Goal: Task Accomplishment & Management: Manage account settings

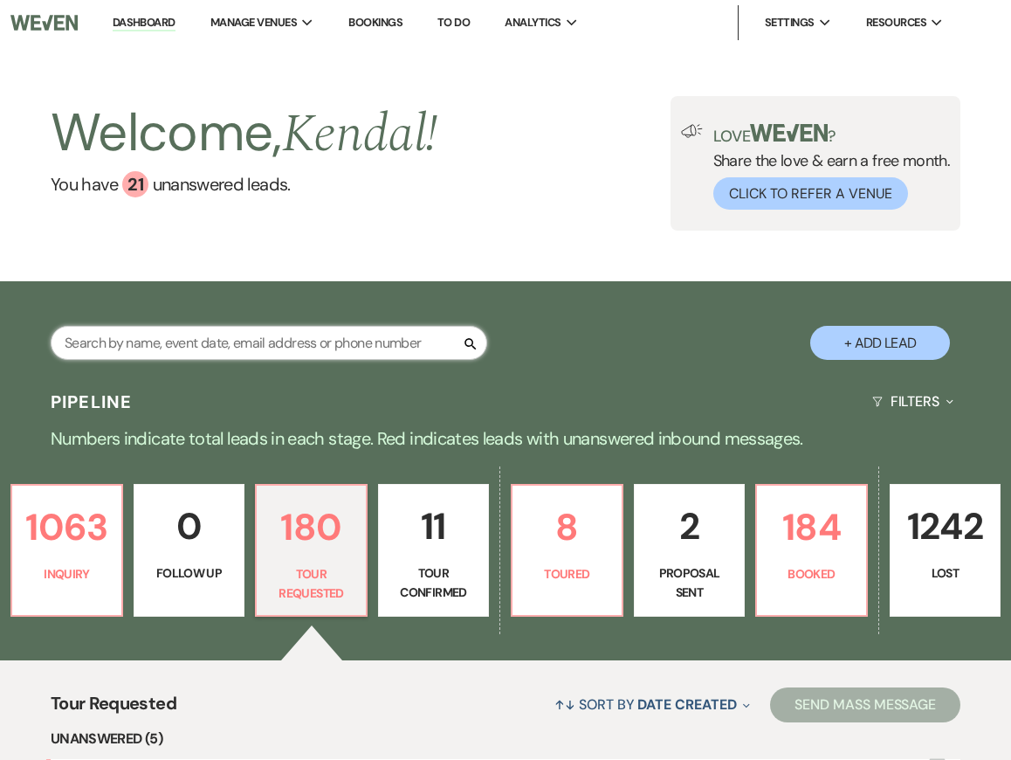
click at [260, 339] on input "text" at bounding box center [269, 343] width 437 height 34
type input "[PERSON_NAME]"
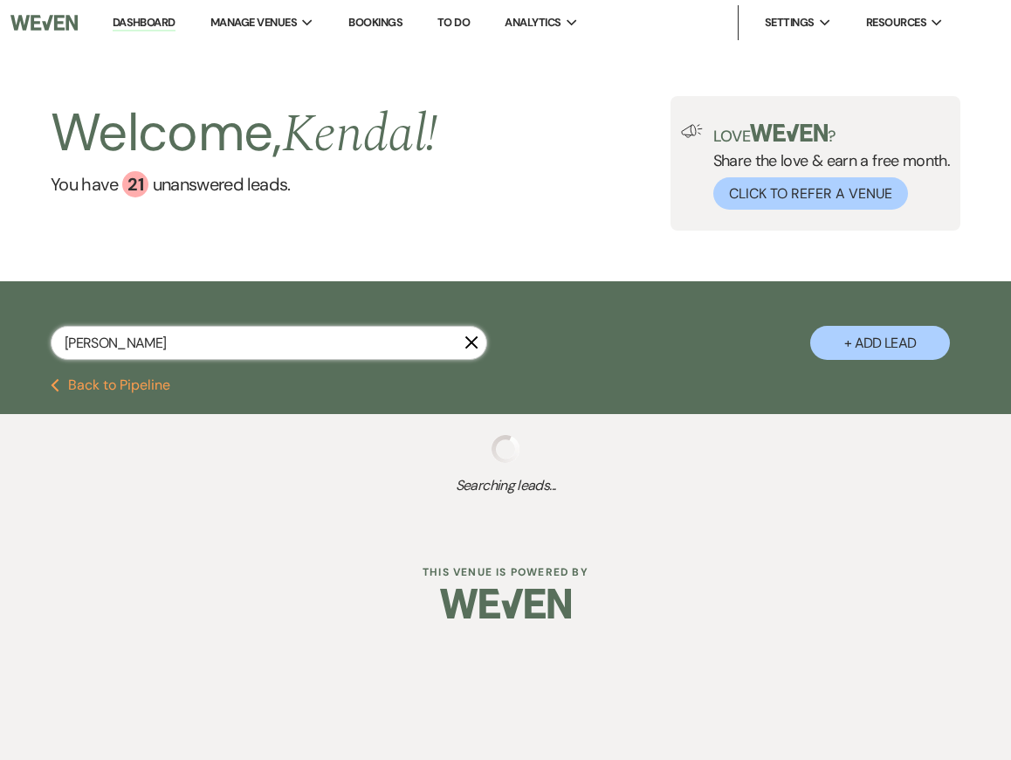
select select "4"
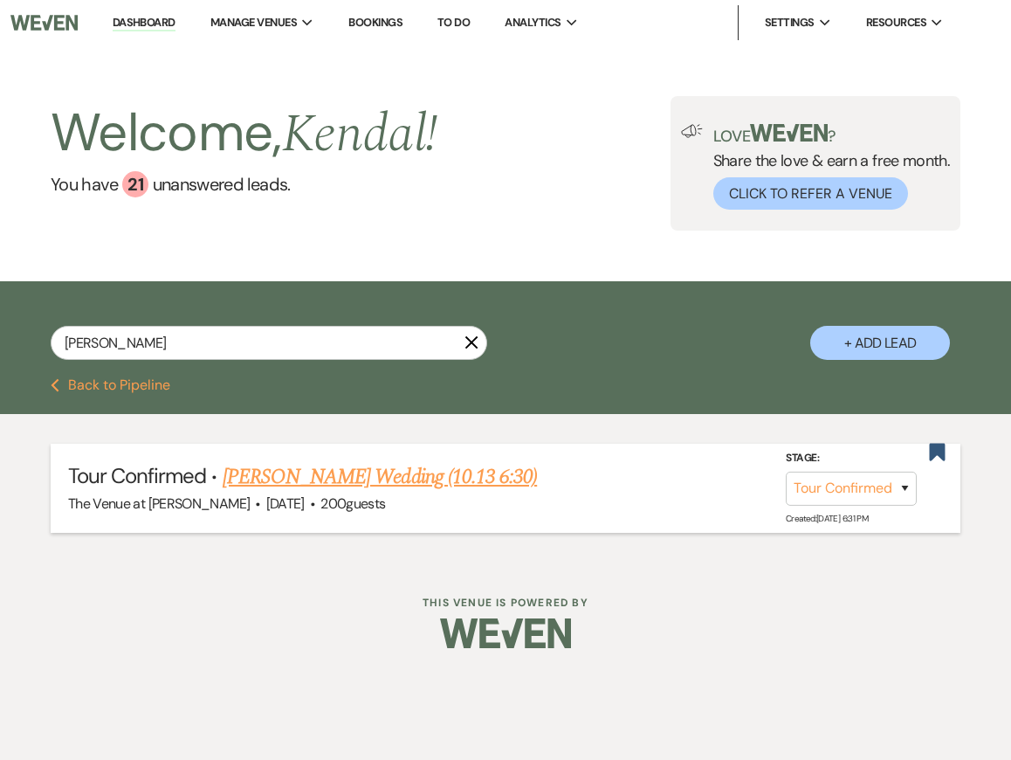
click at [284, 472] on link "[PERSON_NAME] Wedding (10.13 6:30)" at bounding box center [380, 476] width 314 height 31
select select "4"
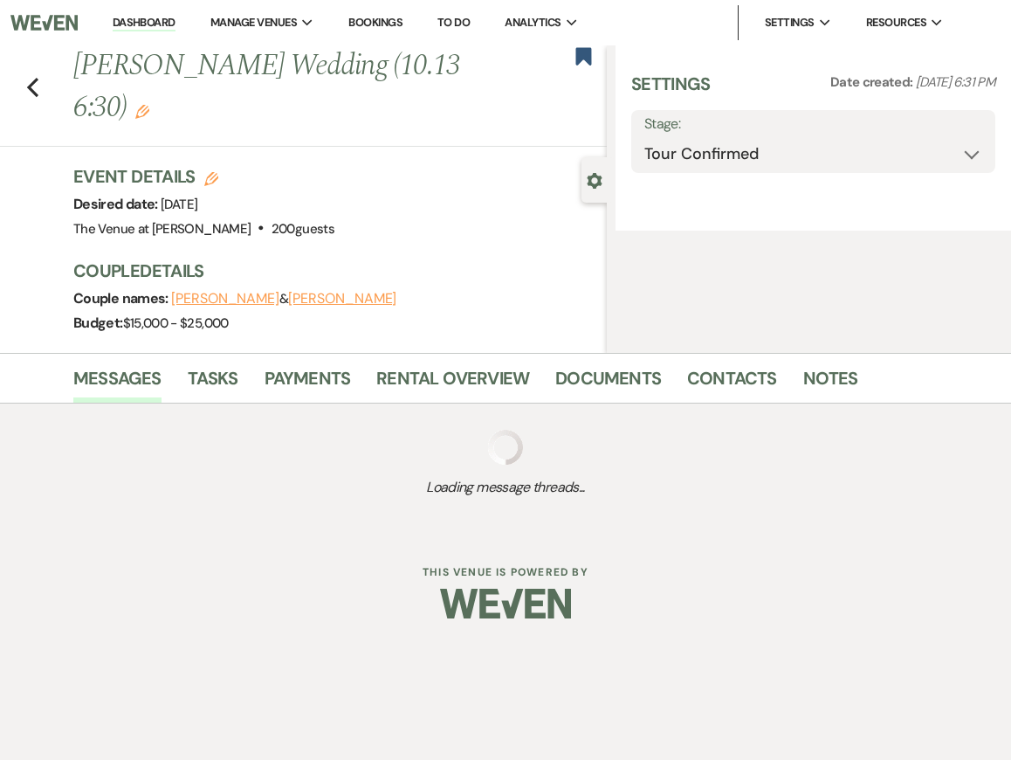
select select "5"
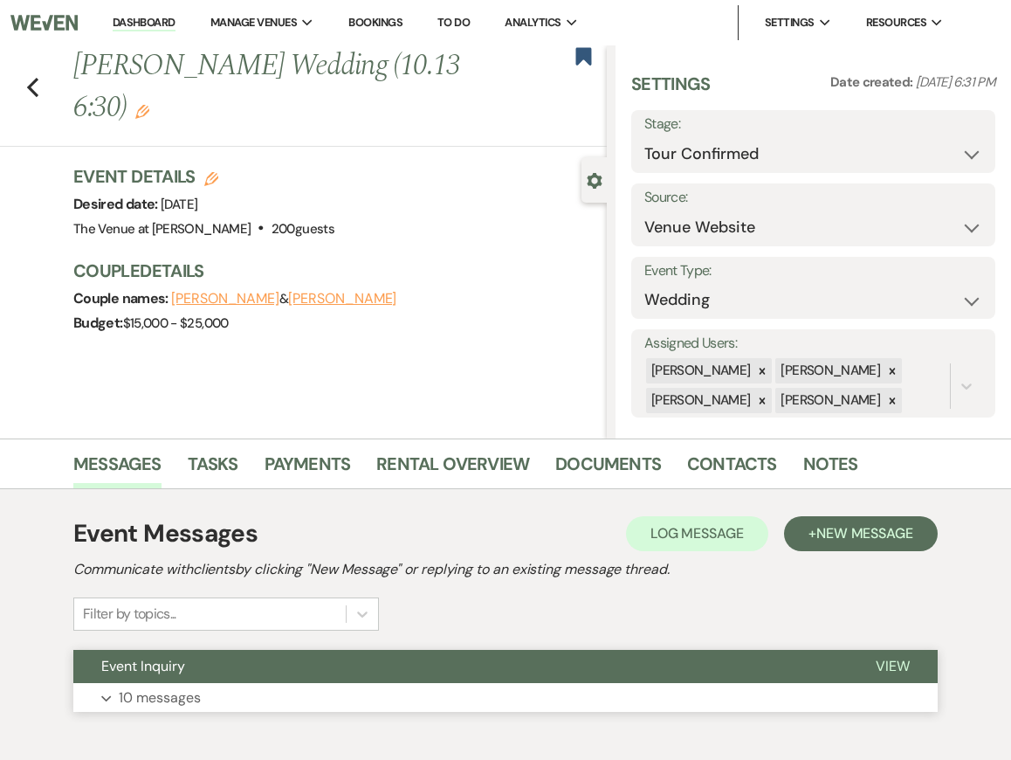
click at [274, 693] on button "Expand 10 messages" at bounding box center [505, 698] width 864 height 30
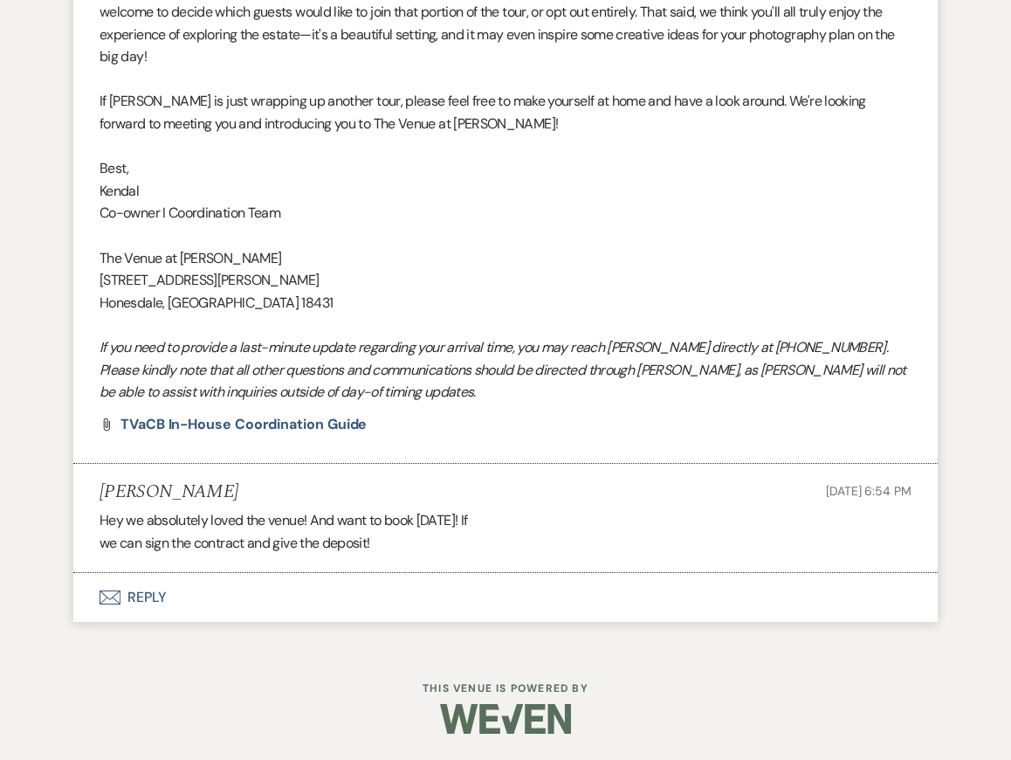
scroll to position [4613, 0]
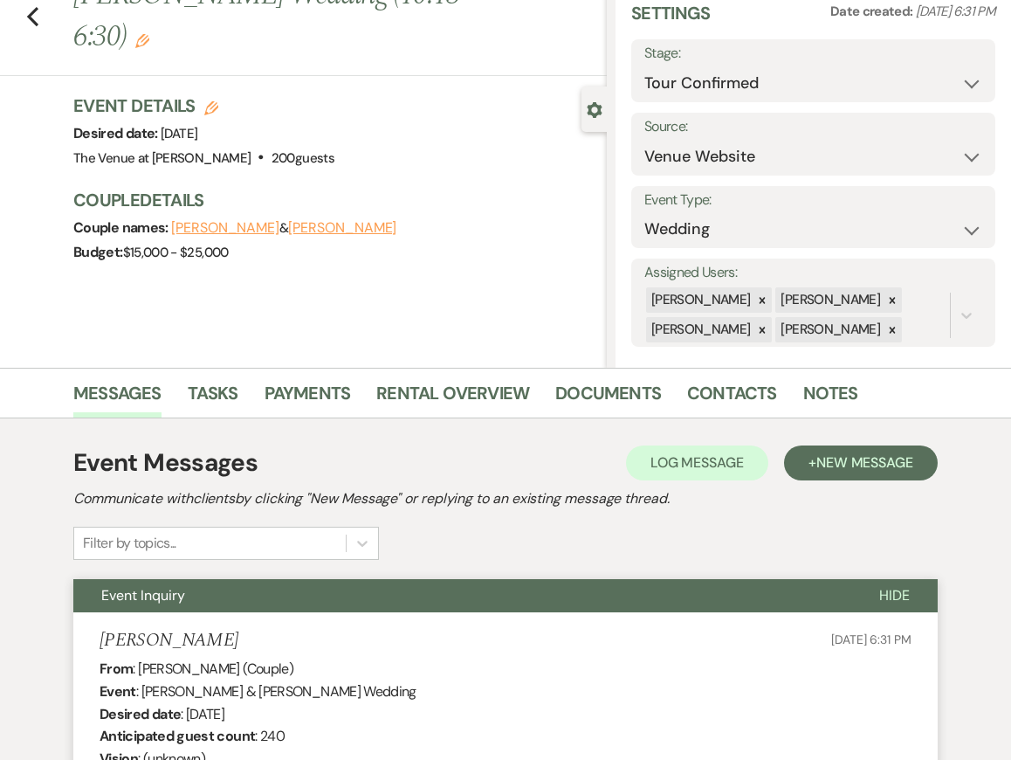
scroll to position [0, 0]
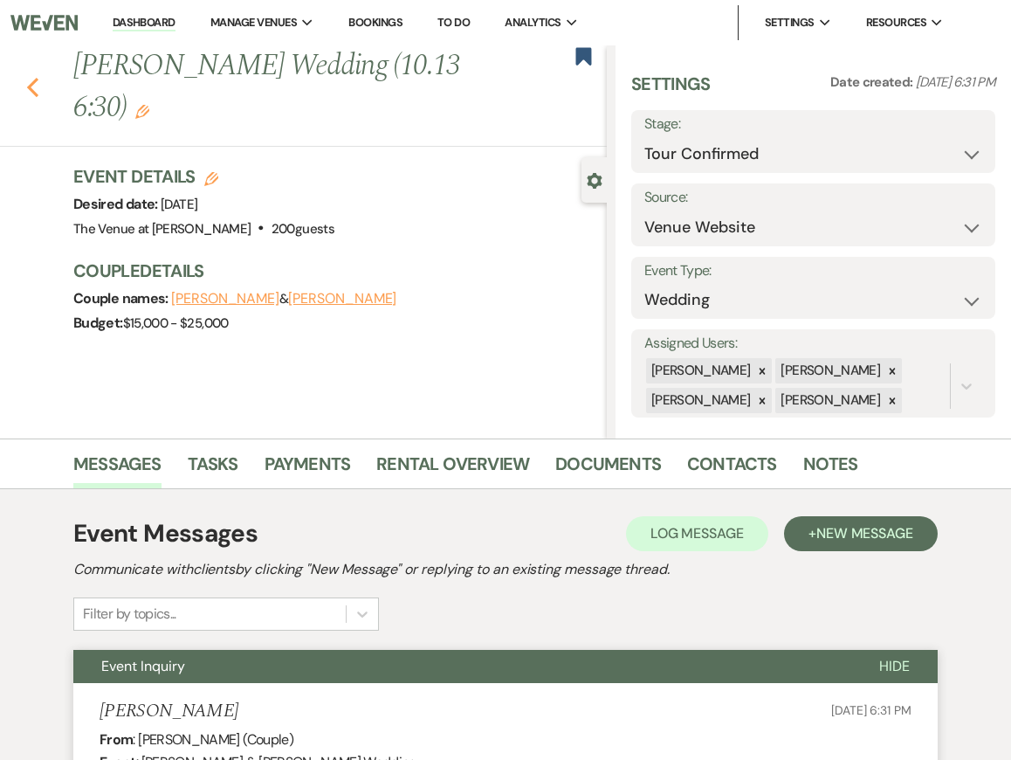
click at [36, 84] on icon "Previous" at bounding box center [32, 87] width 13 height 21
select select "4"
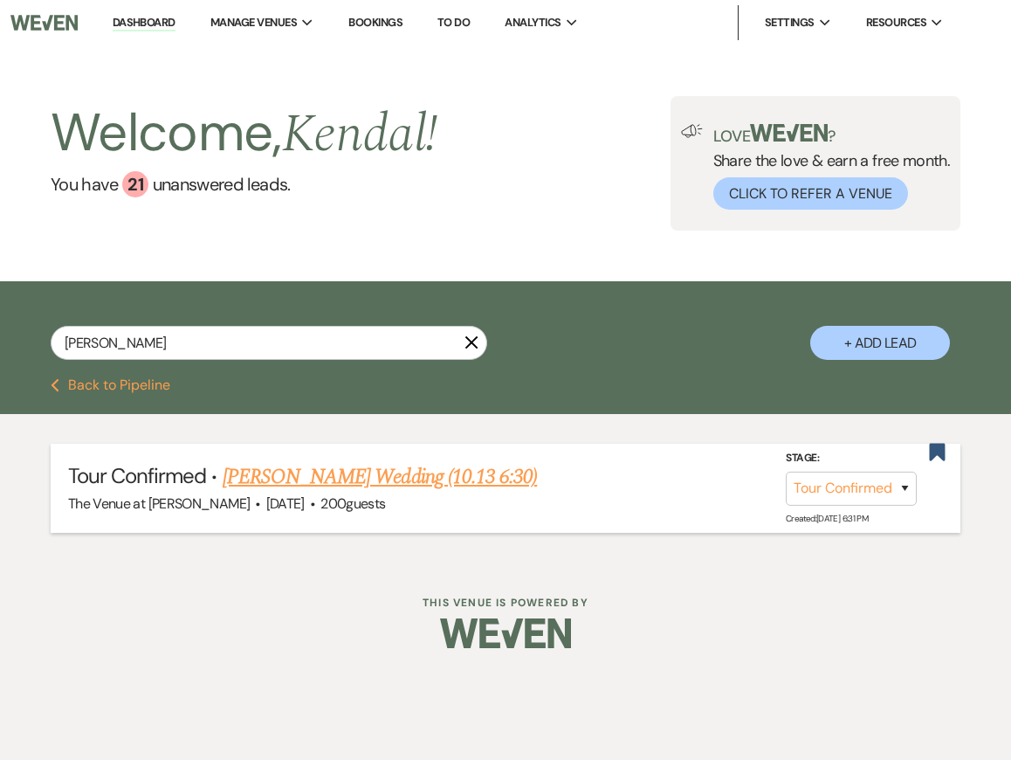
click at [246, 468] on link "[PERSON_NAME] Wedding (10.13 6:30)" at bounding box center [380, 476] width 314 height 31
select select "4"
select select "5"
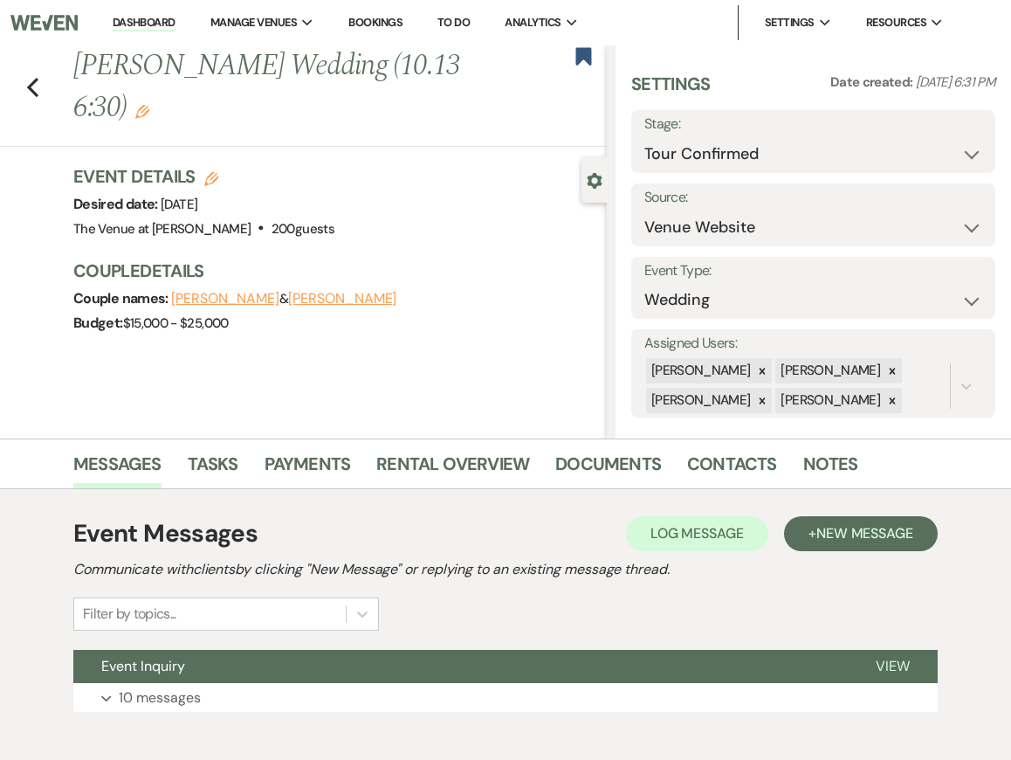
scroll to position [91, 0]
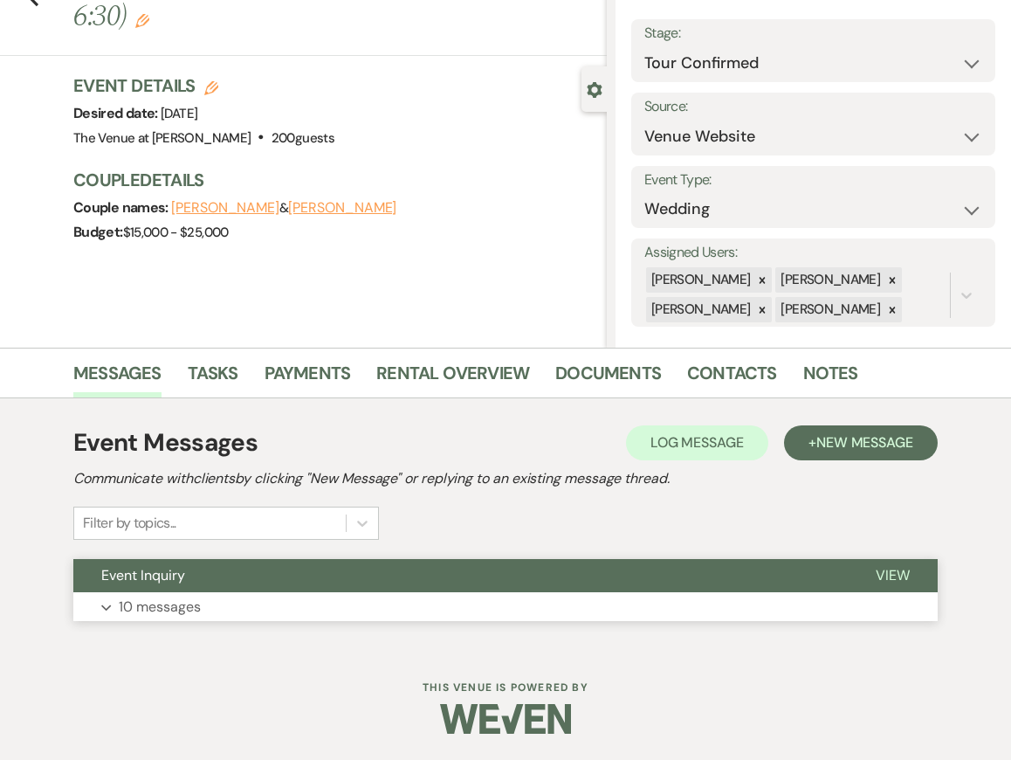
click at [374, 603] on button "Expand 10 messages" at bounding box center [505, 607] width 864 height 30
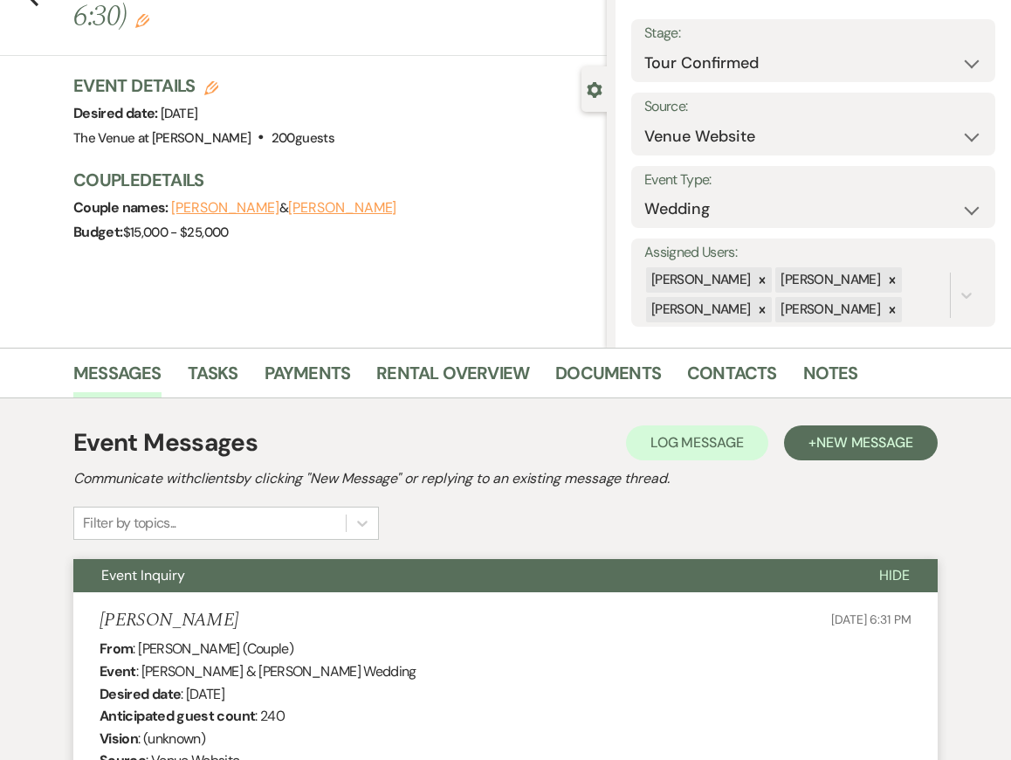
scroll to position [0, 0]
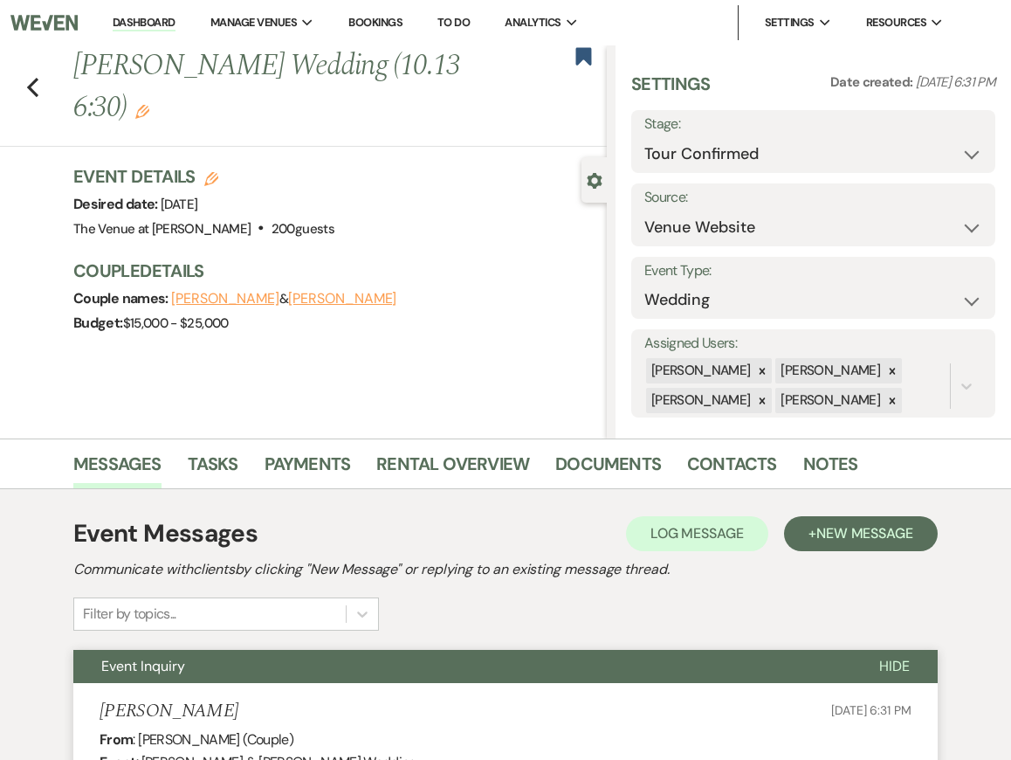
click at [144, 117] on icon "Edit" at bounding box center [142, 112] width 14 height 14
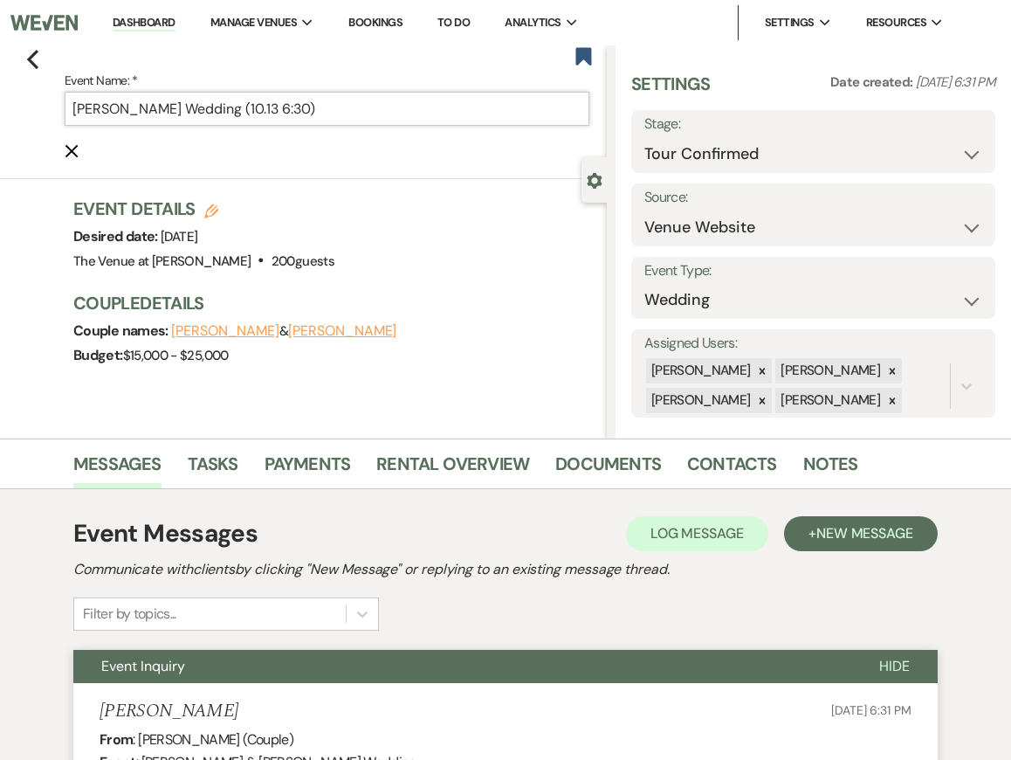
click at [347, 96] on input "[PERSON_NAME] Wedding (10.13 6:30)" at bounding box center [327, 109] width 525 height 34
click at [329, 108] on input "[PERSON_NAME] Wedding (10.13 6:30)" at bounding box center [327, 109] width 525 height 34
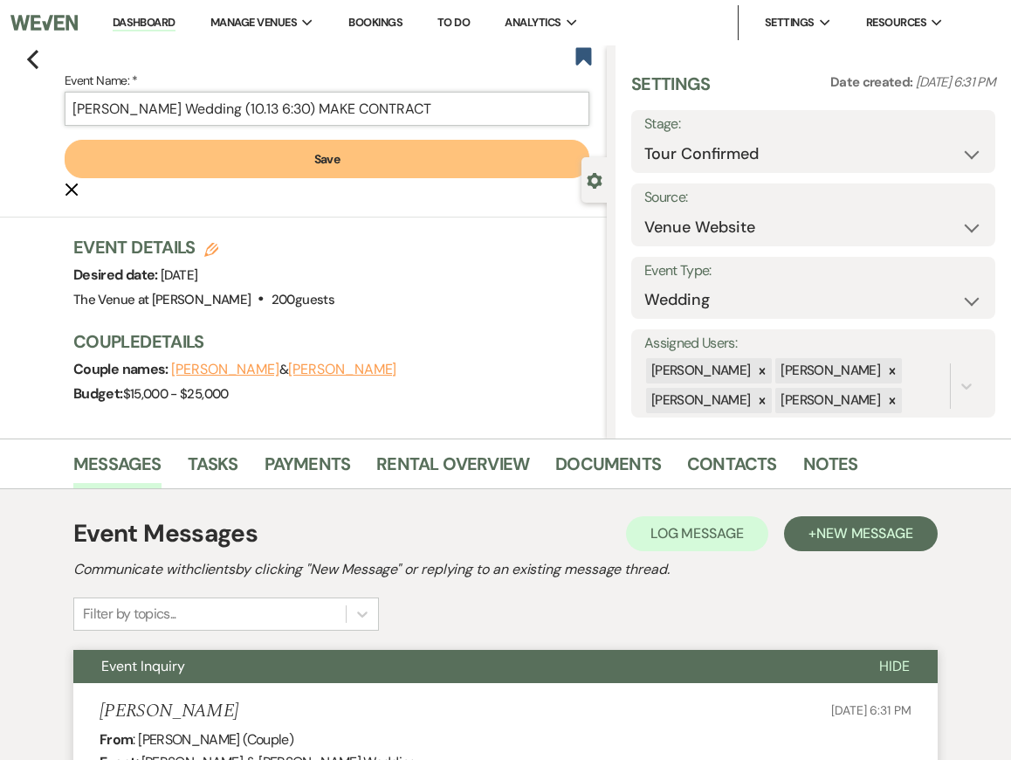
type input "[PERSON_NAME] Wedding (10.13 6:30) MAKE CONTRACT"
click at [300, 156] on button "Save" at bounding box center [327, 159] width 525 height 38
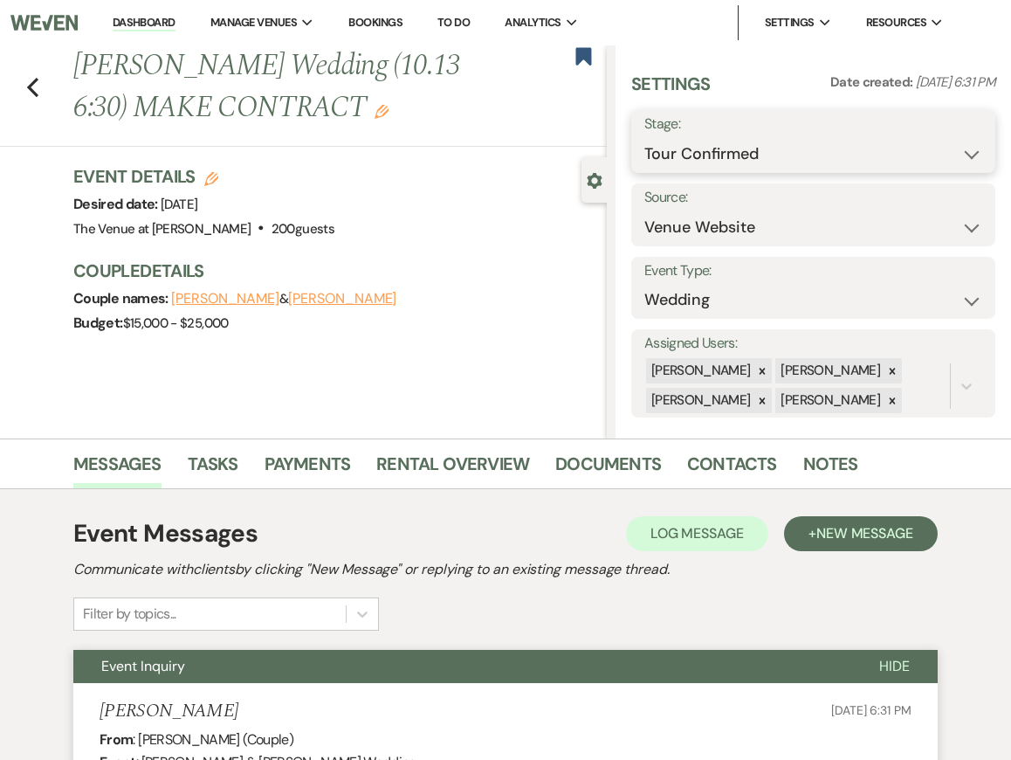
click at [736, 148] on select "Inquiry Follow Up Tour Requested Tour Confirmed Toured Proposal Sent Booked Lost" at bounding box center [813, 154] width 338 height 34
select select "5"
click at [946, 148] on button "Save" at bounding box center [957, 141] width 76 height 35
click at [133, 18] on link "Dashboard" at bounding box center [144, 23] width 63 height 17
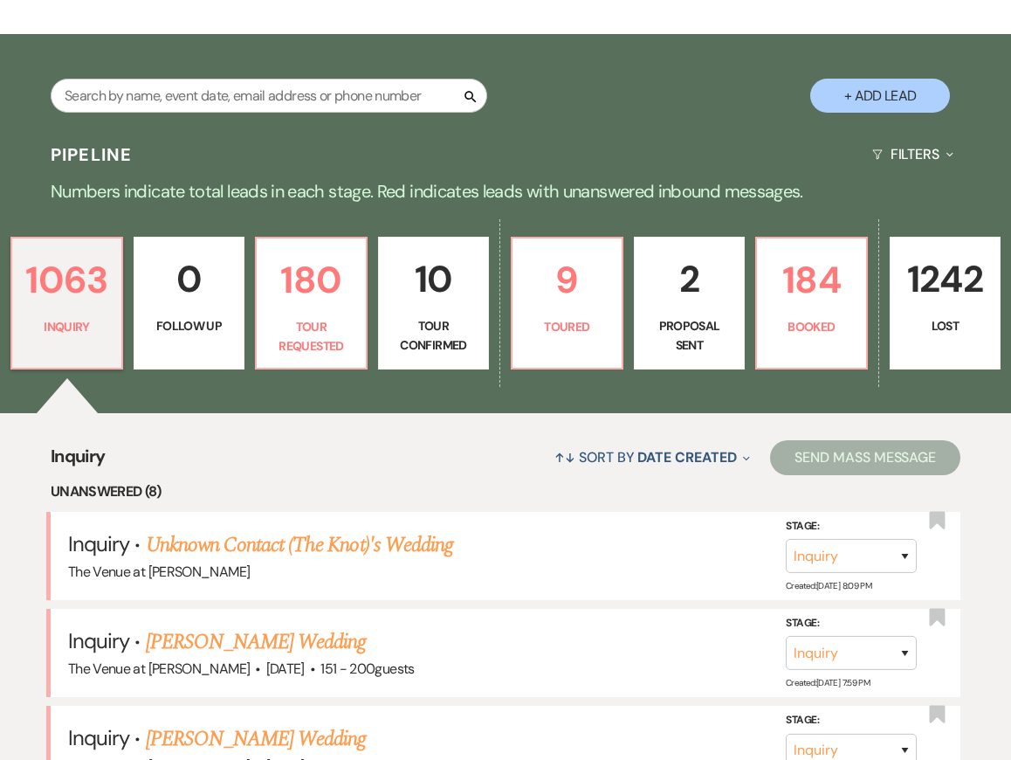
scroll to position [222, 0]
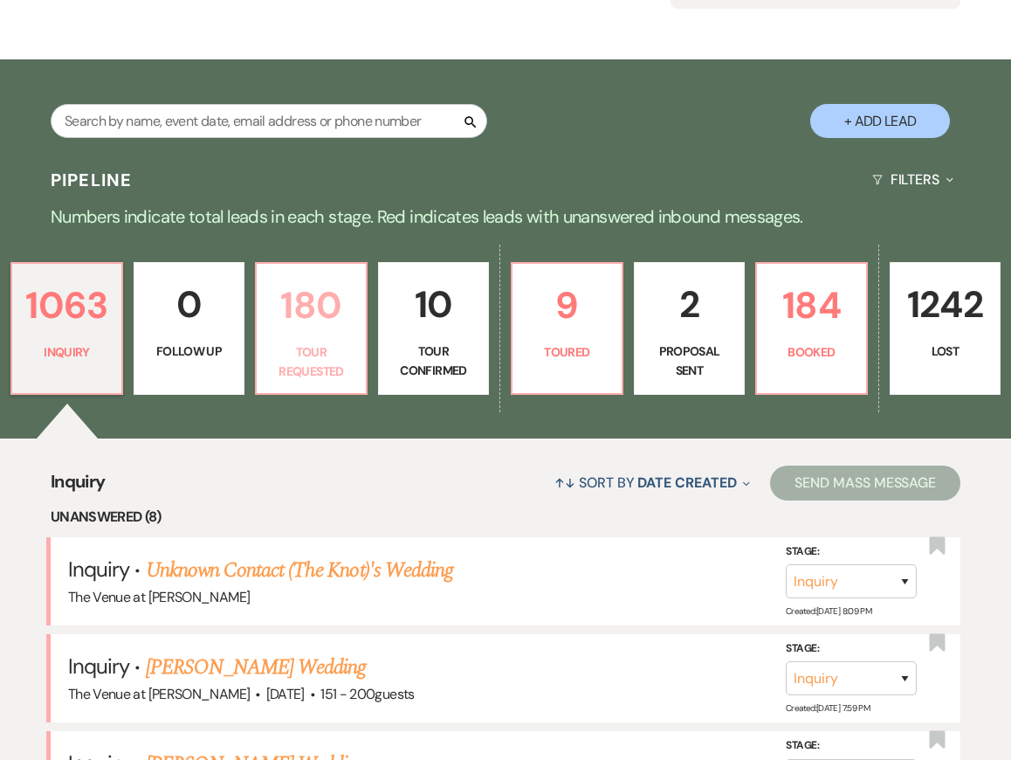
click at [306, 344] on p "Tour Requested" at bounding box center [311, 361] width 88 height 39
select select "2"
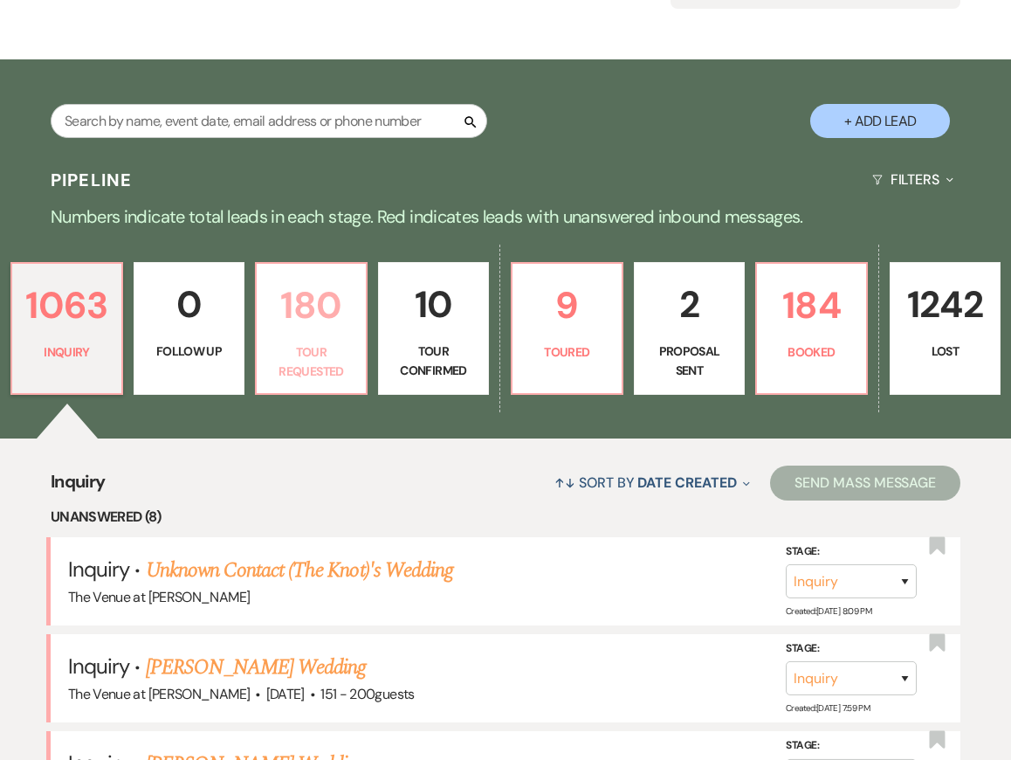
select select "2"
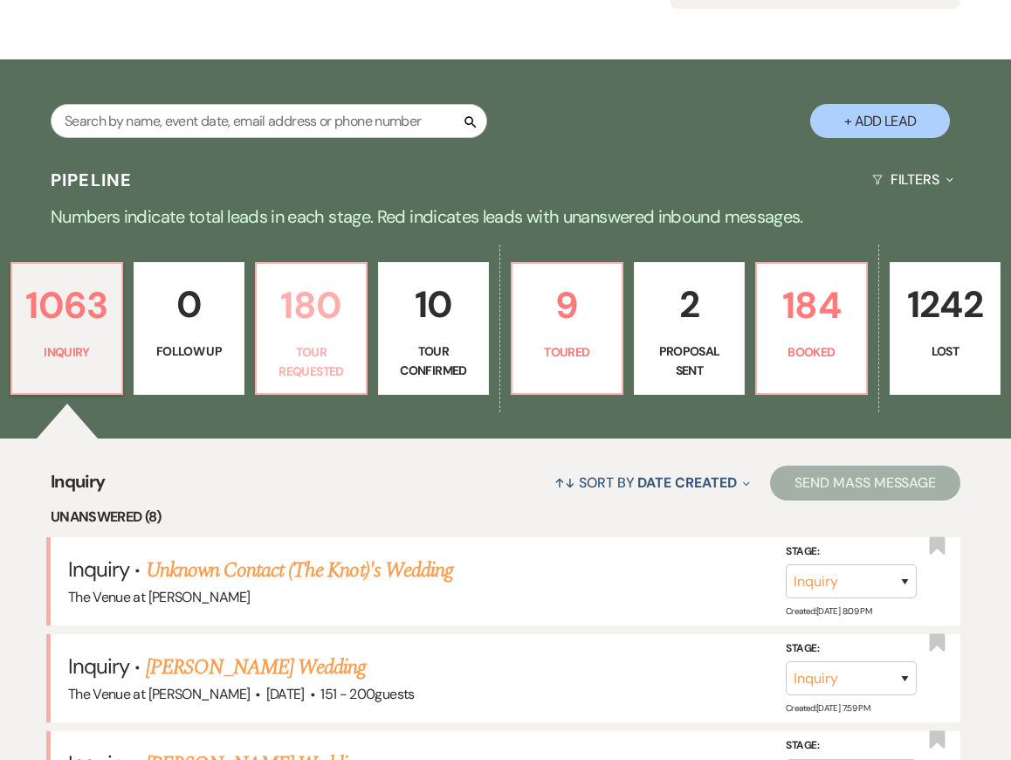
select select "2"
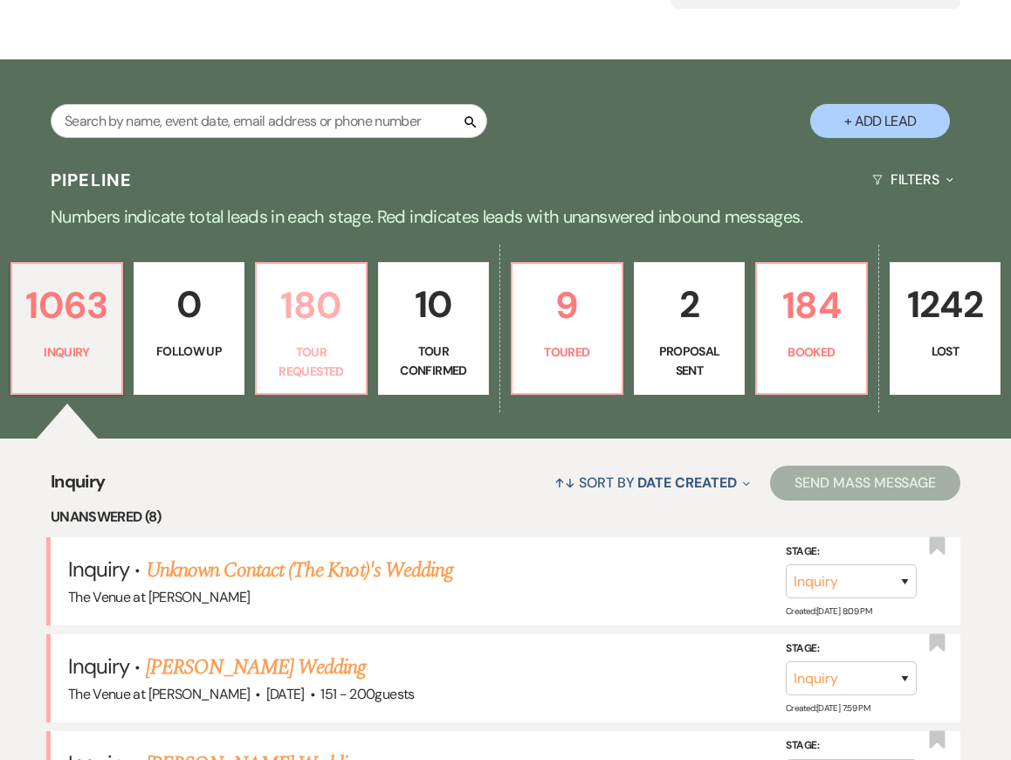
select select "2"
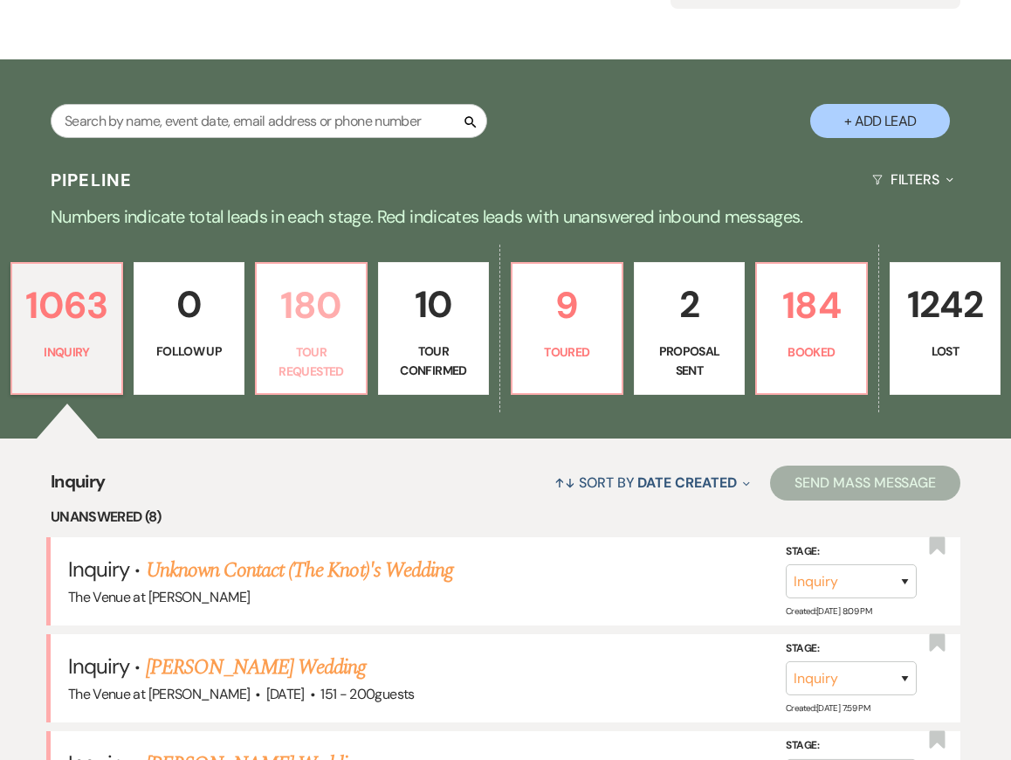
select select "2"
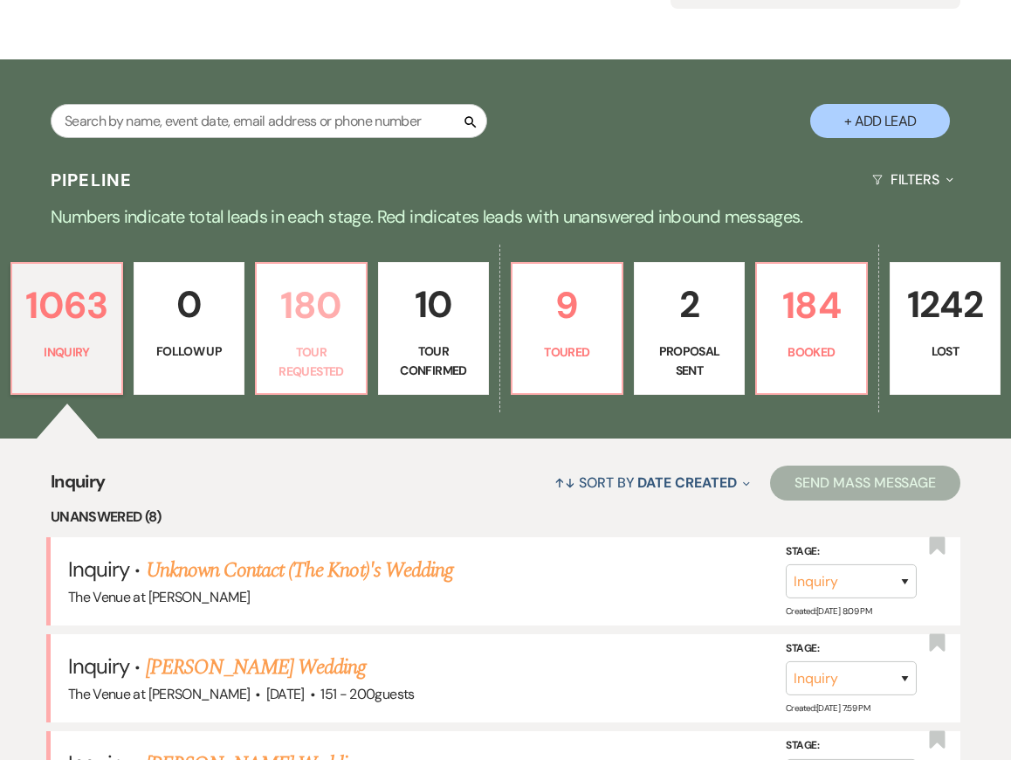
select select "2"
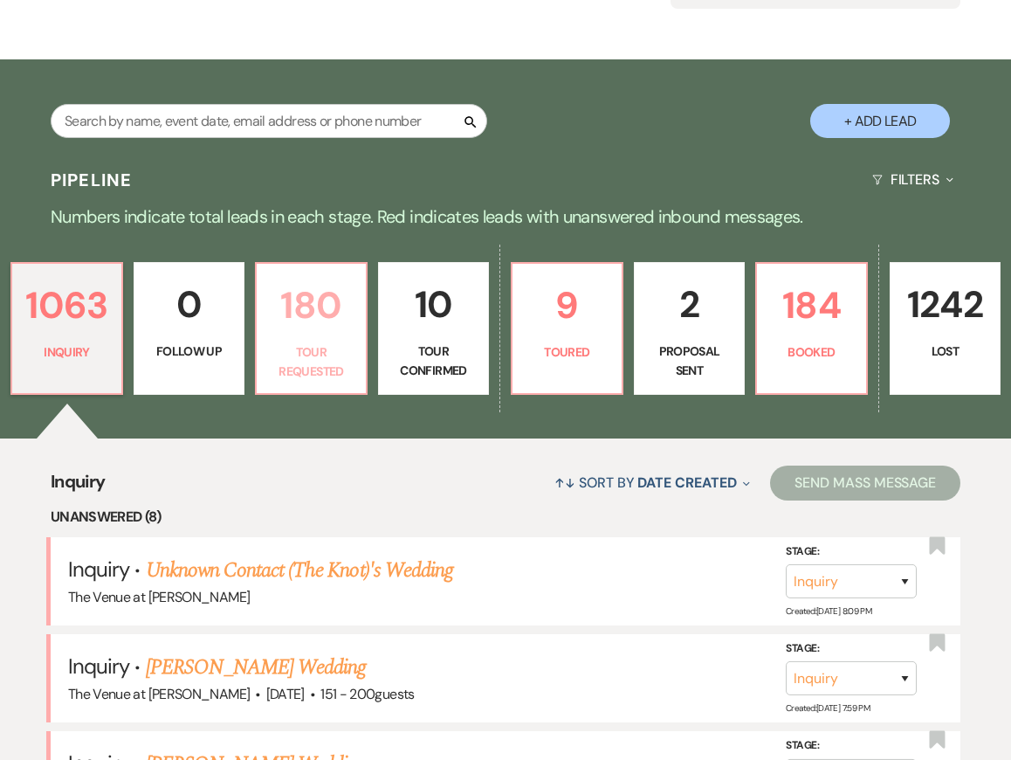
select select "2"
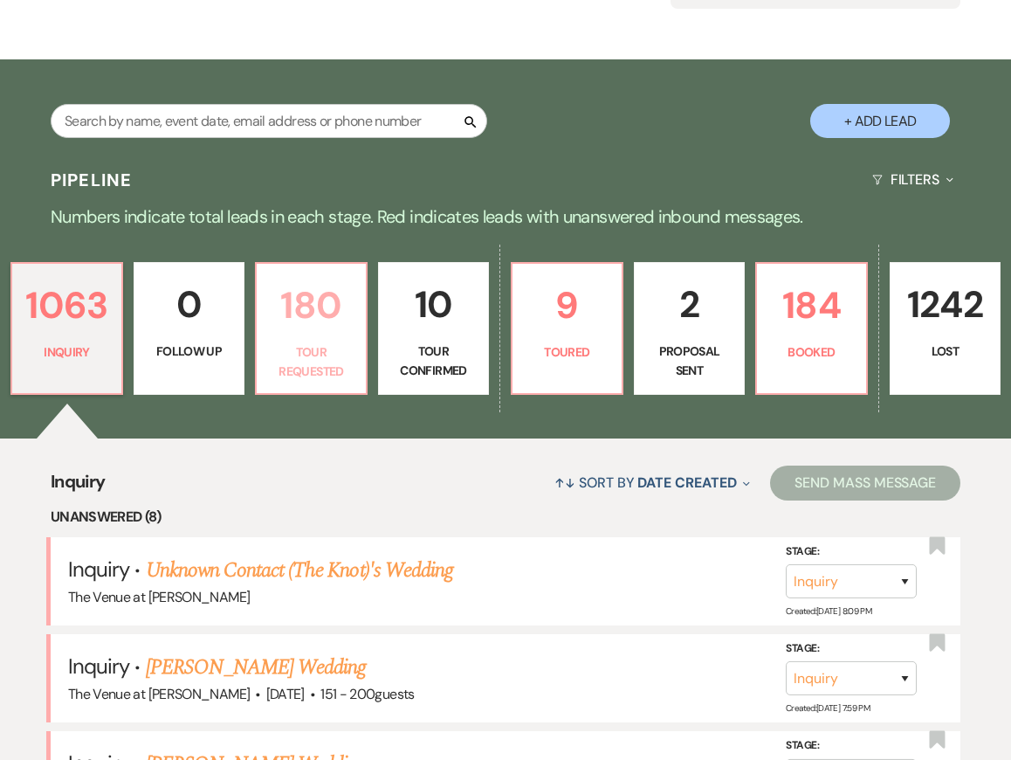
select select "2"
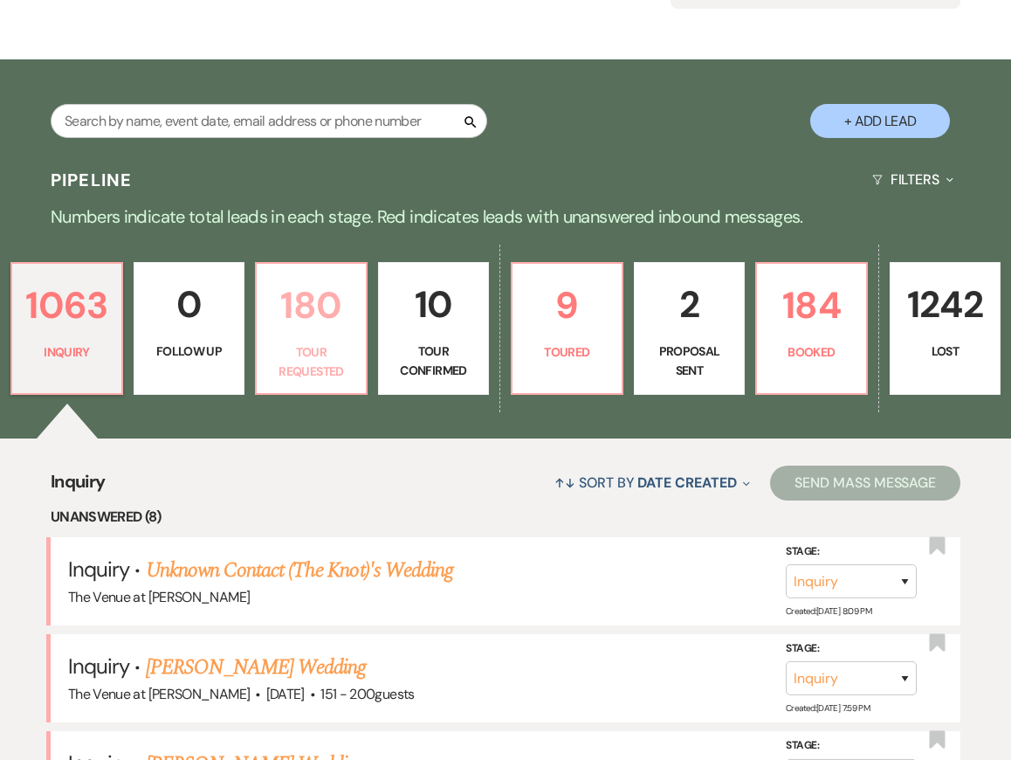
select select "2"
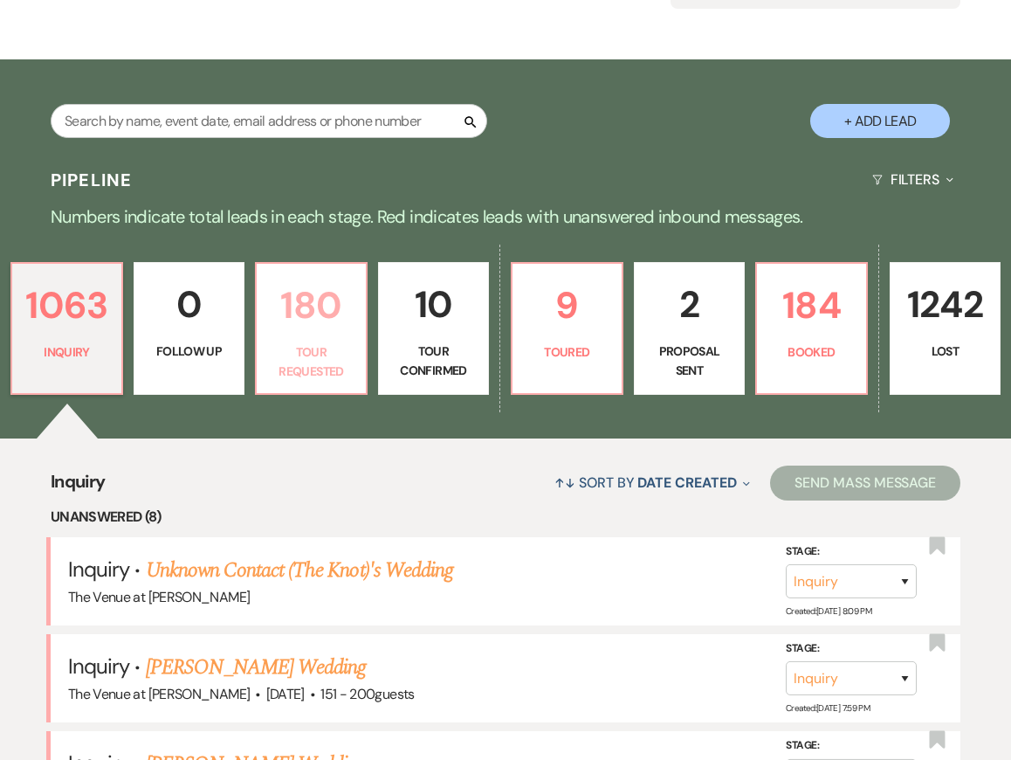
select select "2"
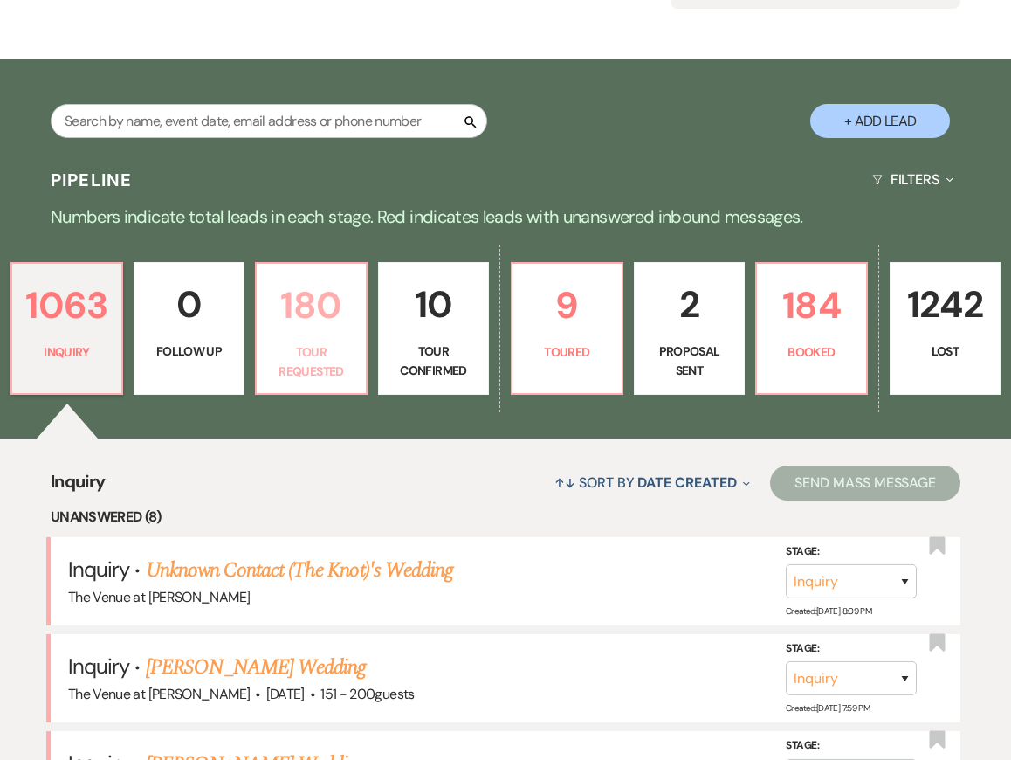
select select "2"
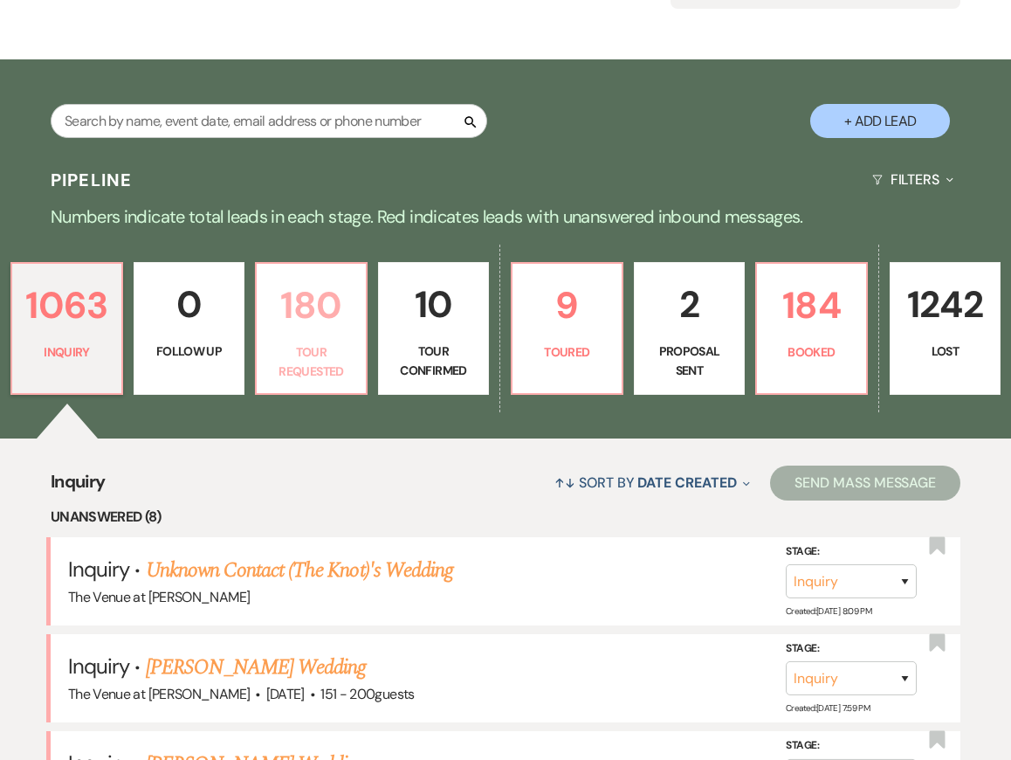
select select "2"
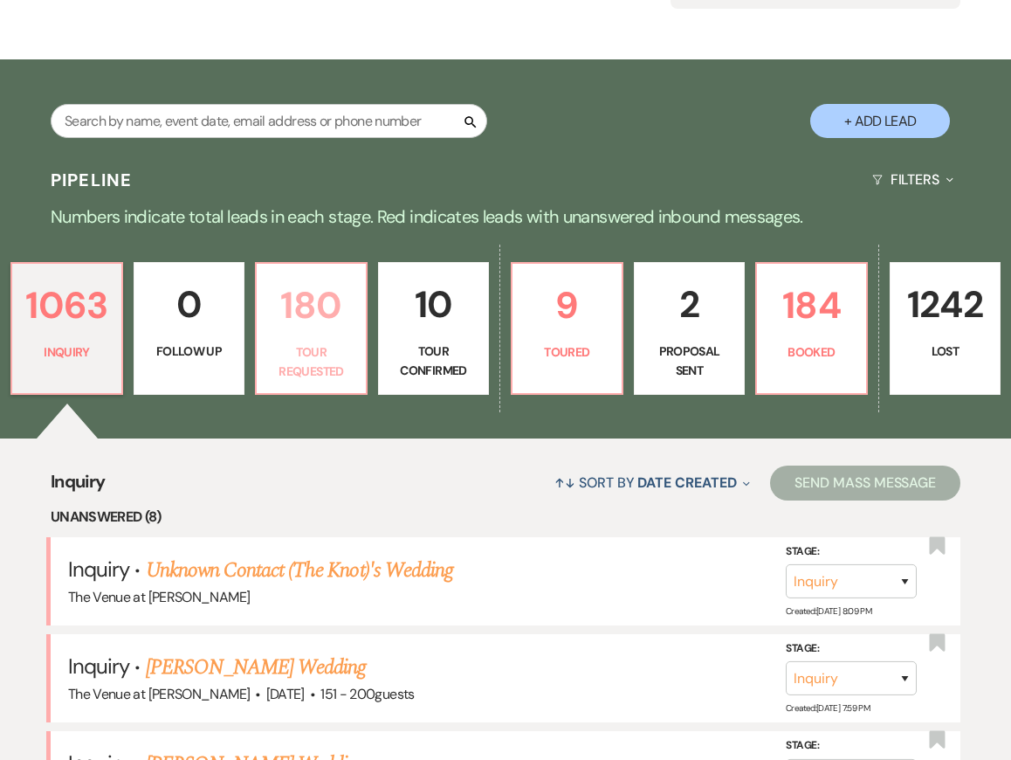
select select "2"
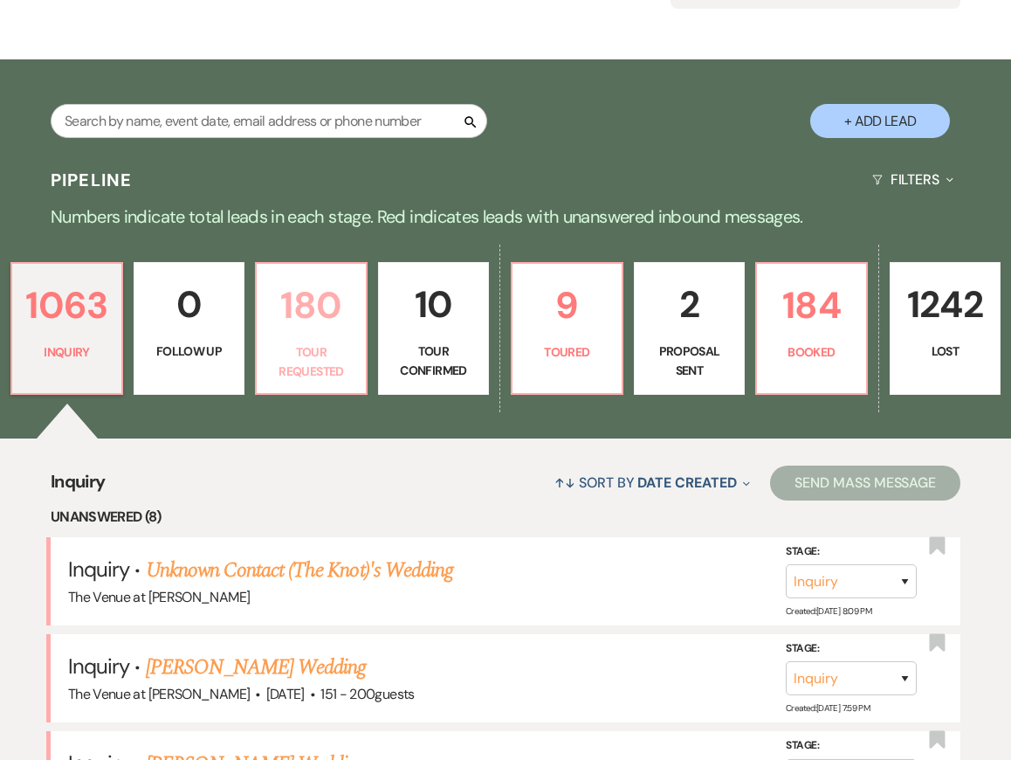
select select "2"
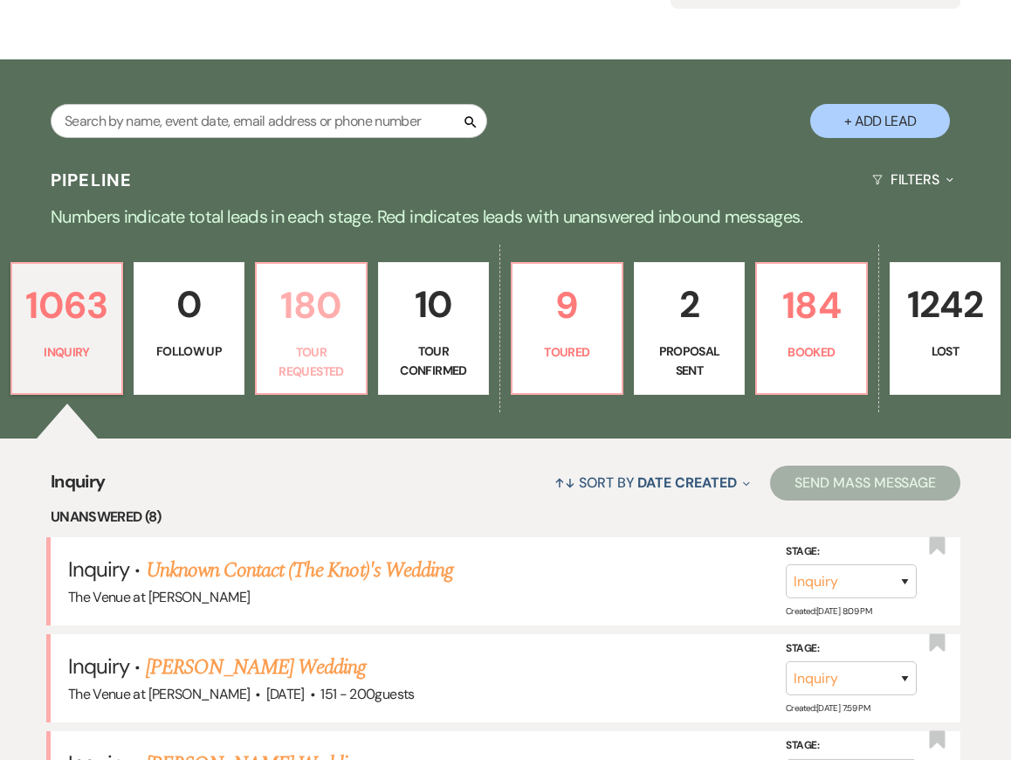
select select "2"
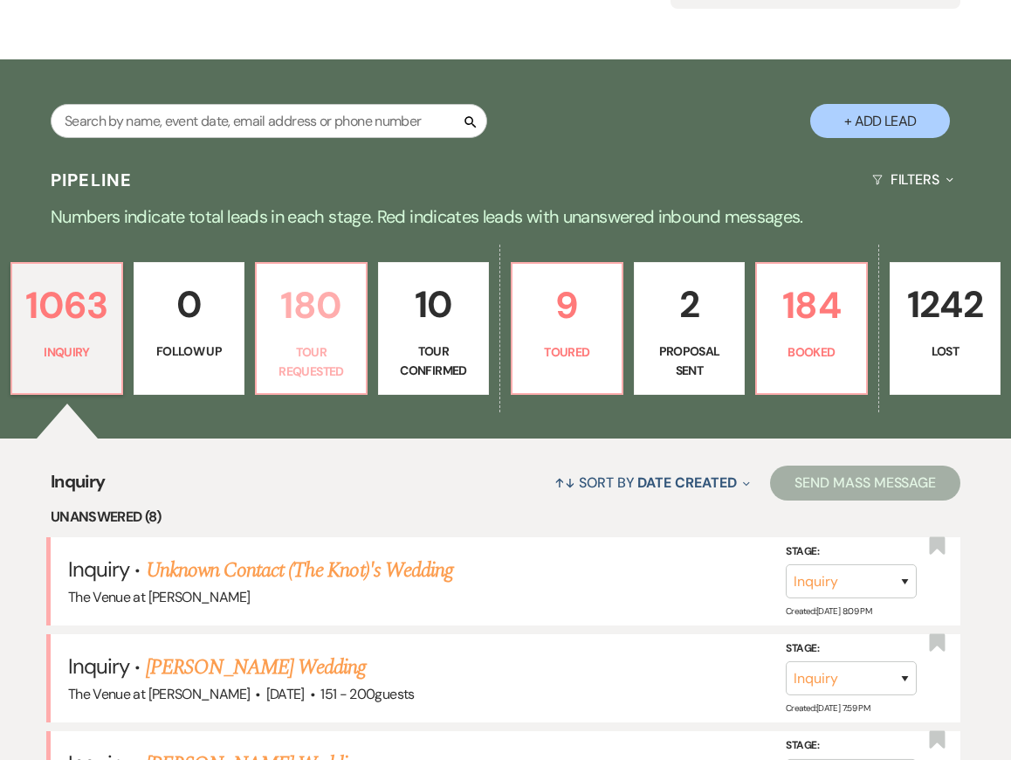
select select "2"
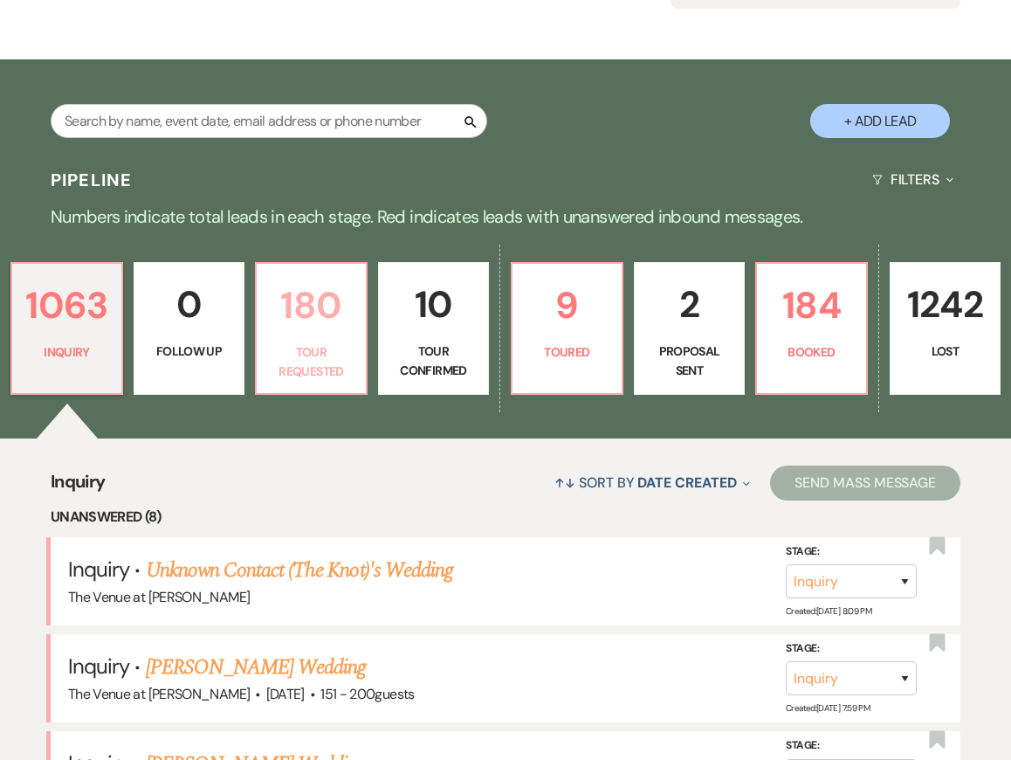
select select "2"
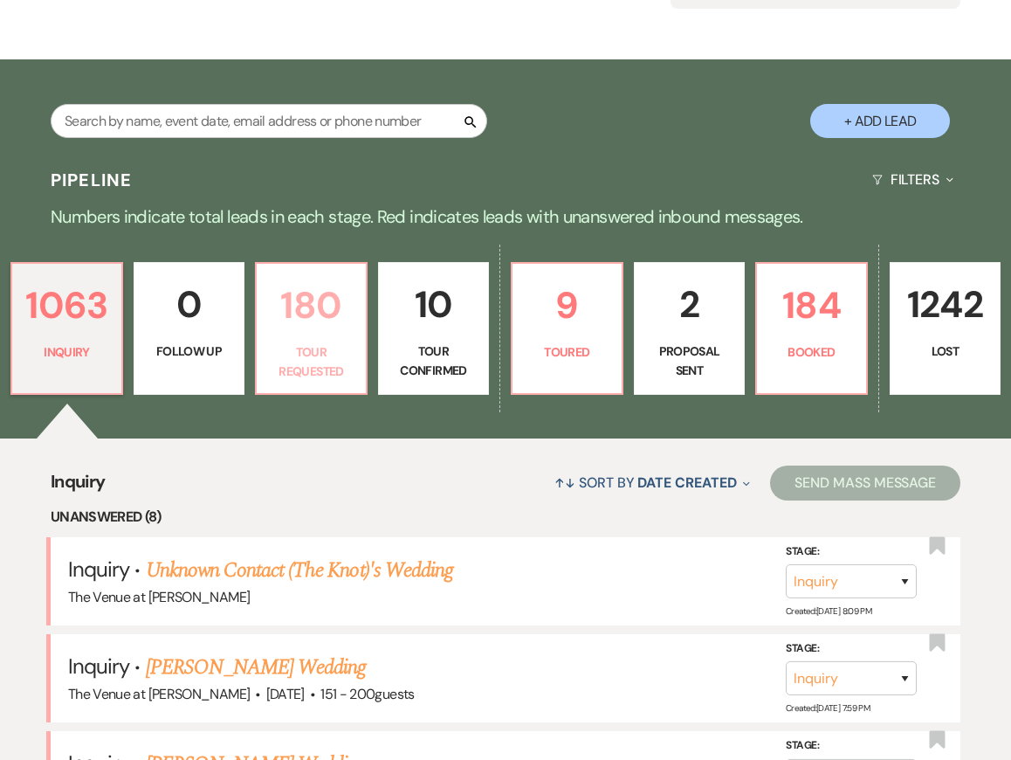
select select "2"
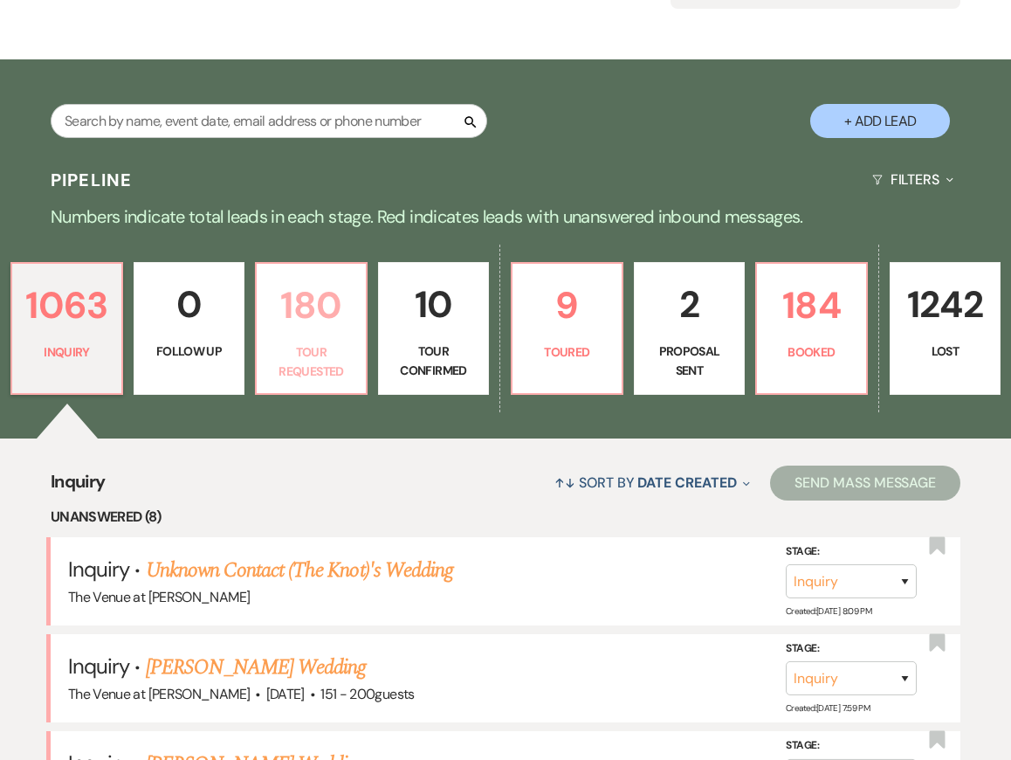
select select "2"
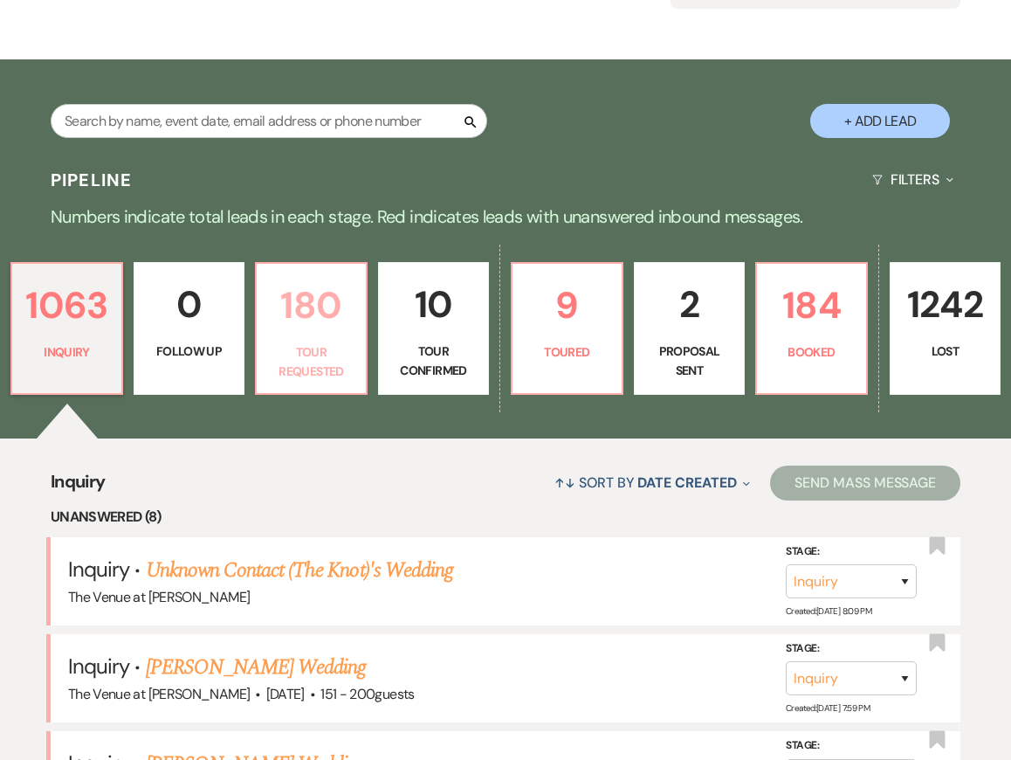
select select "2"
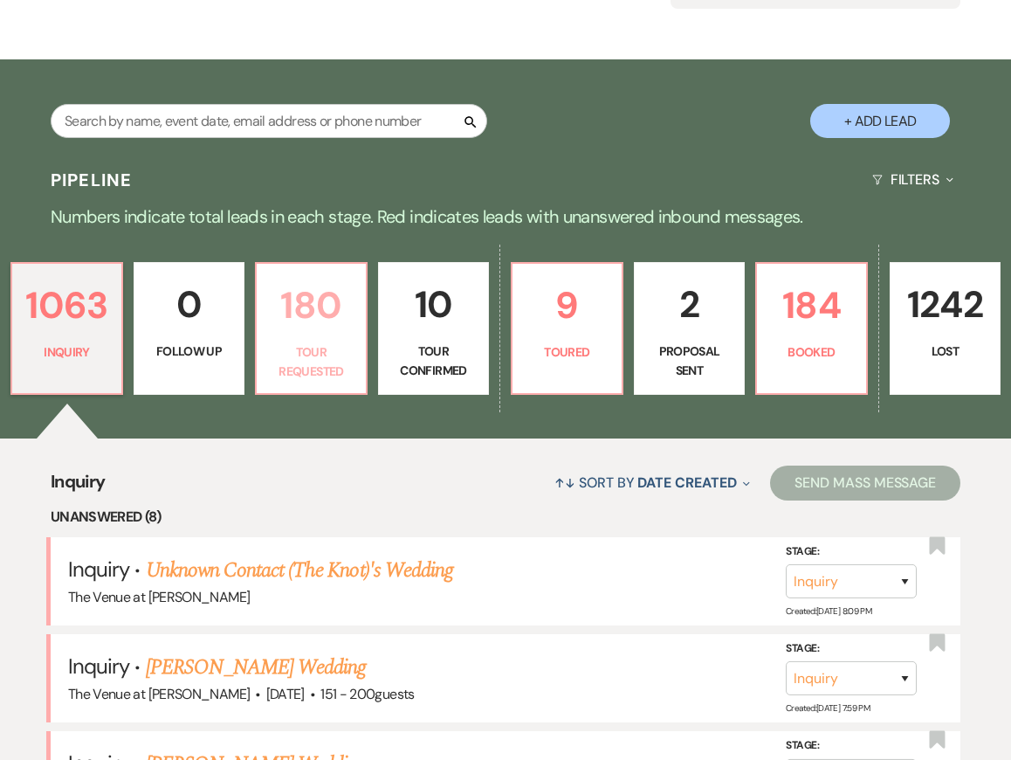
select select "2"
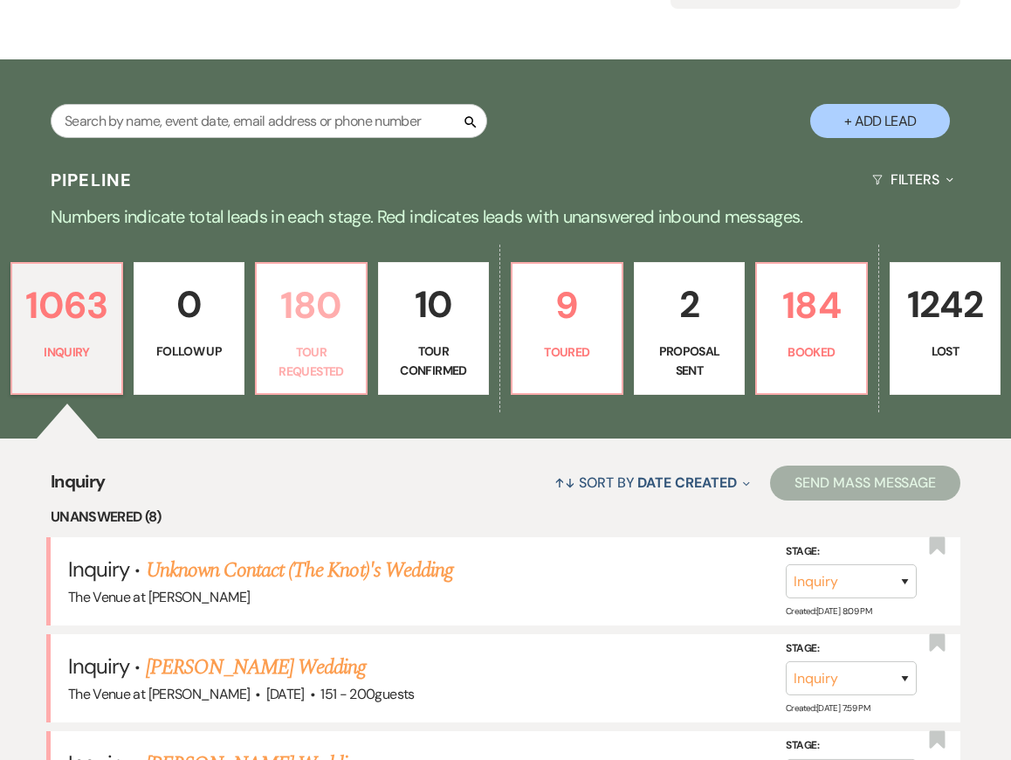
select select "2"
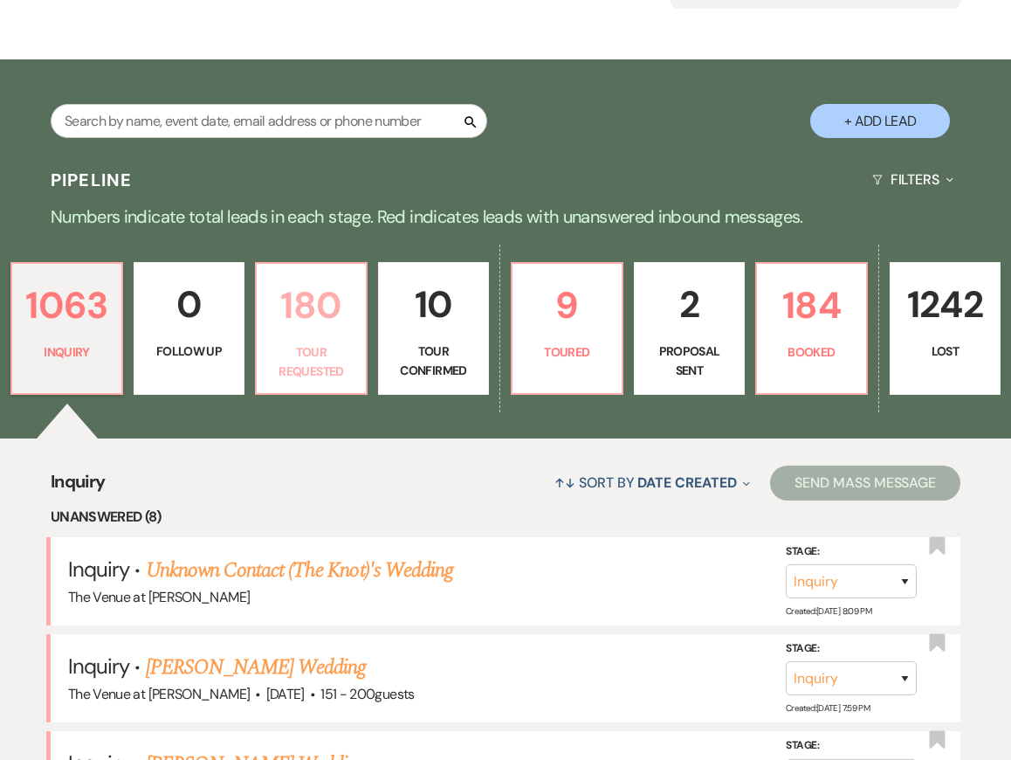
select select "2"
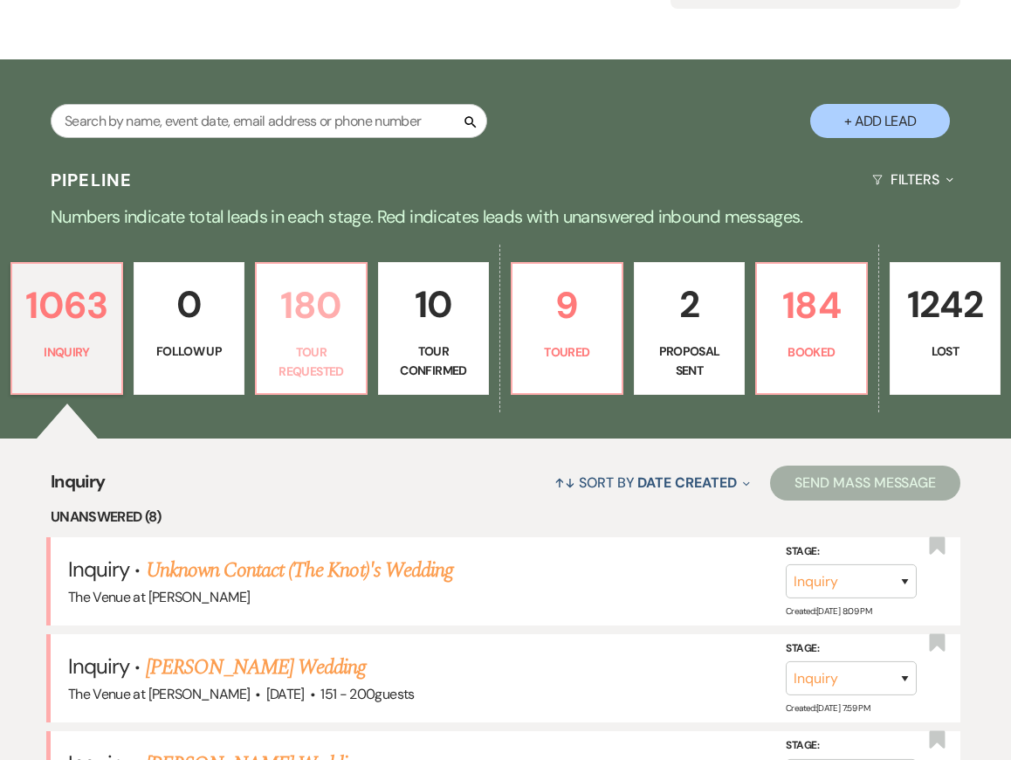
select select "2"
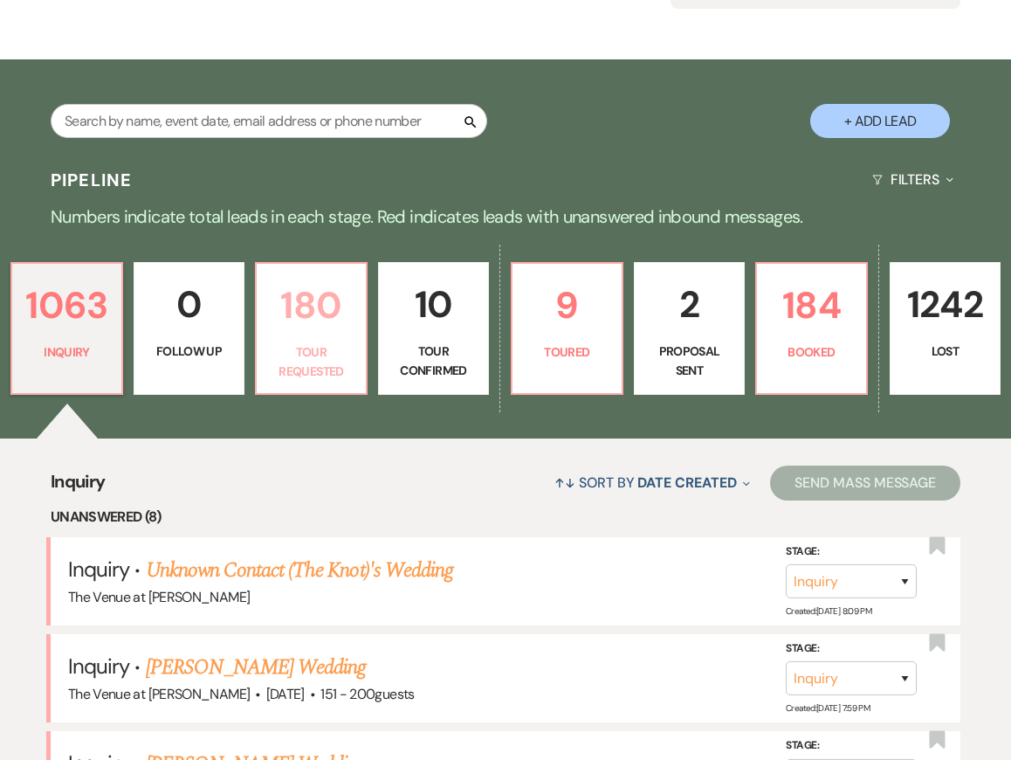
select select "2"
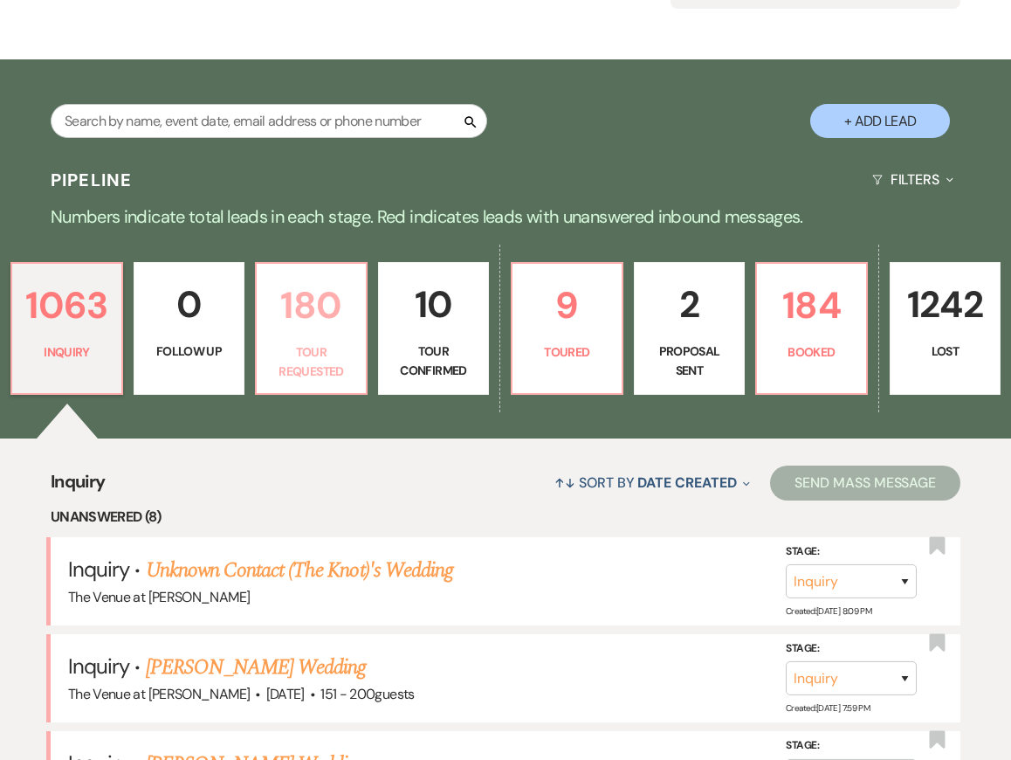
select select "2"
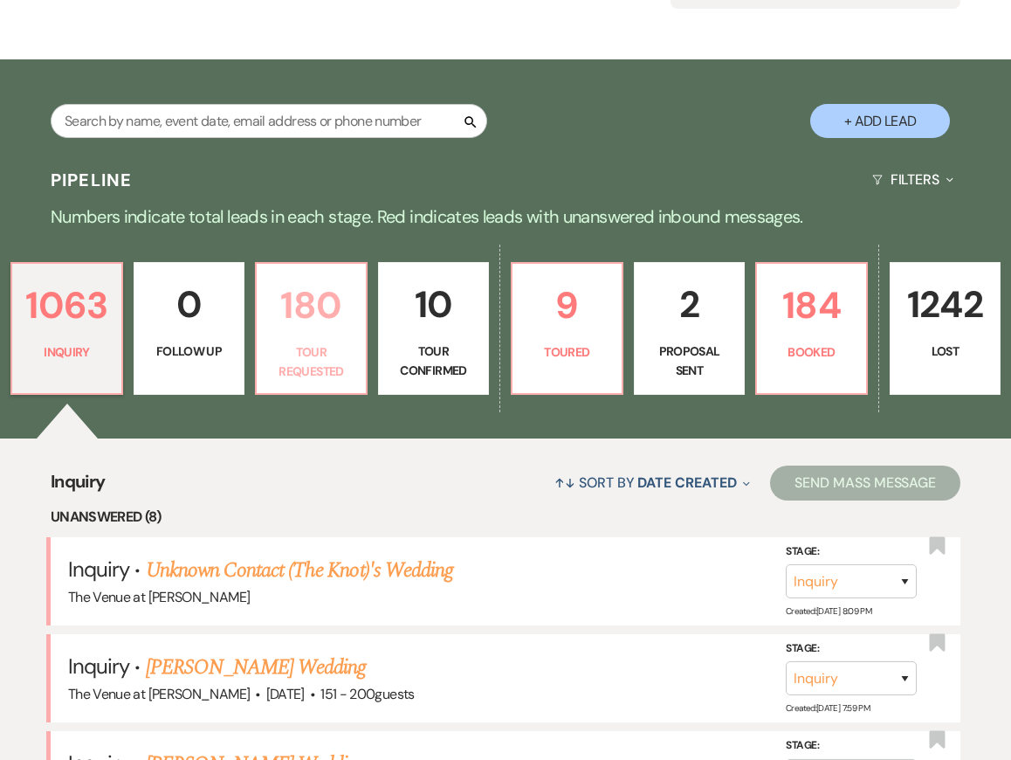
select select "2"
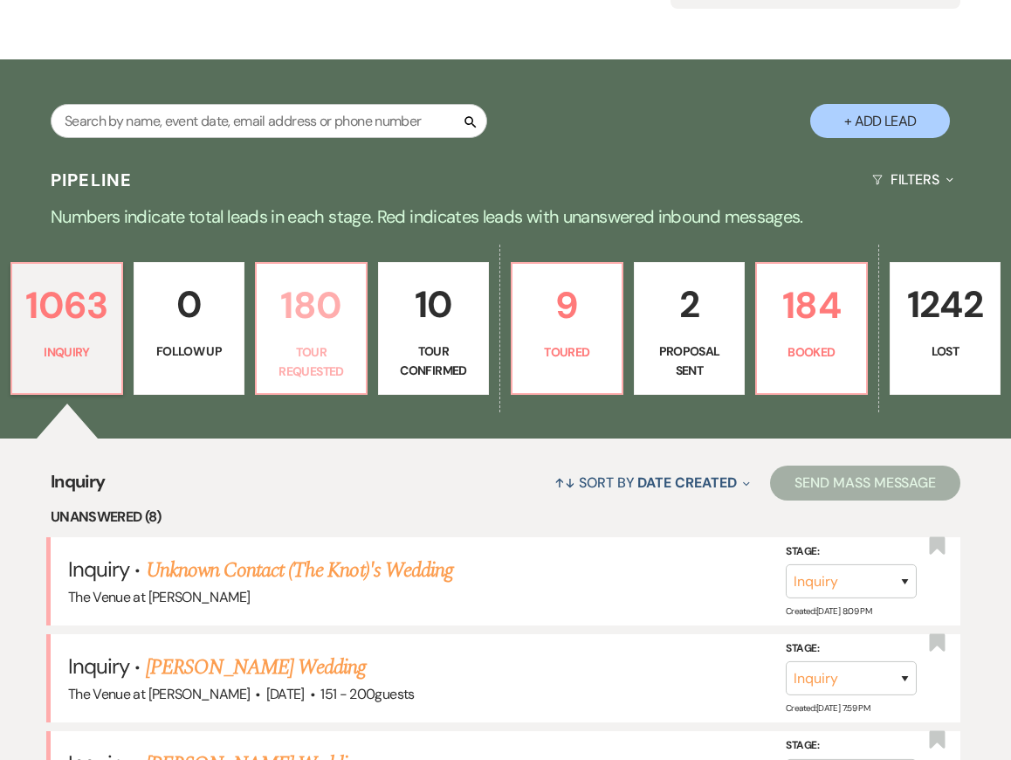
select select "2"
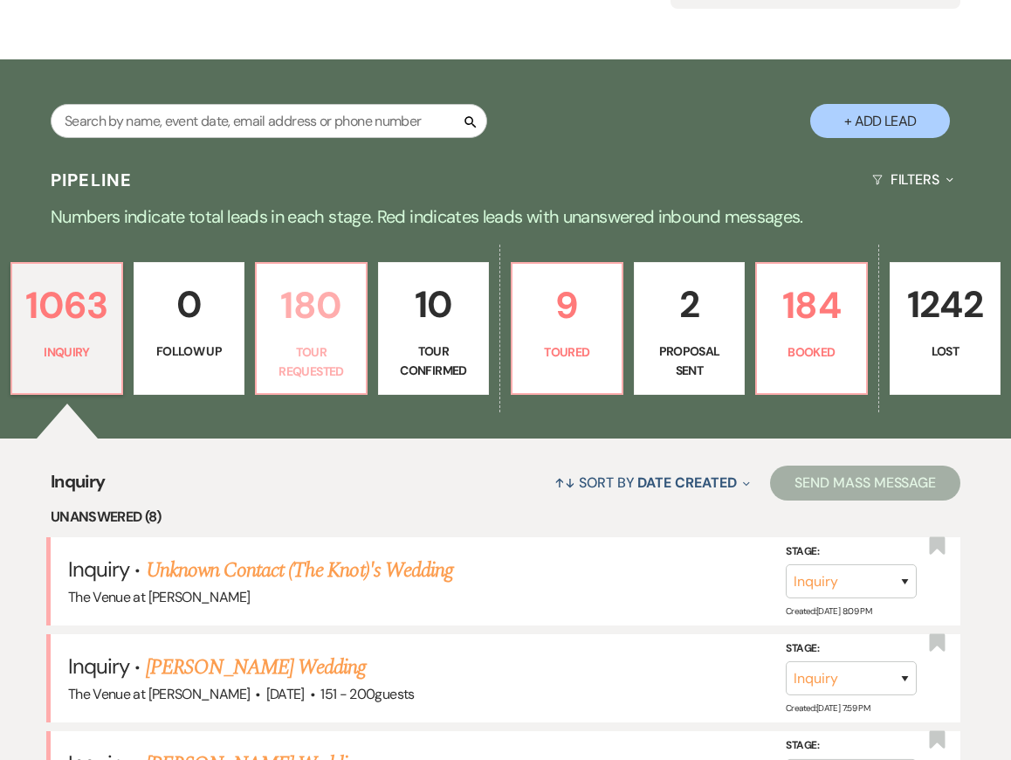
select select "2"
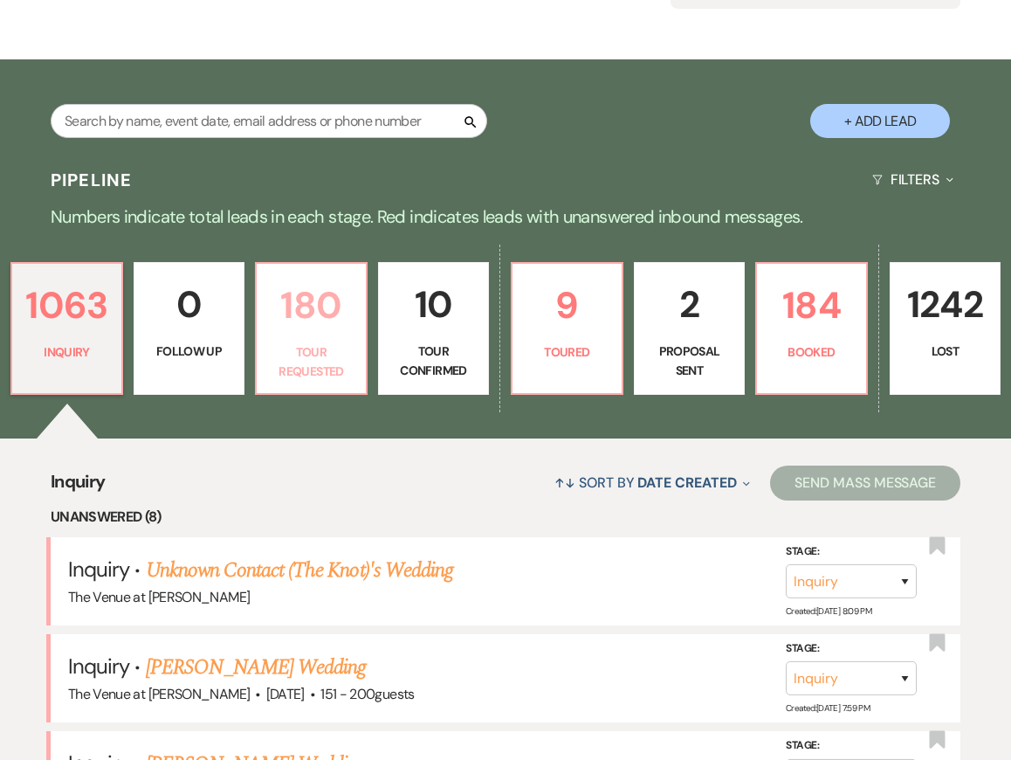
select select "2"
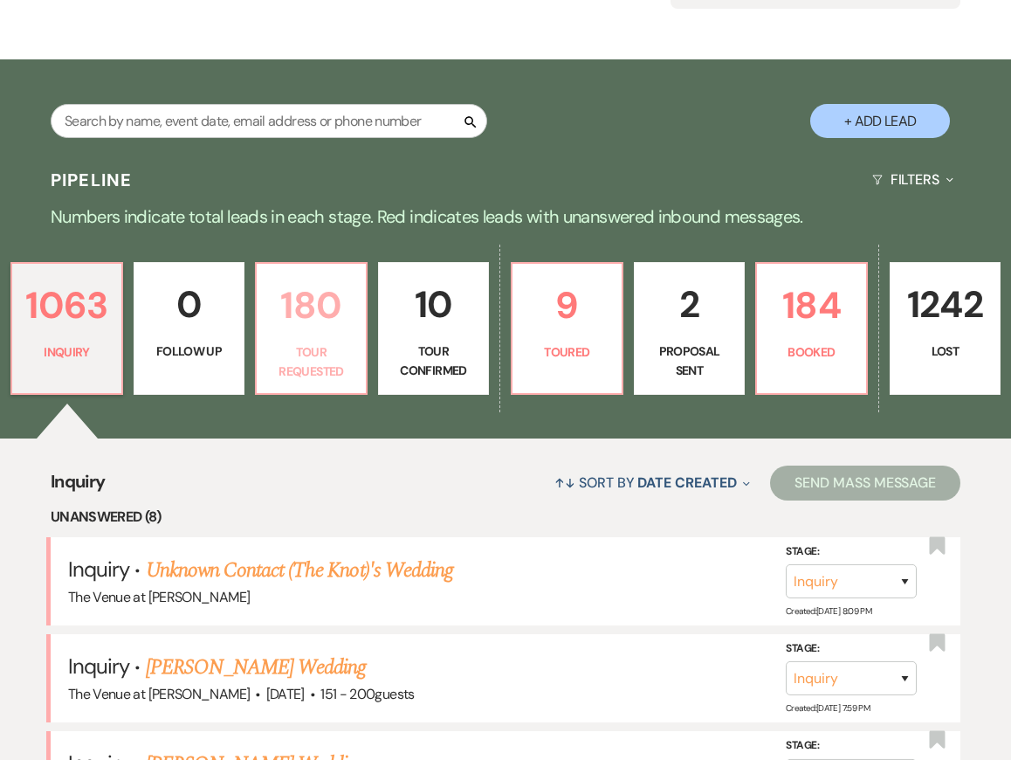
select select "2"
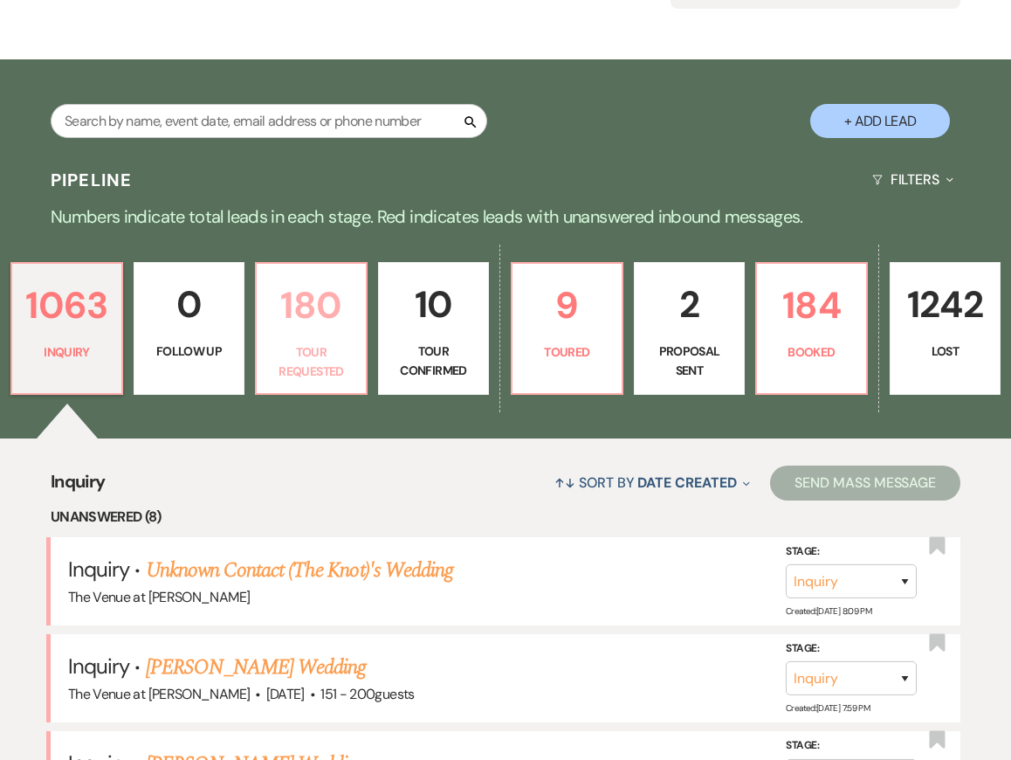
select select "2"
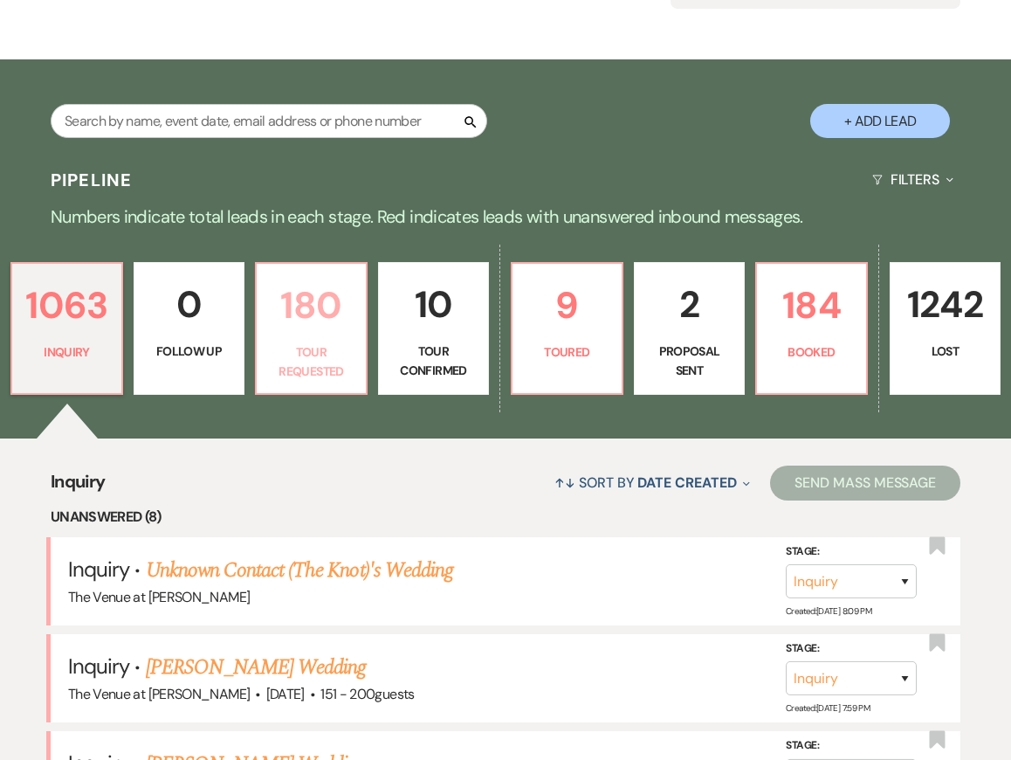
select select "2"
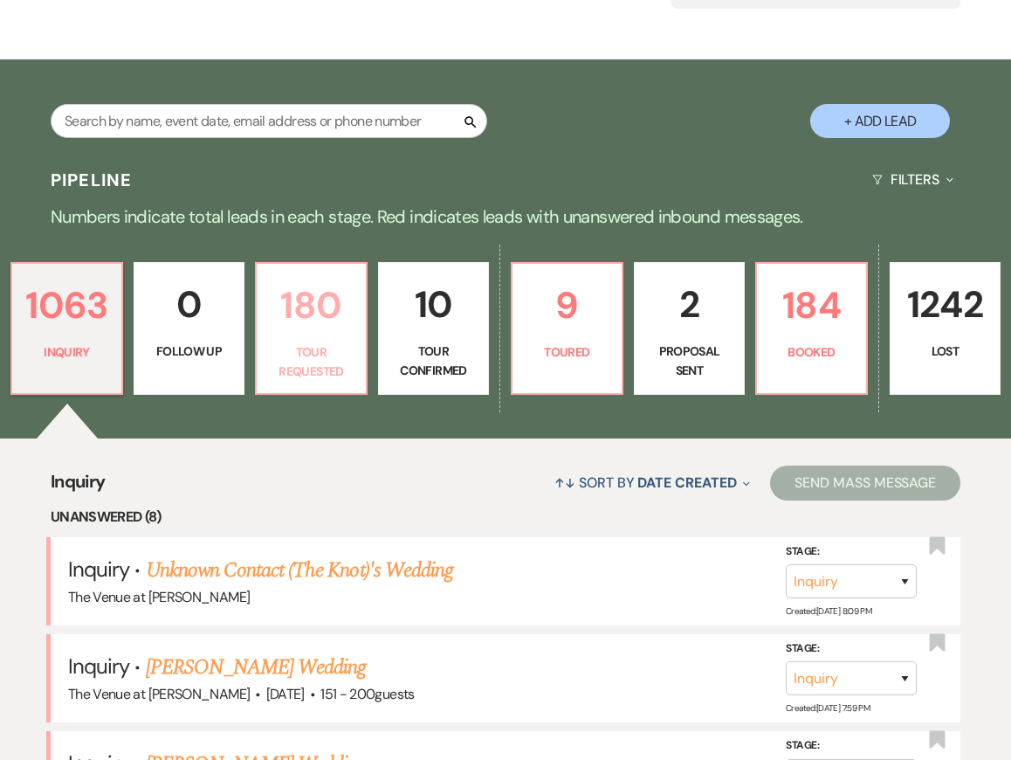
select select "2"
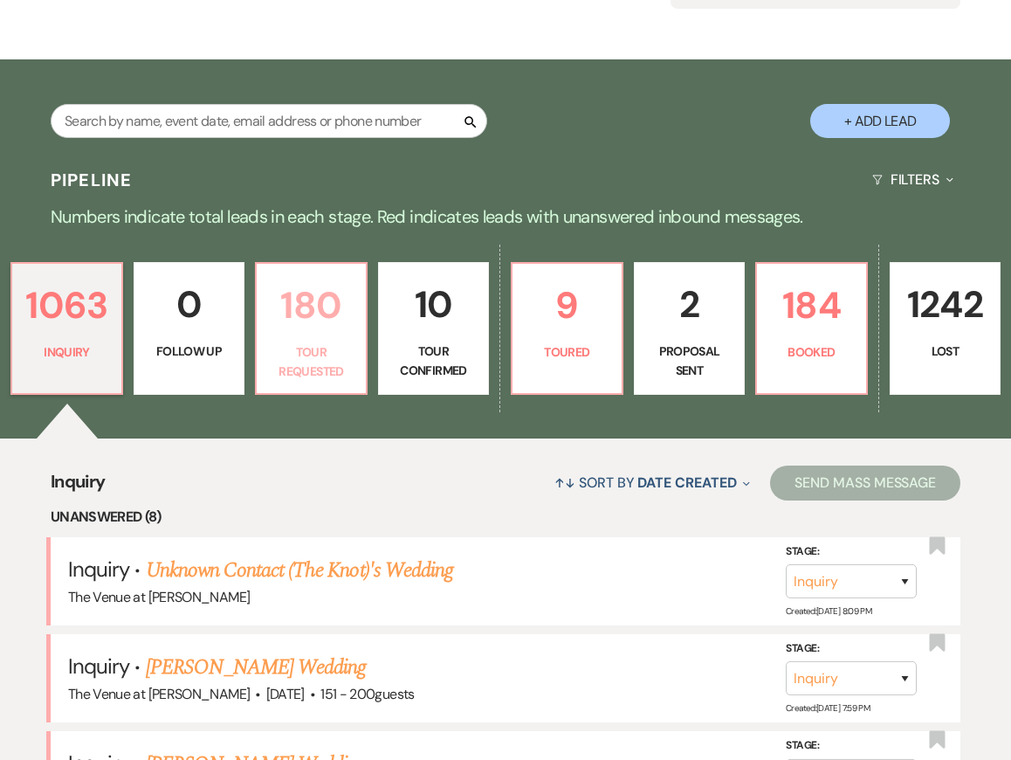
select select "2"
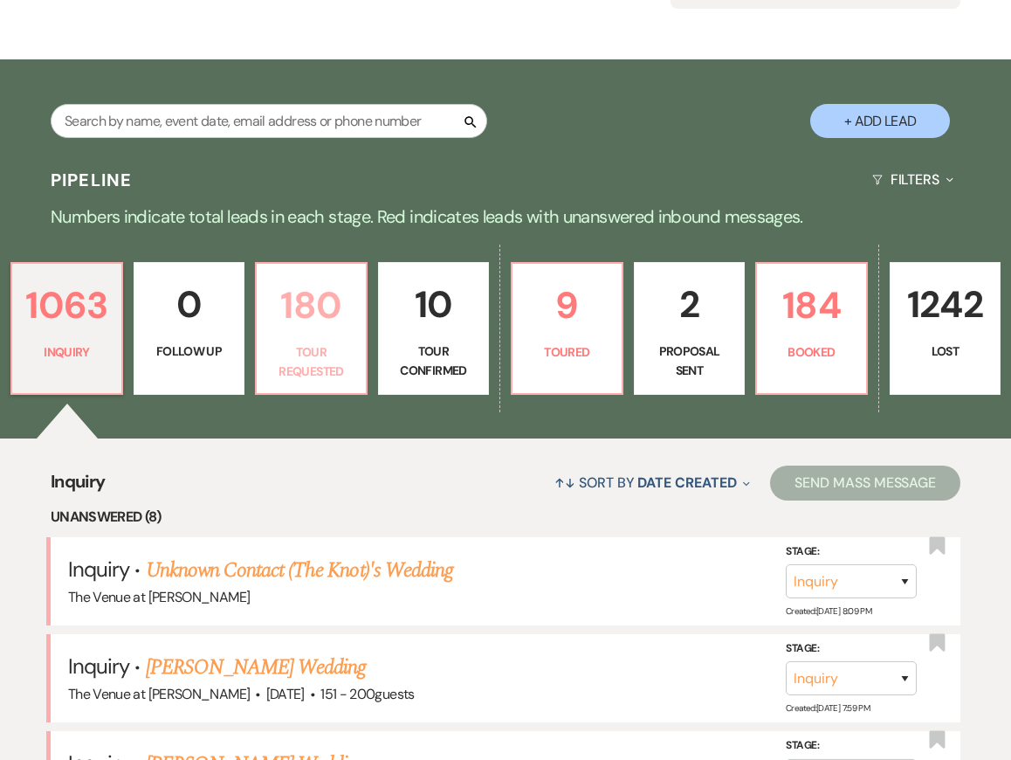
select select "2"
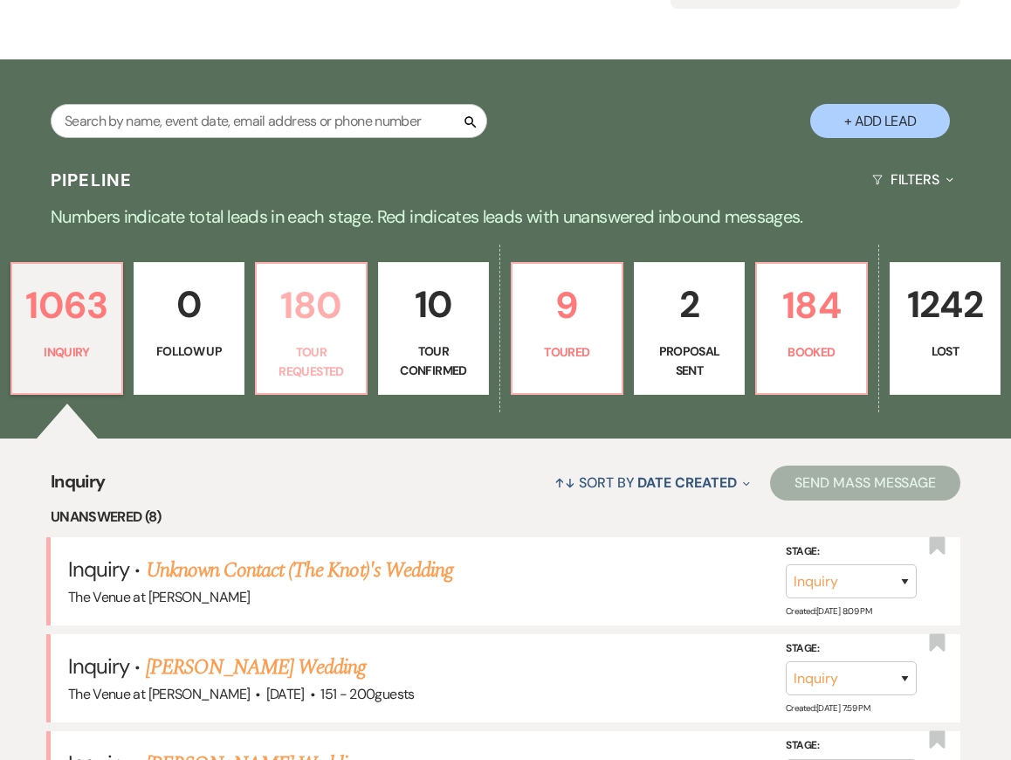
select select "2"
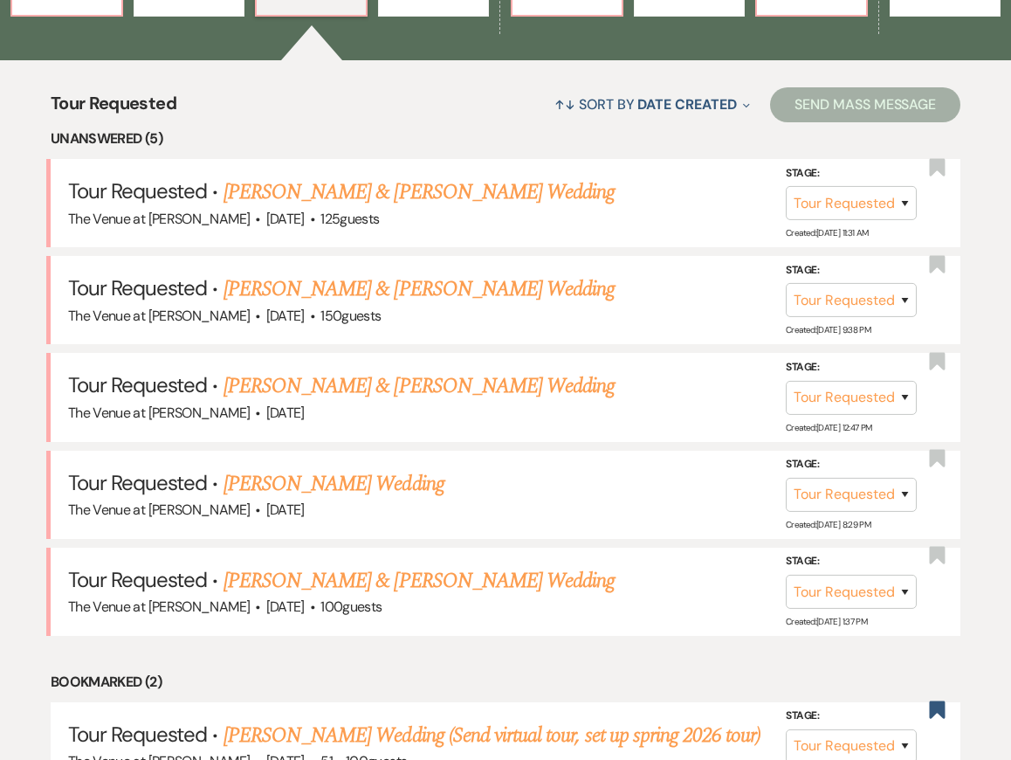
scroll to position [601, 0]
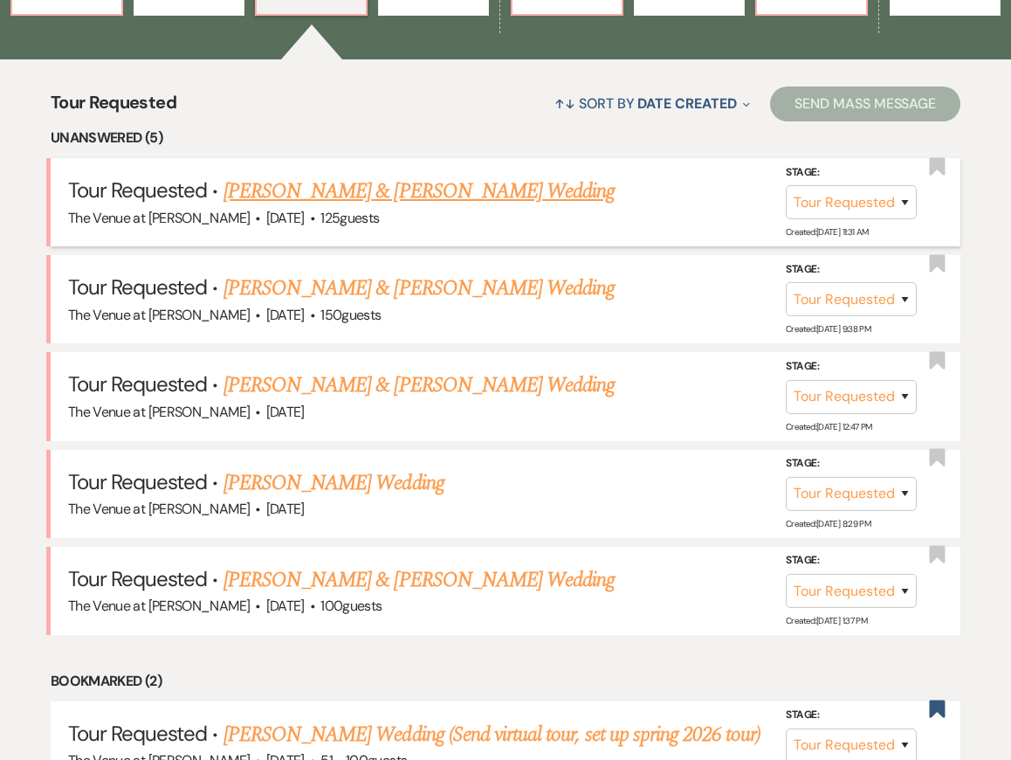
click at [319, 188] on link "[PERSON_NAME] & [PERSON_NAME] Wedding" at bounding box center [419, 191] width 391 height 31
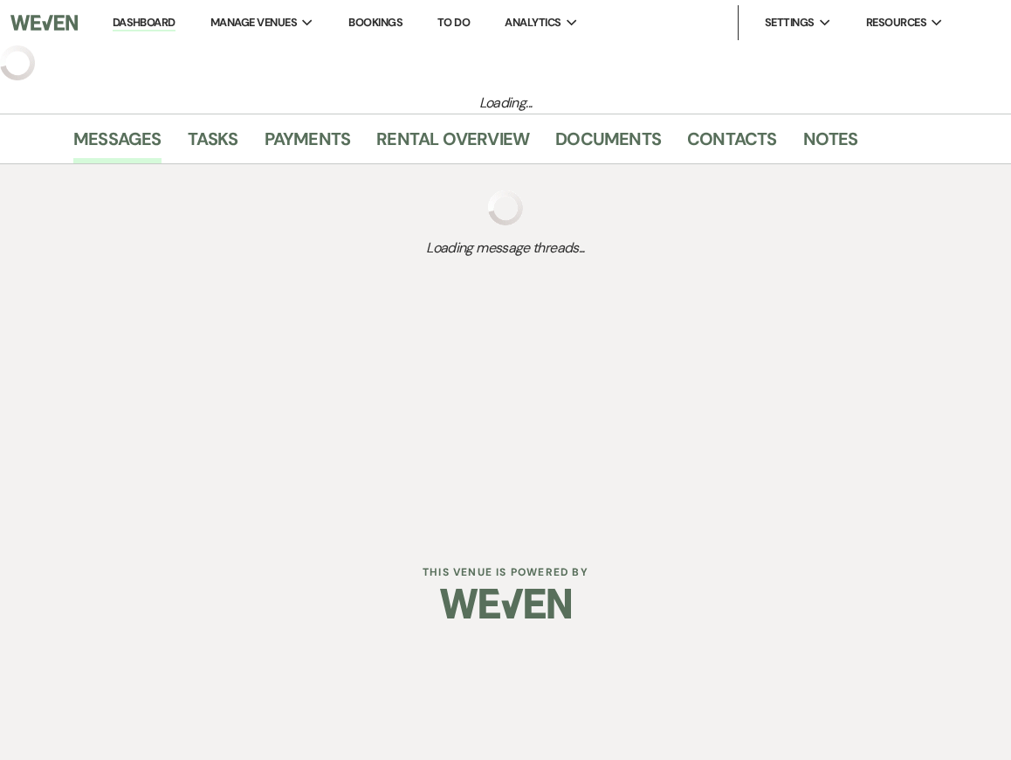
select select "2"
select select "5"
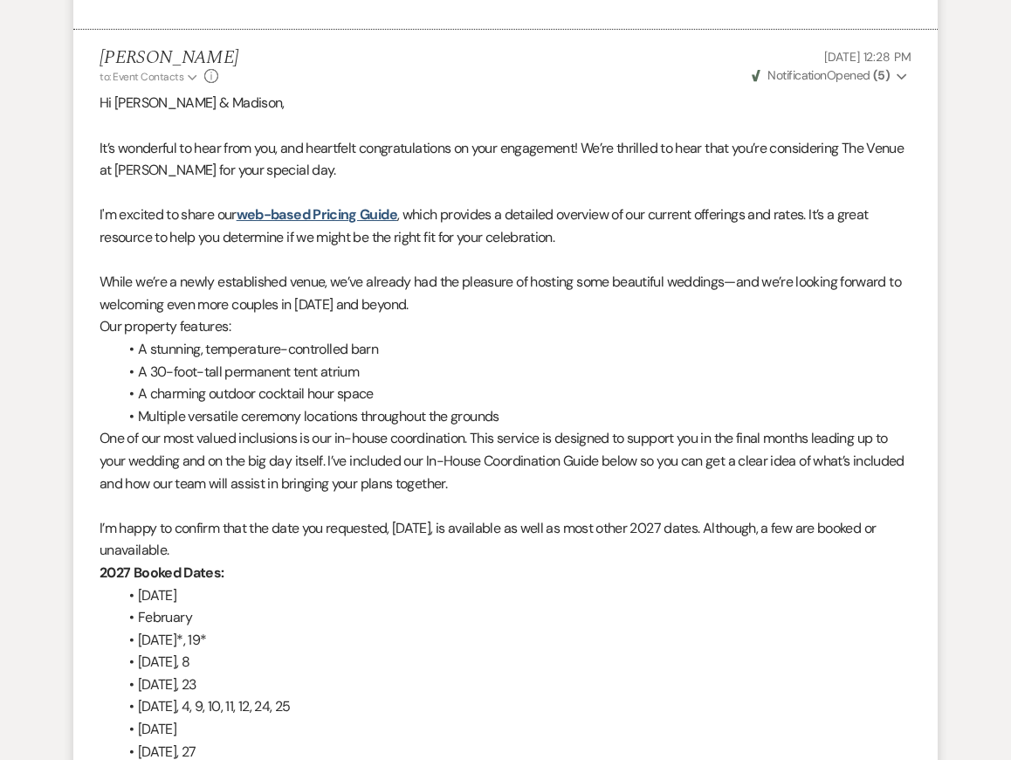
scroll to position [728, 0]
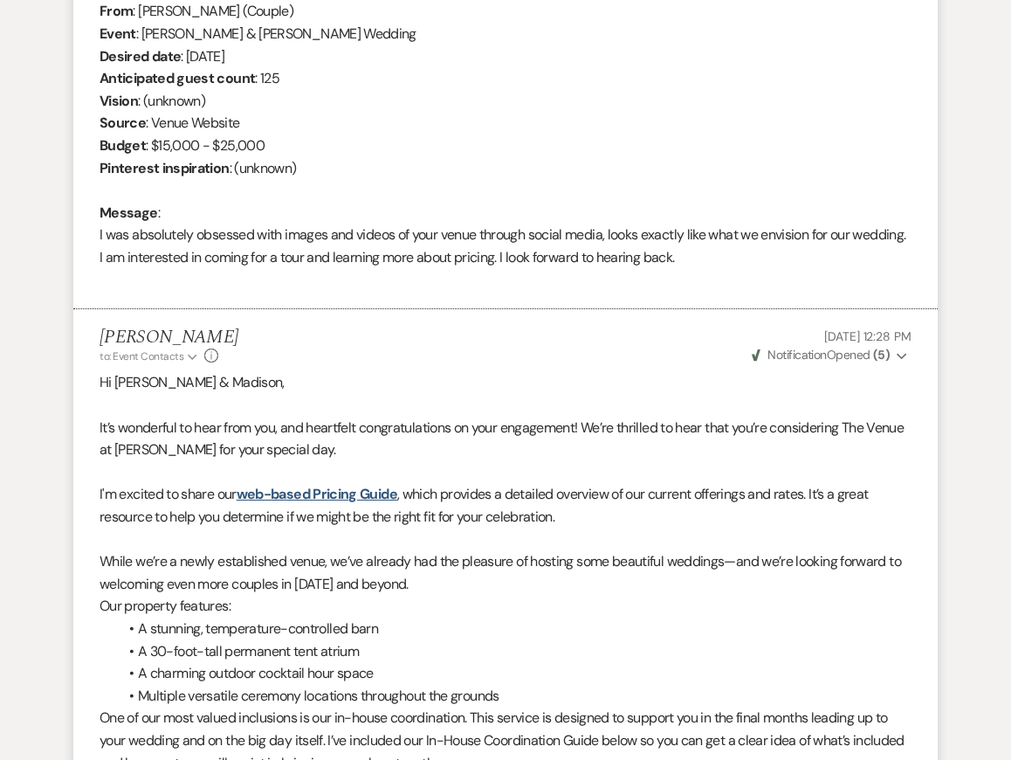
select select "2"
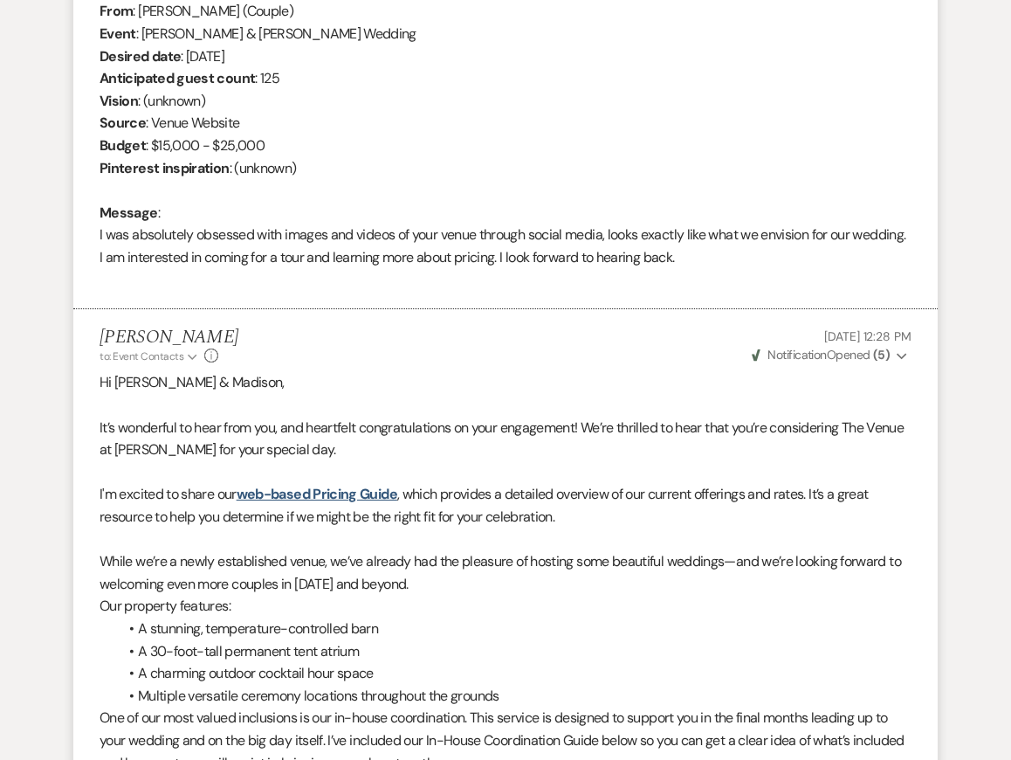
select select "2"
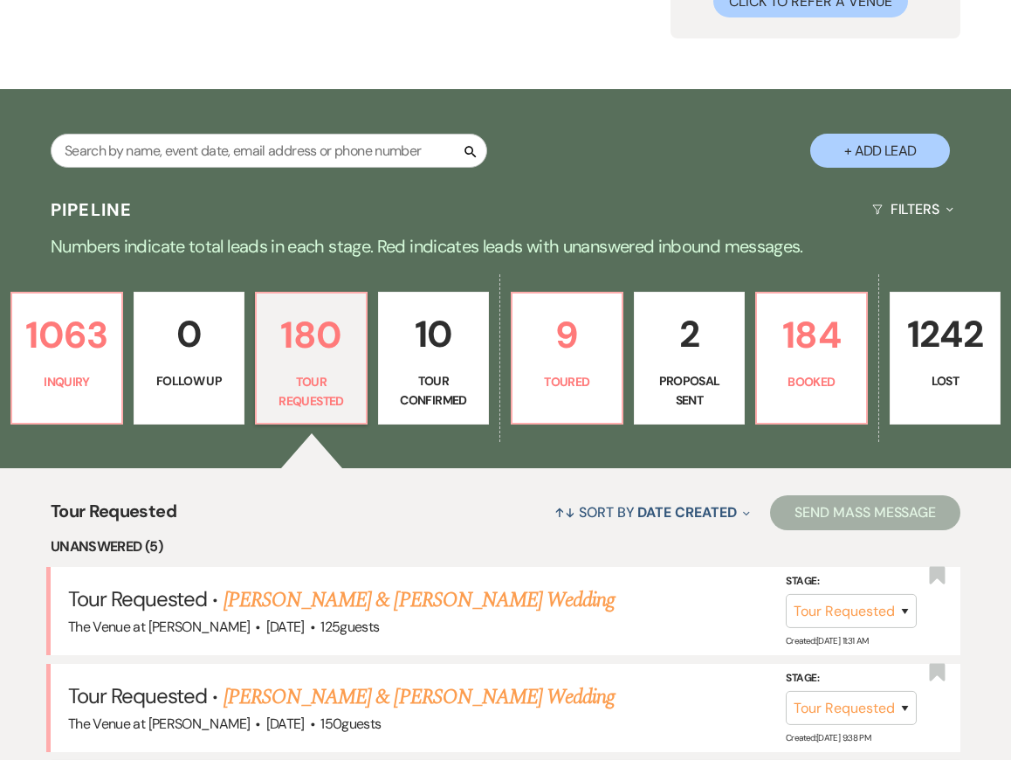
scroll to position [25, 0]
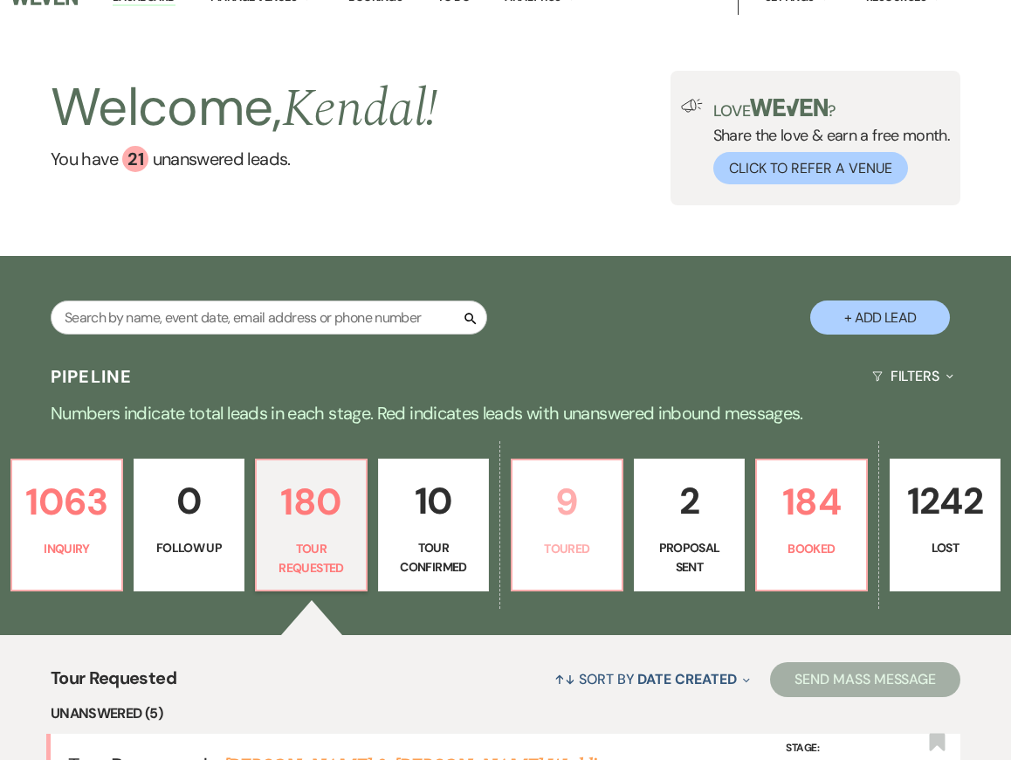
click at [558, 513] on p "9" at bounding box center [567, 501] width 88 height 59
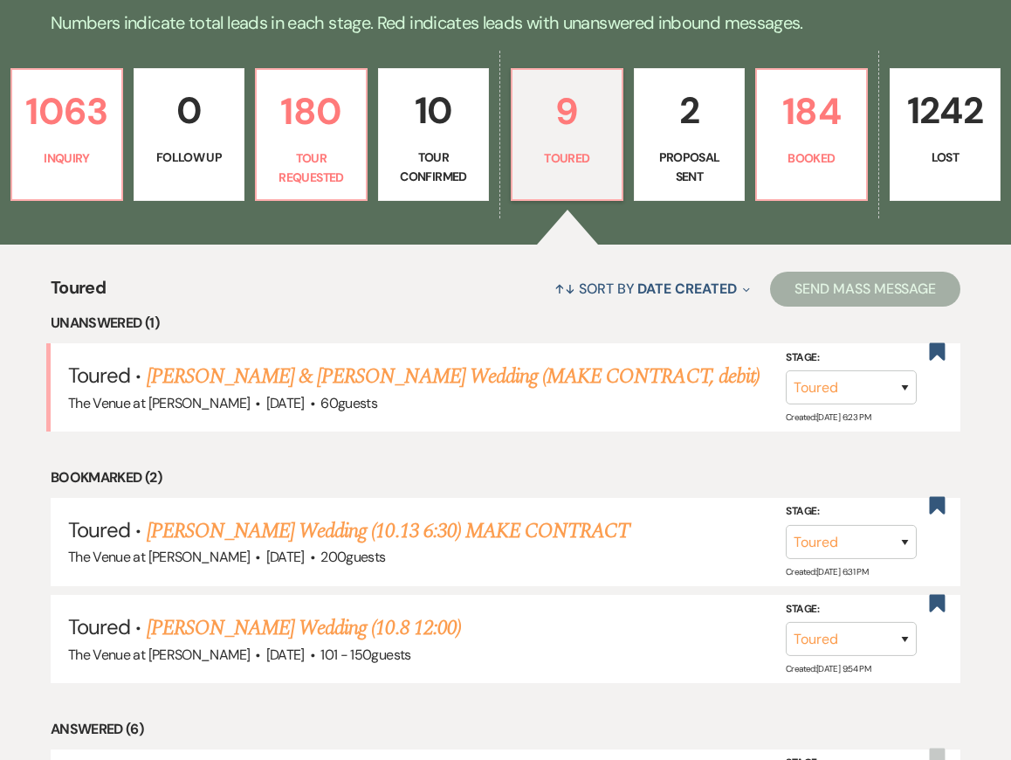
scroll to position [424, 0]
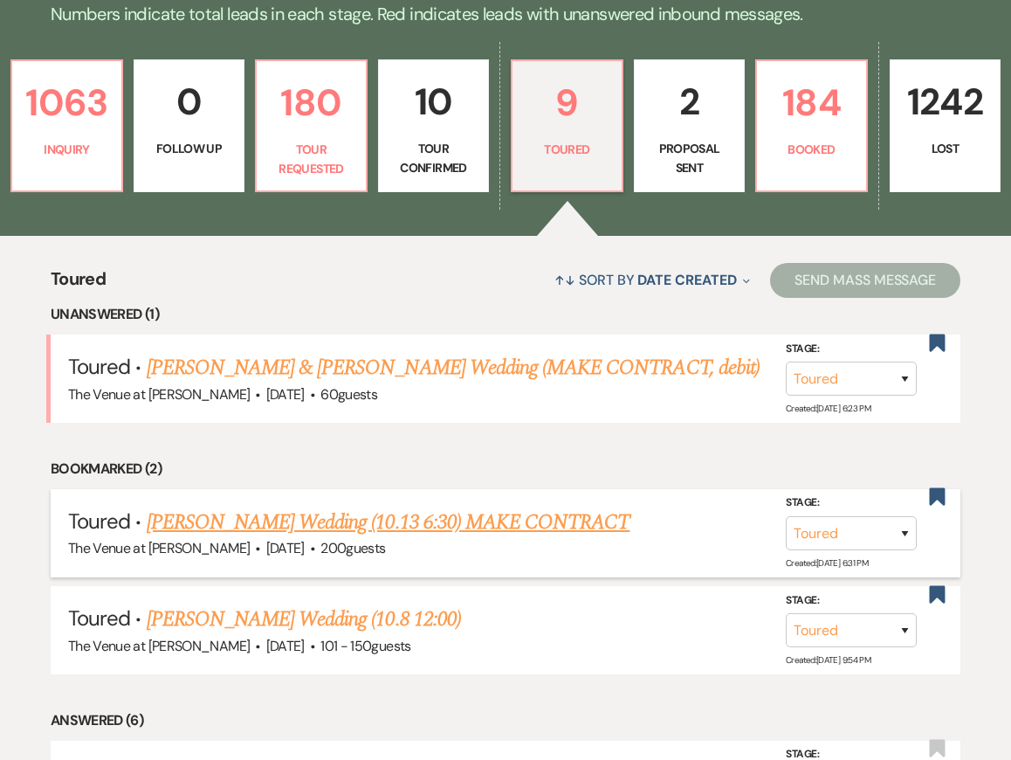
click at [548, 520] on link "[PERSON_NAME] Wedding (10.13 6:30) MAKE CONTRACT" at bounding box center [389, 521] width 484 height 31
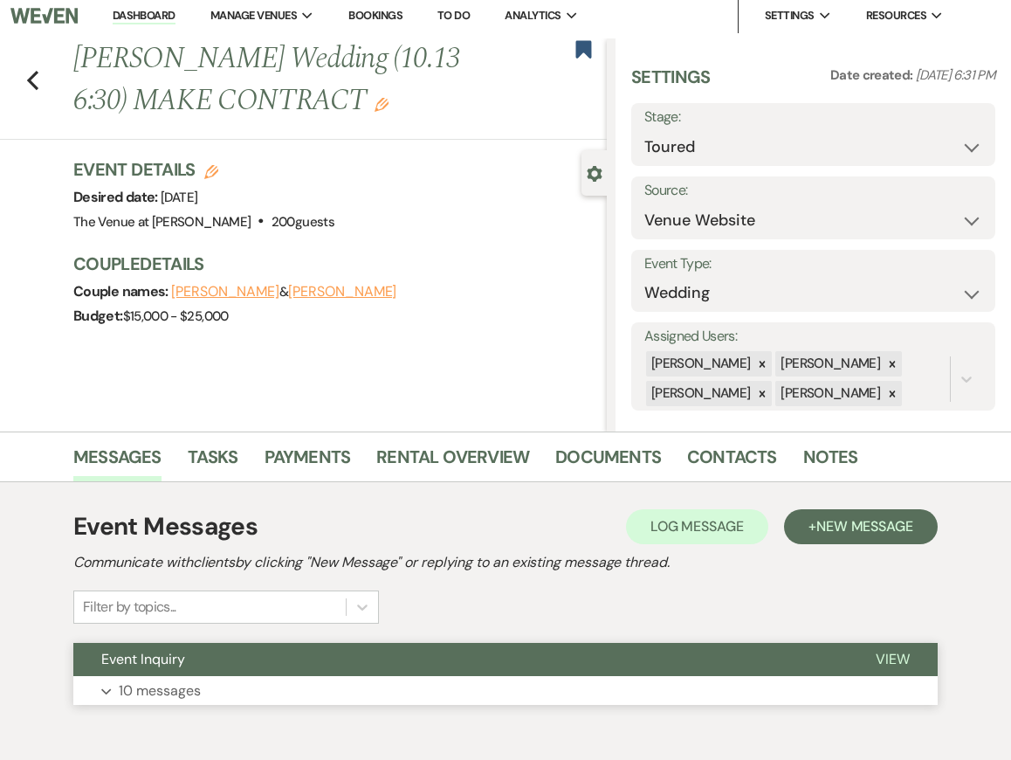
click at [510, 664] on button "Event Inquiry" at bounding box center [460, 659] width 775 height 33
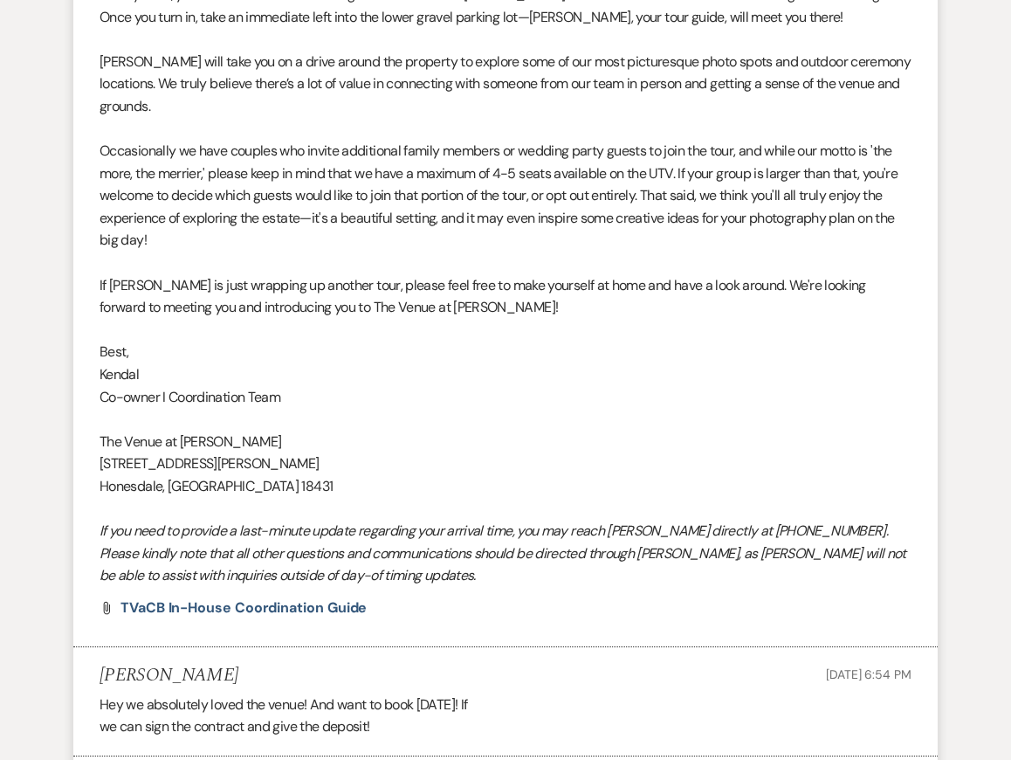
scroll to position [4613, 0]
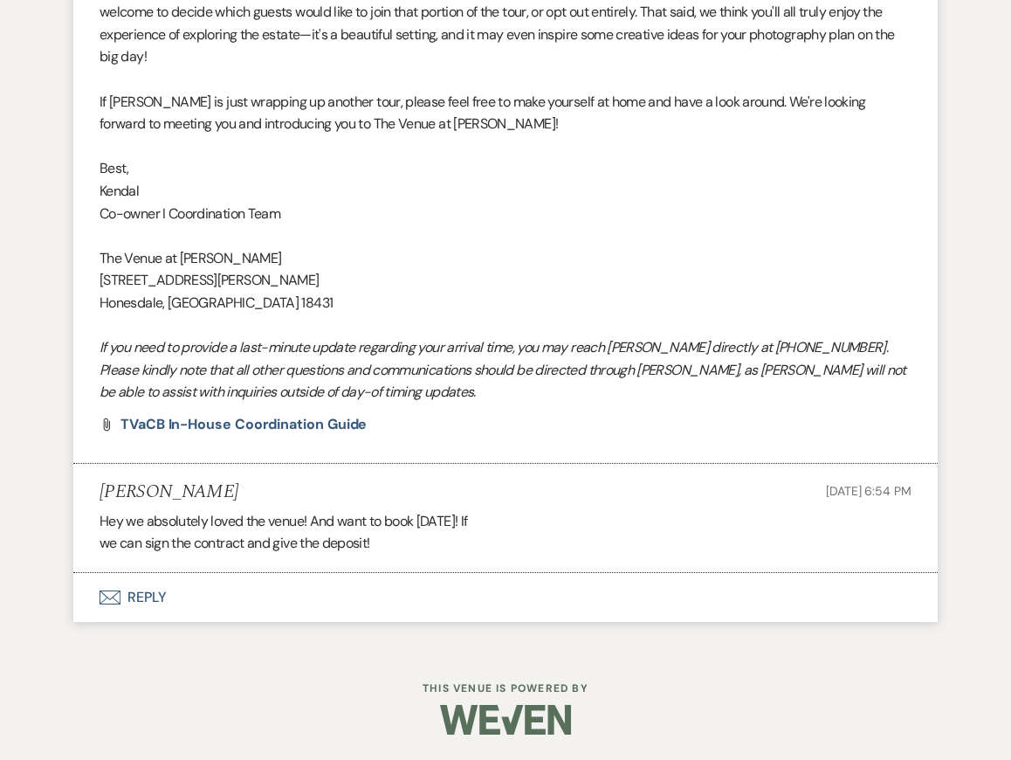
click at [462, 594] on button "Envelope Reply" at bounding box center [505, 597] width 864 height 49
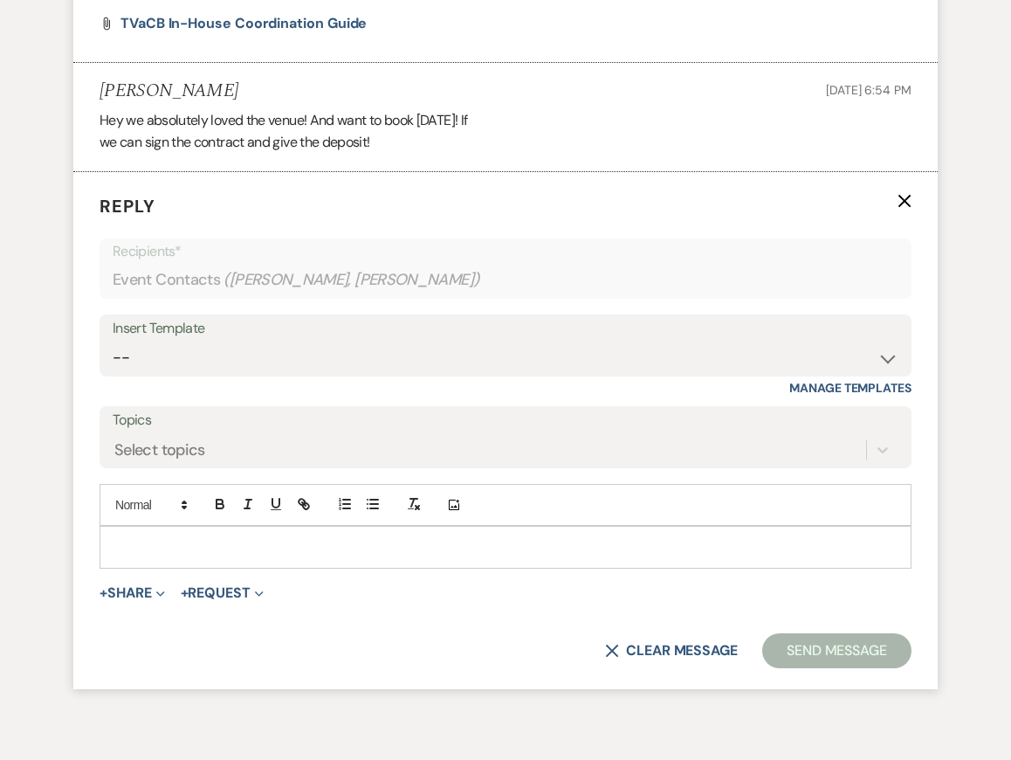
scroll to position [5102, 0]
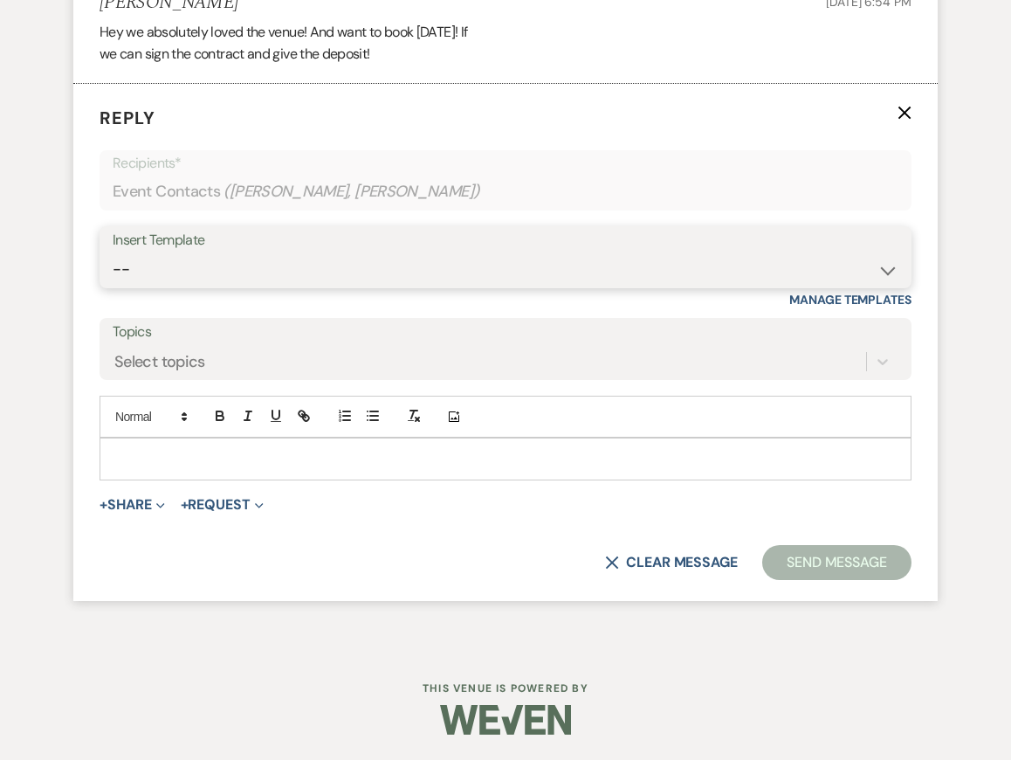
click at [312, 267] on select "-- Weven Planning Portal Introduction: Booked Events (TVaCB) Tour Confirmation-…" at bounding box center [506, 269] width 786 height 34
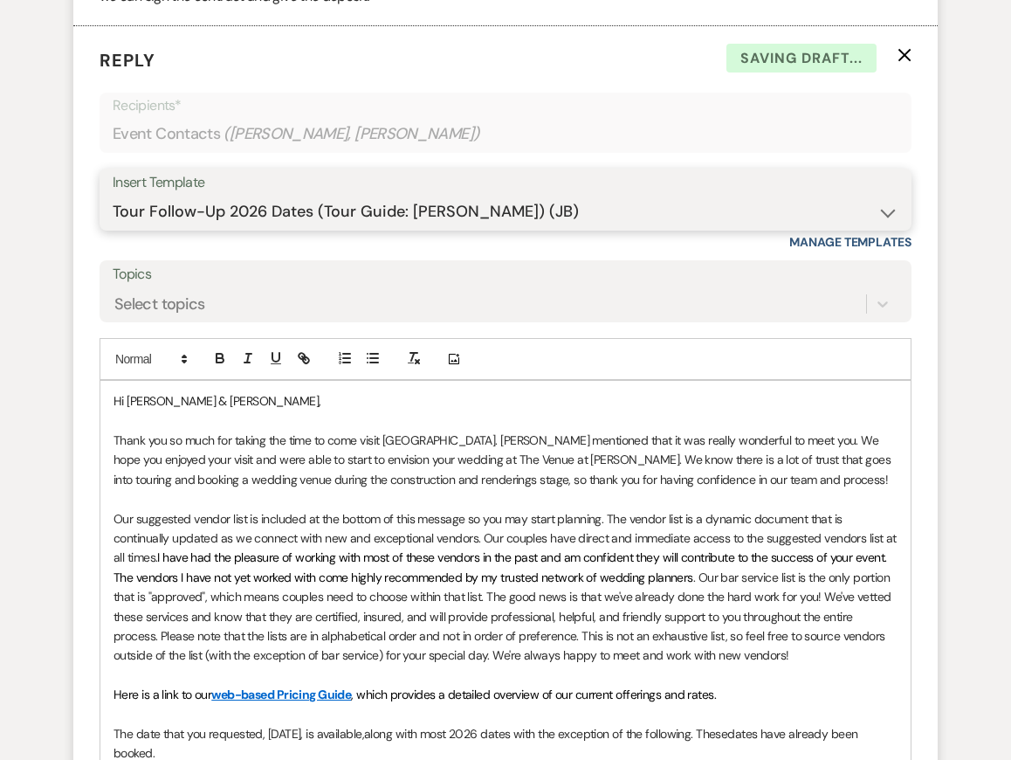
scroll to position [5169, 0]
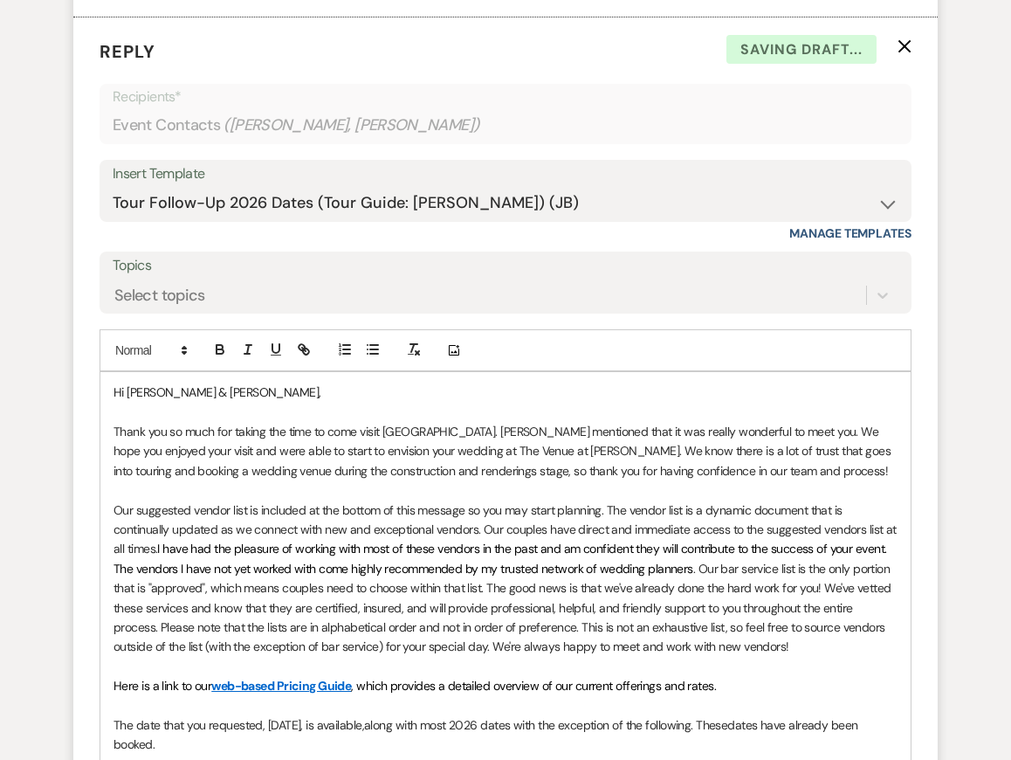
click at [536, 432] on p "Thank you so much for taking the time to come visit [GEOGRAPHIC_DATA]. [PERSON_…" at bounding box center [506, 451] width 784 height 59
drag, startPoint x: 521, startPoint y: 463, endPoint x: 573, endPoint y: 512, distance: 71.0
click at [573, 512] on p "Our suggested vendor list is included at the bottom of this message so you may …" at bounding box center [506, 578] width 784 height 156
drag, startPoint x: 573, startPoint y: 512, endPoint x: 577, endPoint y: 568, distance: 56.9
click at [577, 568] on span "I have had the pleasure of working with most of these vendors in the past and a…" at bounding box center [502, 558] width 776 height 35
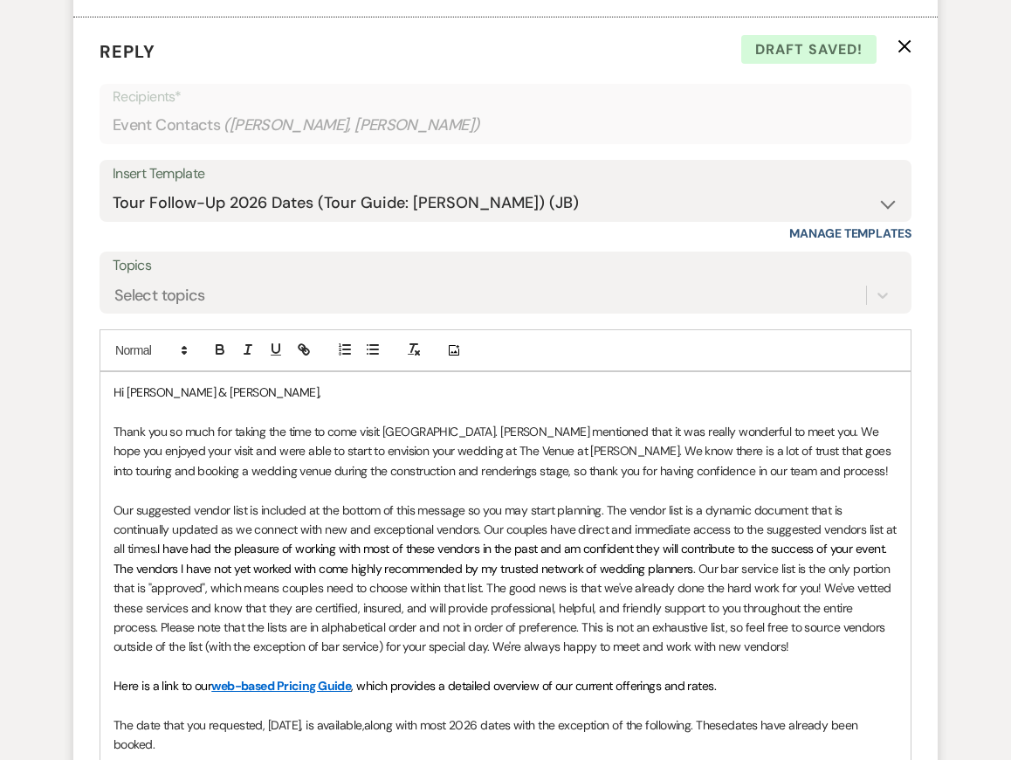
drag, startPoint x: 577, startPoint y: 568, endPoint x: 616, endPoint y: 607, distance: 55.0
click at [616, 607] on p "Our suggested vendor list is included at the bottom of this message so you may …" at bounding box center [506, 578] width 784 height 156
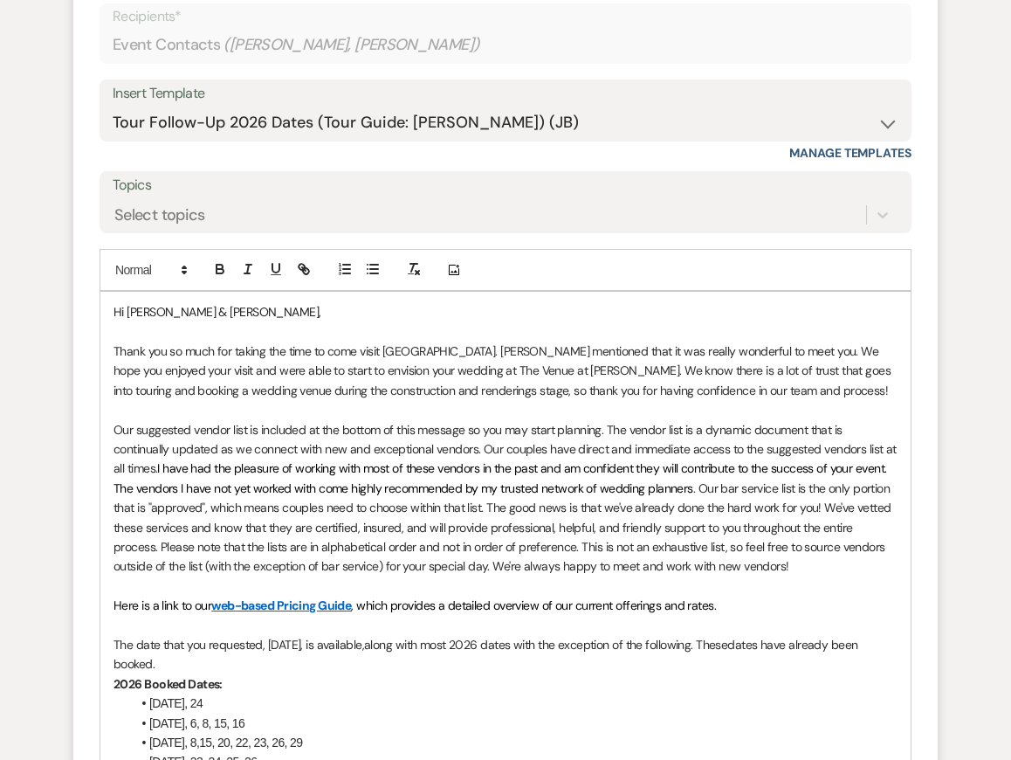
scroll to position [5260, 0]
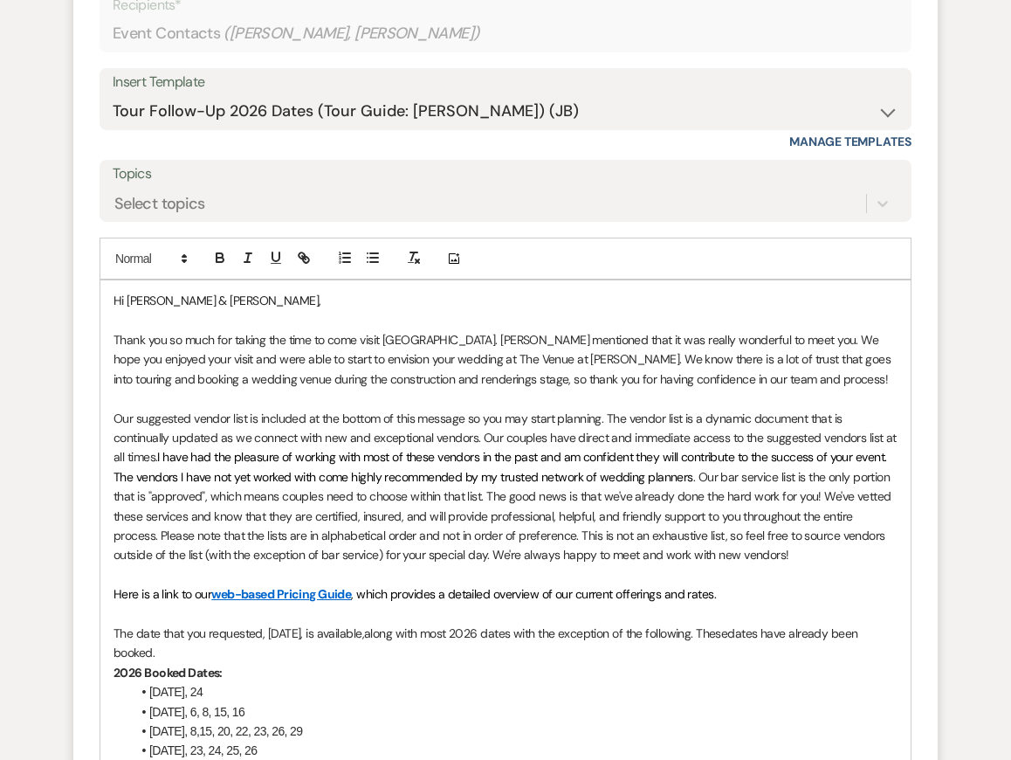
click at [556, 431] on p "Our suggested vendor list is included at the bottom of this message so you may …" at bounding box center [506, 487] width 784 height 156
click at [531, 396] on p at bounding box center [506, 398] width 784 height 19
click at [540, 447] on p "Our suggested vendor list is included at the bottom of this message so you may …" at bounding box center [506, 487] width 784 height 156
click at [540, 481] on span "I have had the pleasure of working with most of these vendors in the past and a…" at bounding box center [502, 466] width 776 height 35
click at [543, 510] on p "Our suggested vendor list is included at the bottom of this message so you may …" at bounding box center [506, 487] width 784 height 156
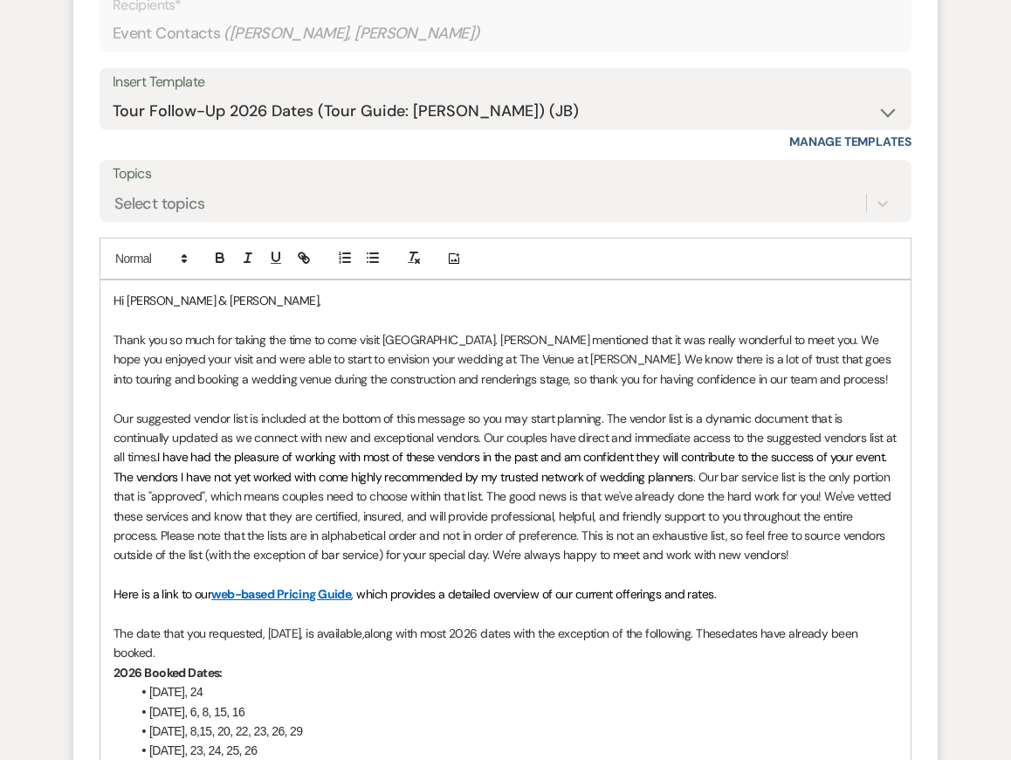
drag, startPoint x: 616, startPoint y: 607, endPoint x: 550, endPoint y: 577, distance: 72.7
click at [550, 577] on p at bounding box center [506, 574] width 784 height 19
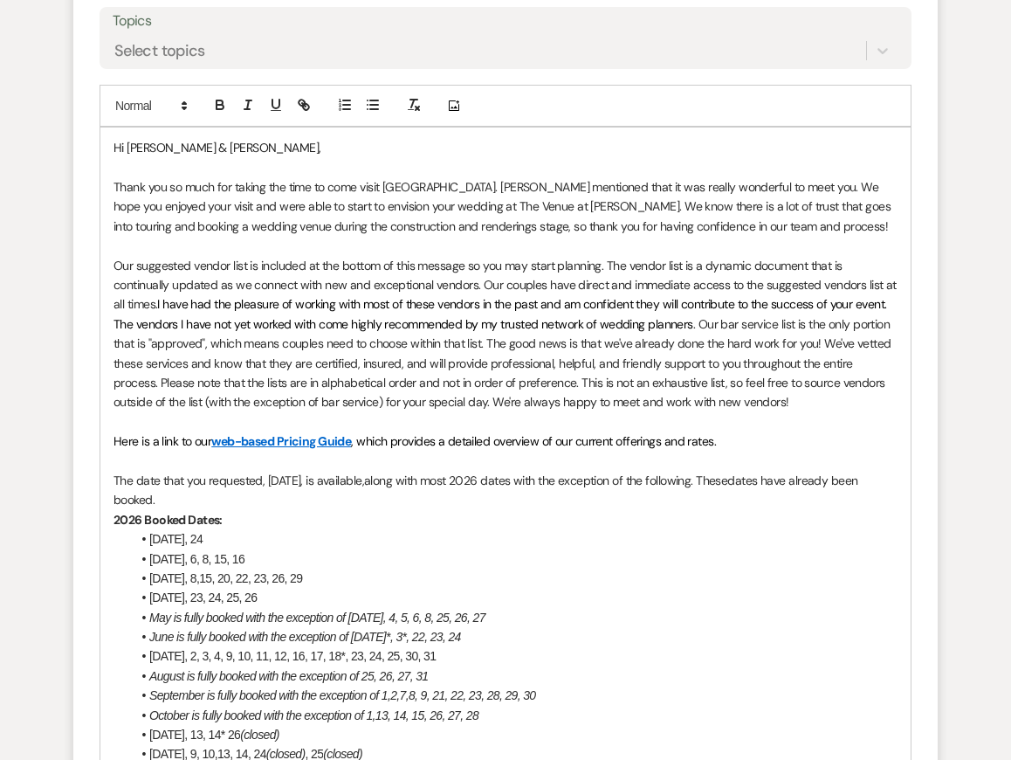
scroll to position [5418, 0]
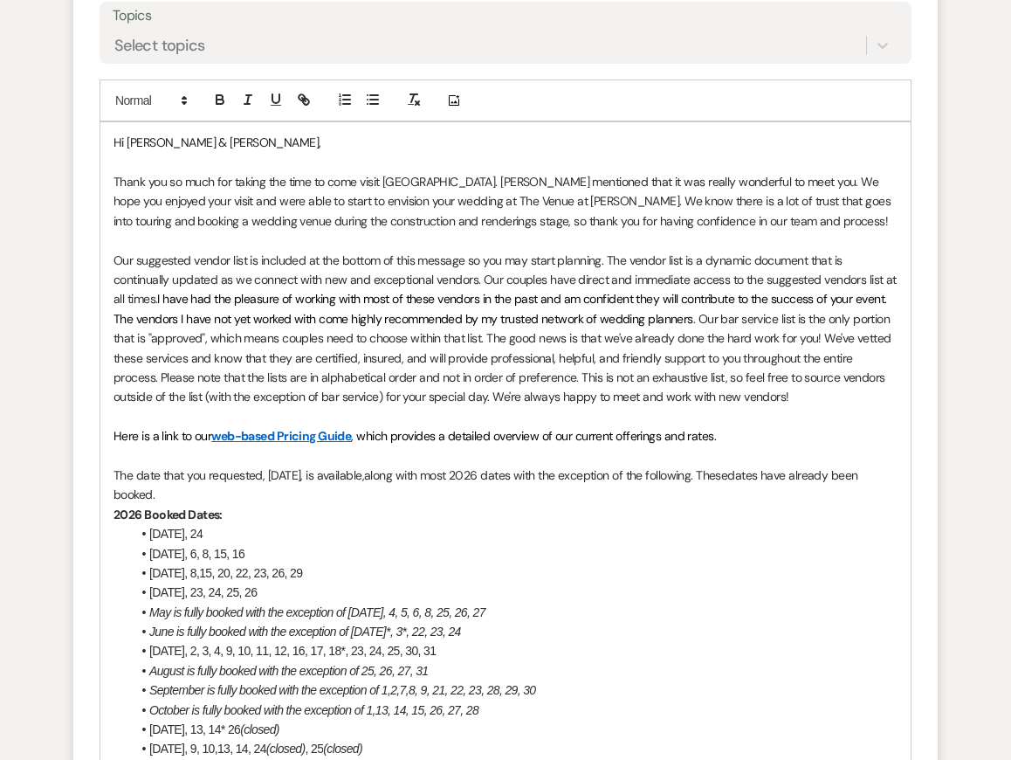
click at [536, 519] on p "2026 Booked Dates:" at bounding box center [506, 514] width 784 height 19
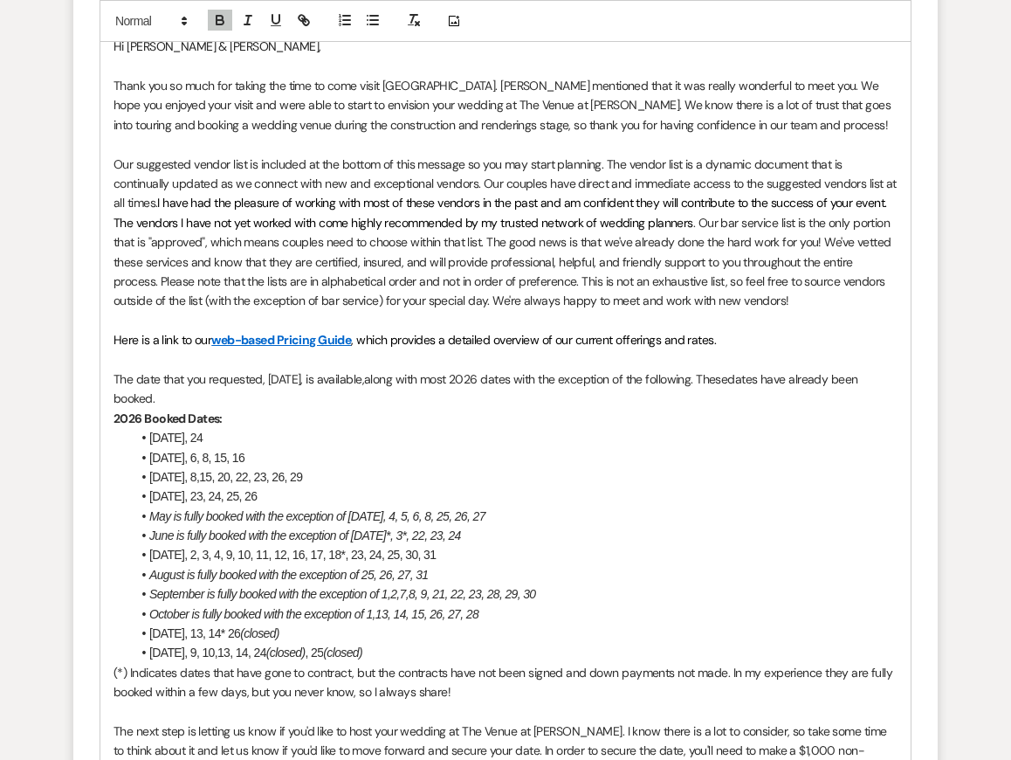
scroll to position [5520, 0]
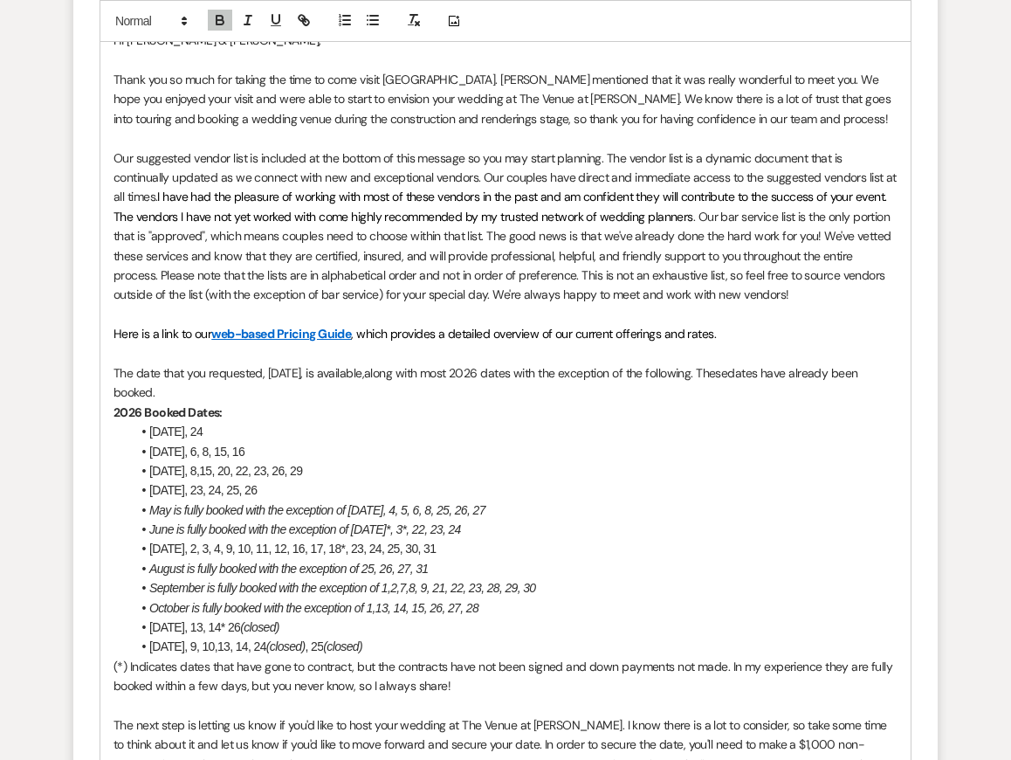
click at [582, 369] on span "along with most 2026 dates with the exception of the following. These" at bounding box center [545, 373] width 363 height 16
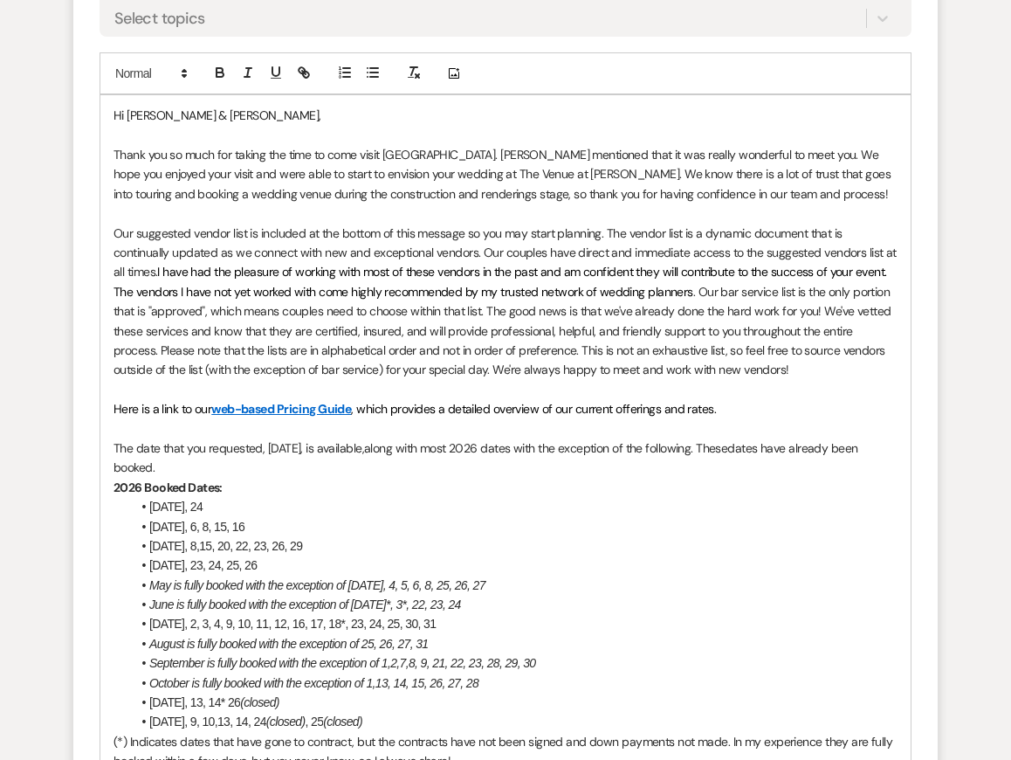
scroll to position [5419, 0]
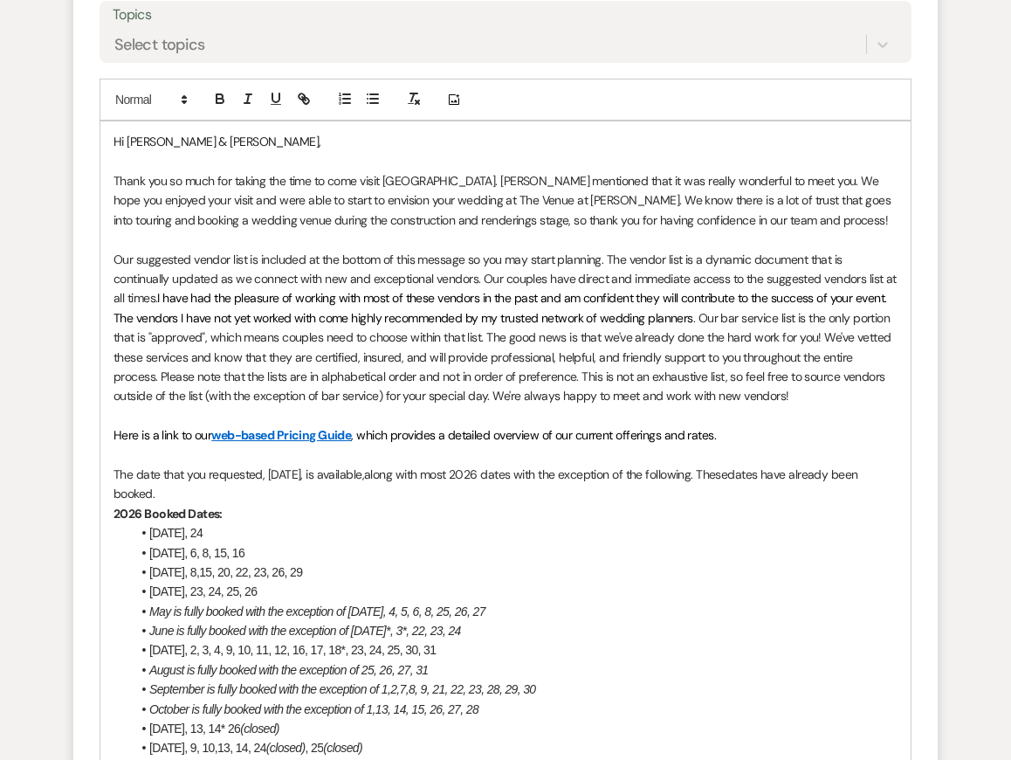
click at [294, 475] on p "The date that you requested, [DATE], is available, along with most 2026 dates w…" at bounding box center [506, 484] width 784 height 39
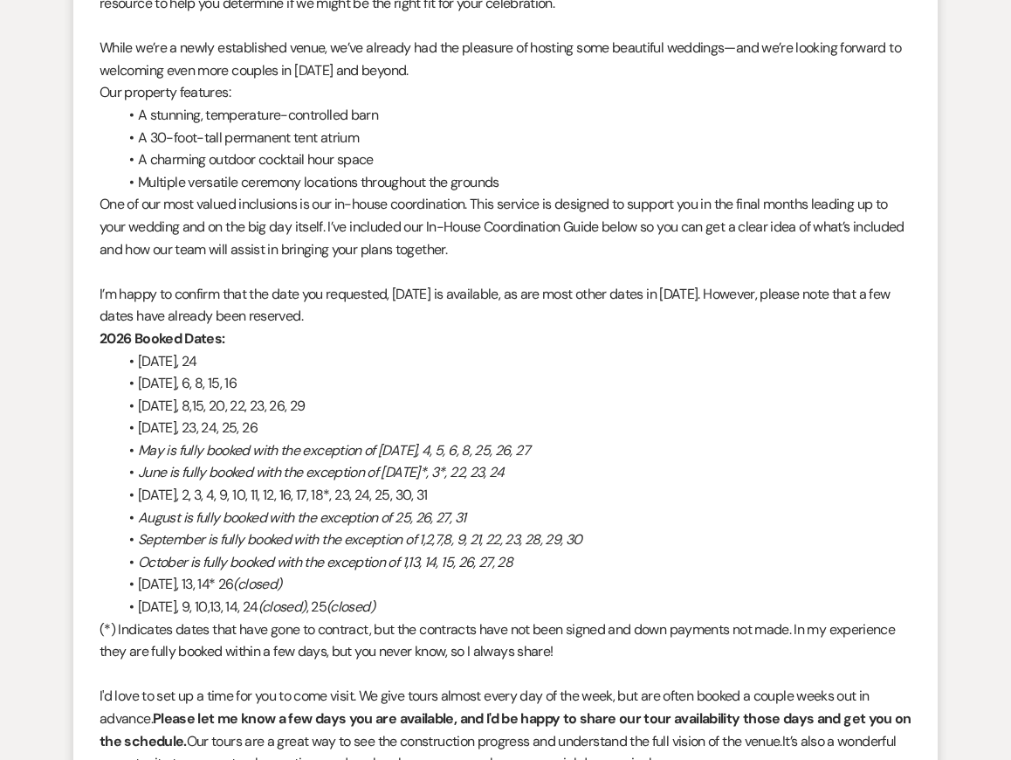
scroll to position [0, 0]
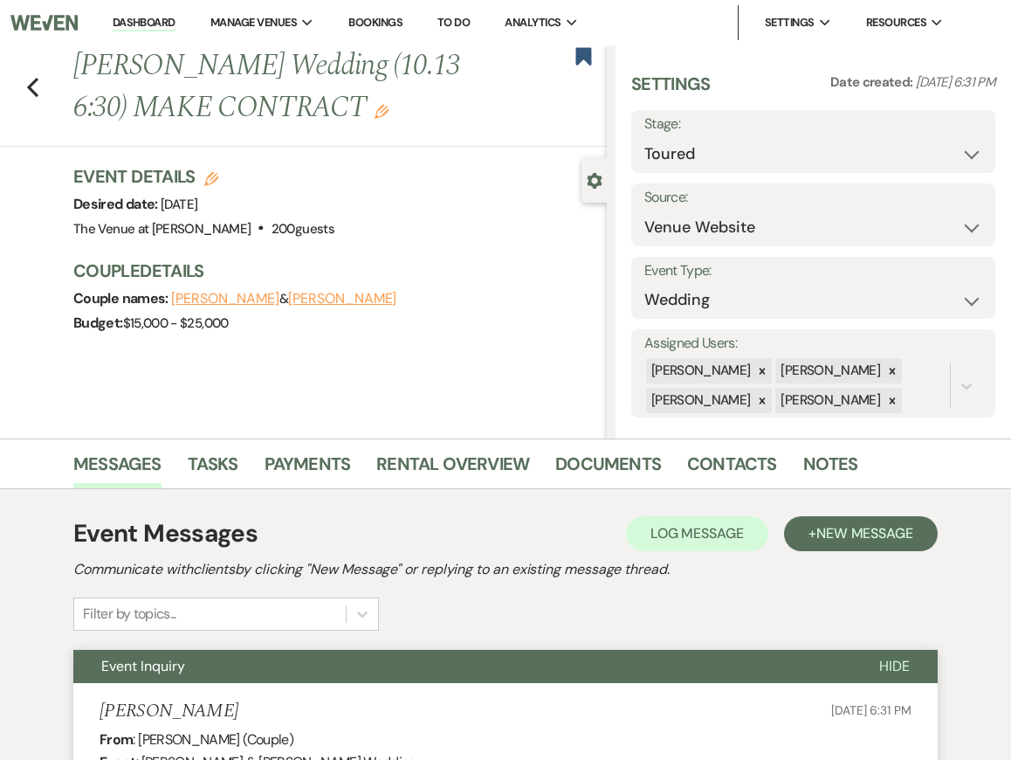
drag, startPoint x: 550, startPoint y: 577, endPoint x: 210, endPoint y: 175, distance: 527.3
click at [210, 175] on use "button" at bounding box center [211, 179] width 14 height 14
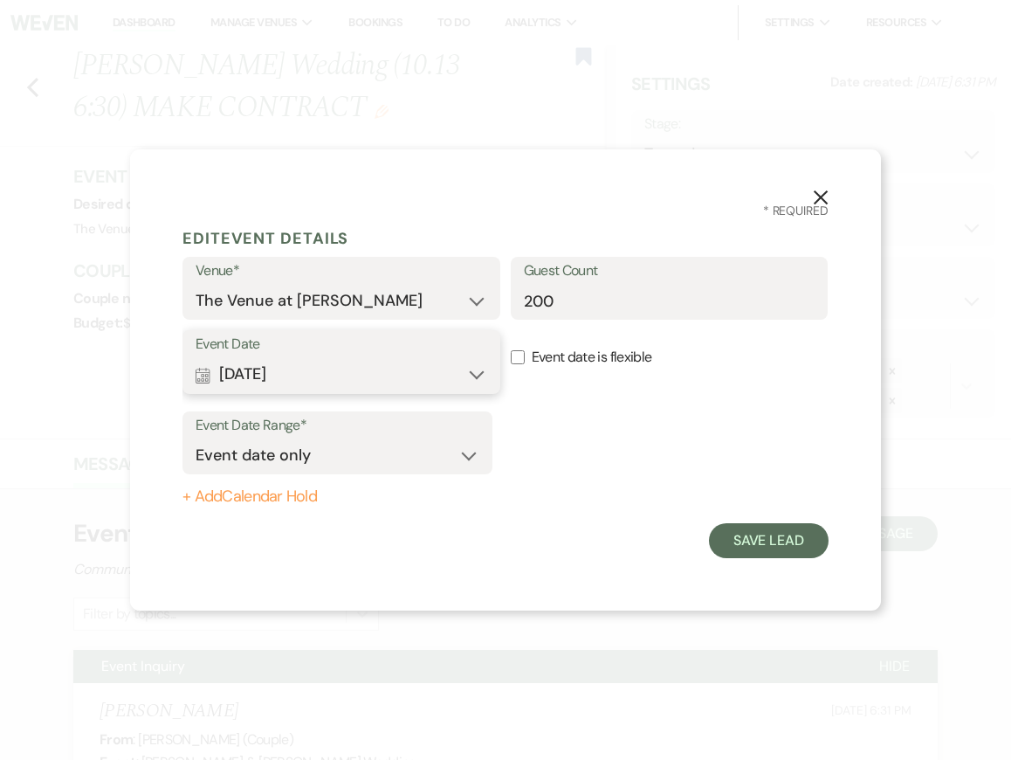
click at [443, 371] on button "Calendar [DATE] Expand" at bounding box center [342, 374] width 292 height 35
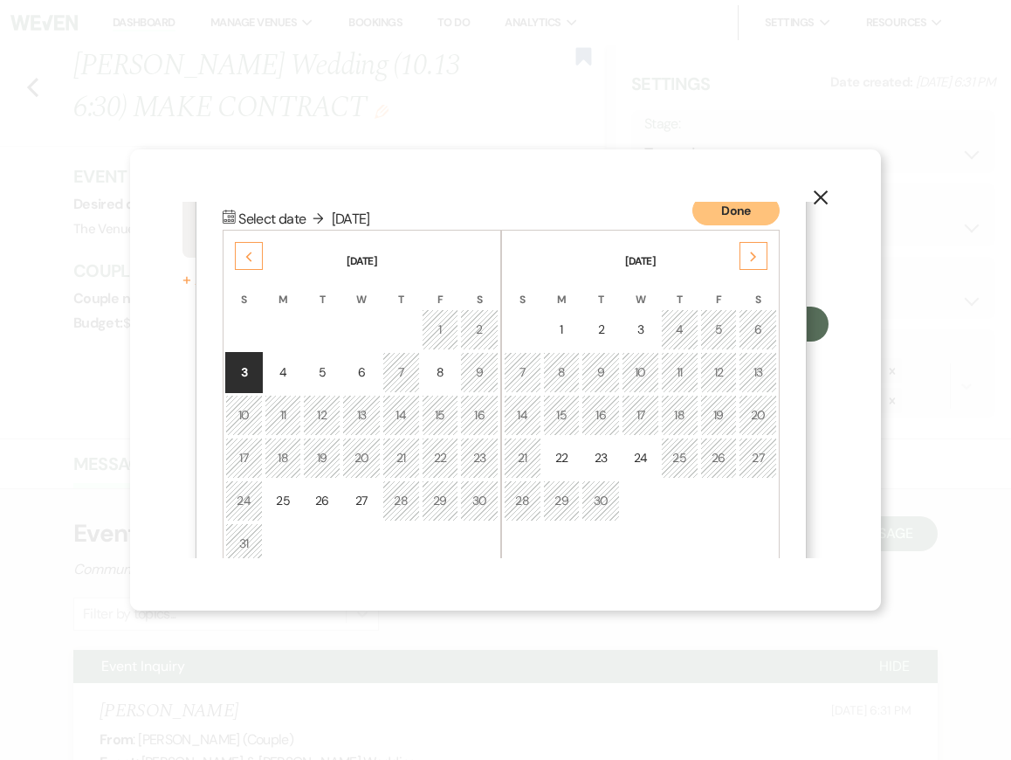
scroll to position [224, 0]
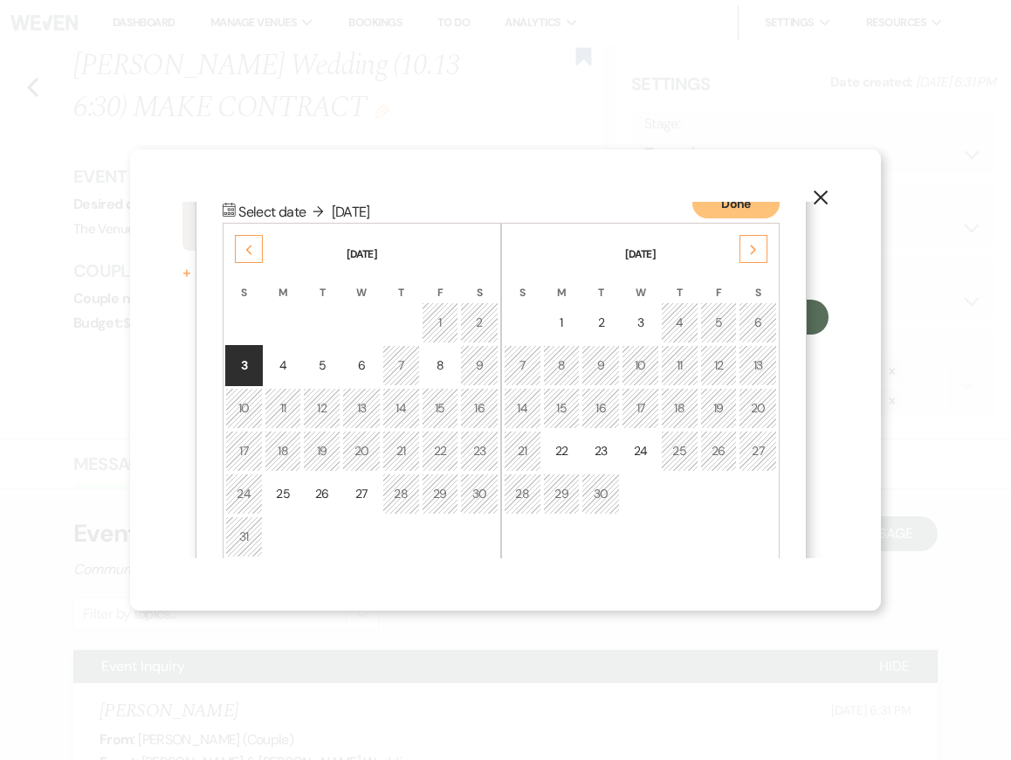
click at [439, 374] on div "8" at bounding box center [440, 365] width 15 height 18
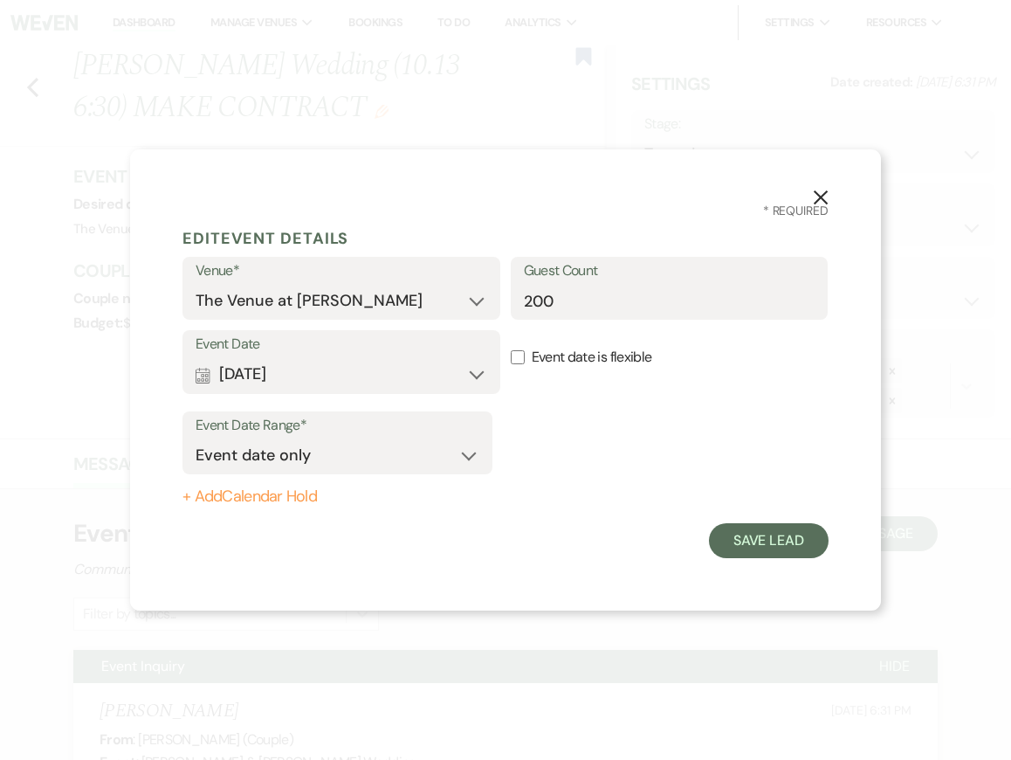
scroll to position [0, 0]
drag, startPoint x: 210, startPoint y: 175, endPoint x: 754, endPoint y: 539, distance: 655.4
click at [754, 539] on button "Save Lead" at bounding box center [769, 540] width 120 height 35
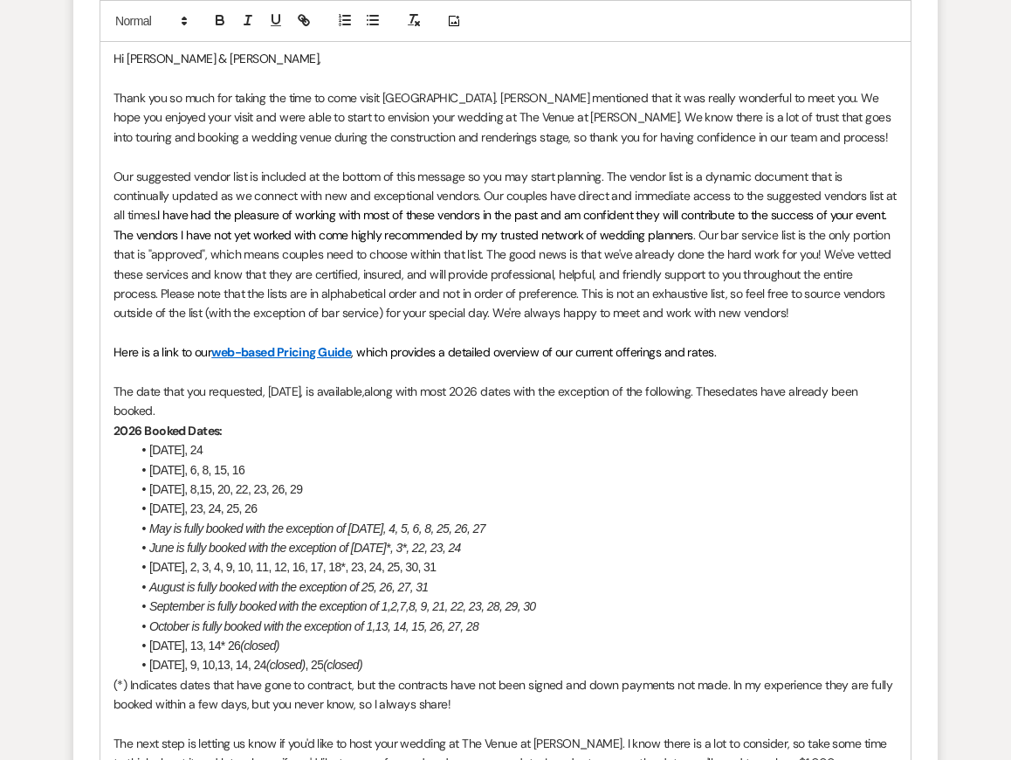
scroll to position [5522, 0]
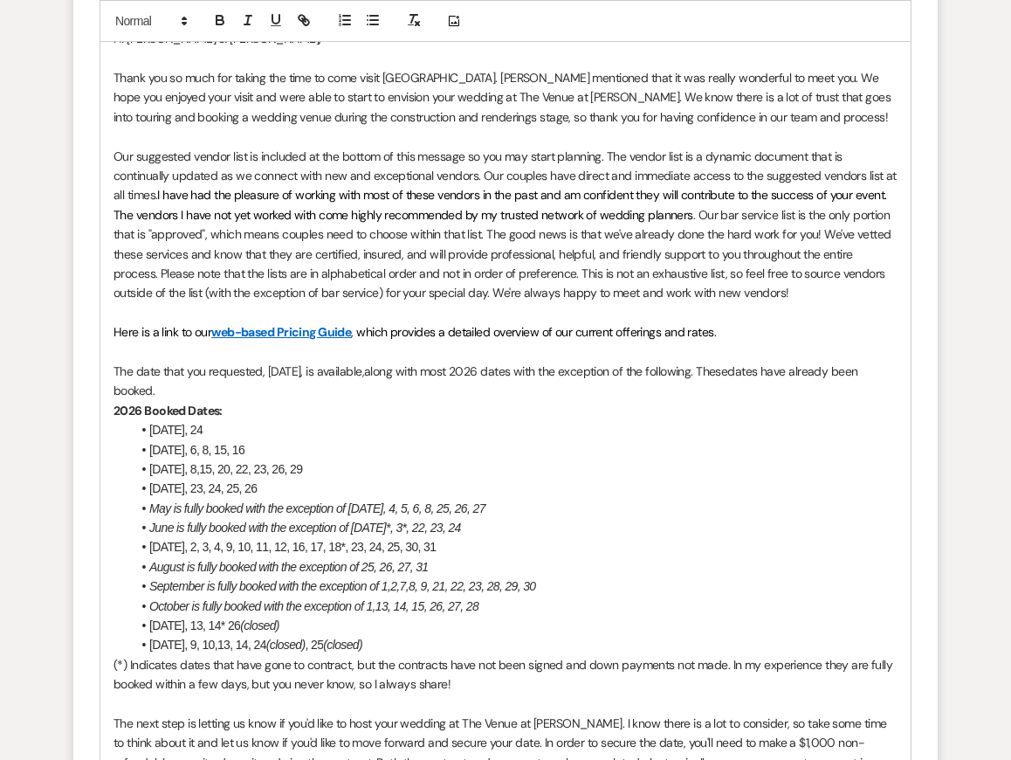
click at [571, 334] on span ", which provides a detailed overview of our current offerings and rates." at bounding box center [533, 332] width 365 height 16
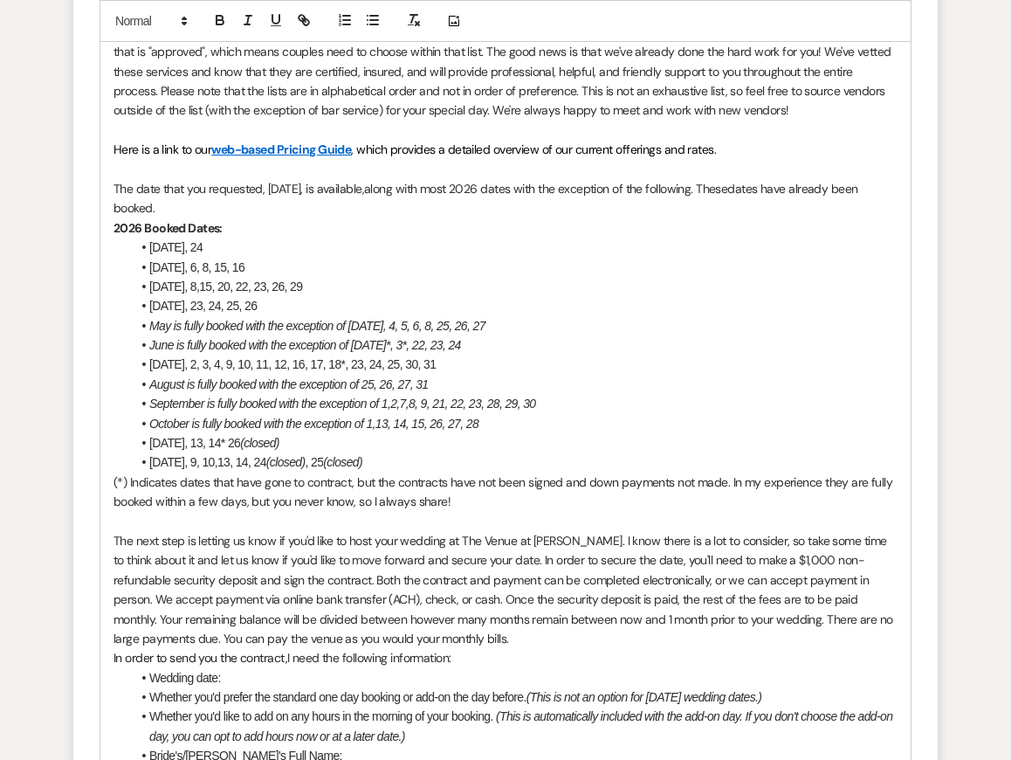
scroll to position [5709, 0]
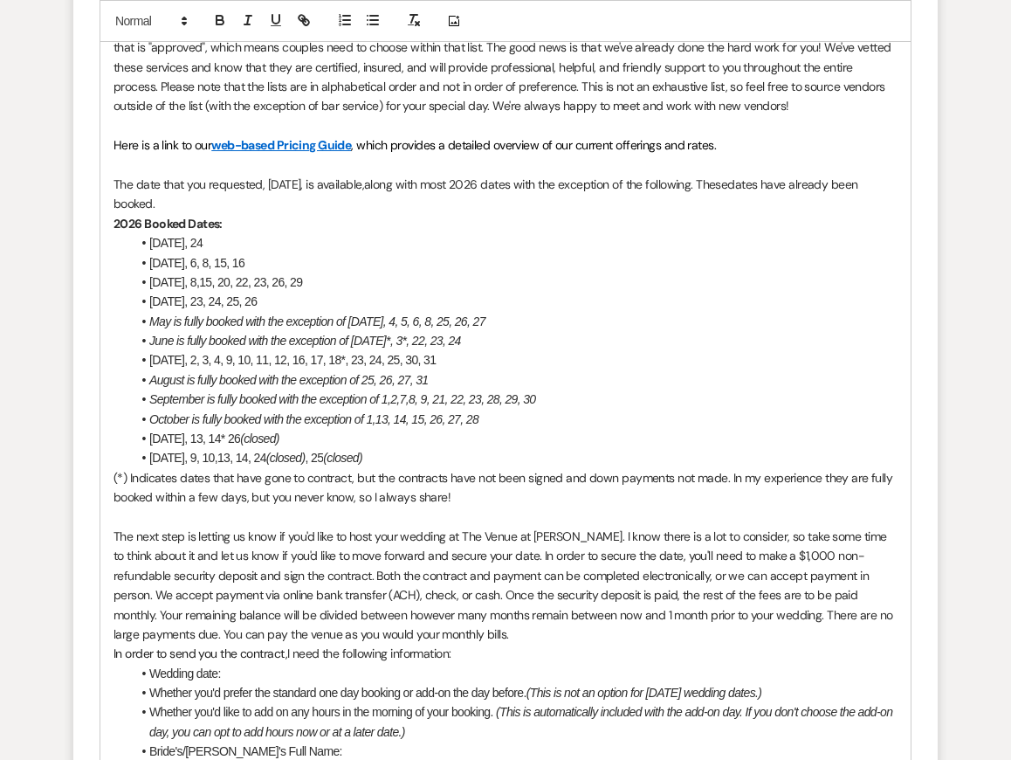
click at [534, 456] on li "[DATE], 9, 10,13, 14, 24 (closed) , 25 (closed)" at bounding box center [514, 457] width 767 height 19
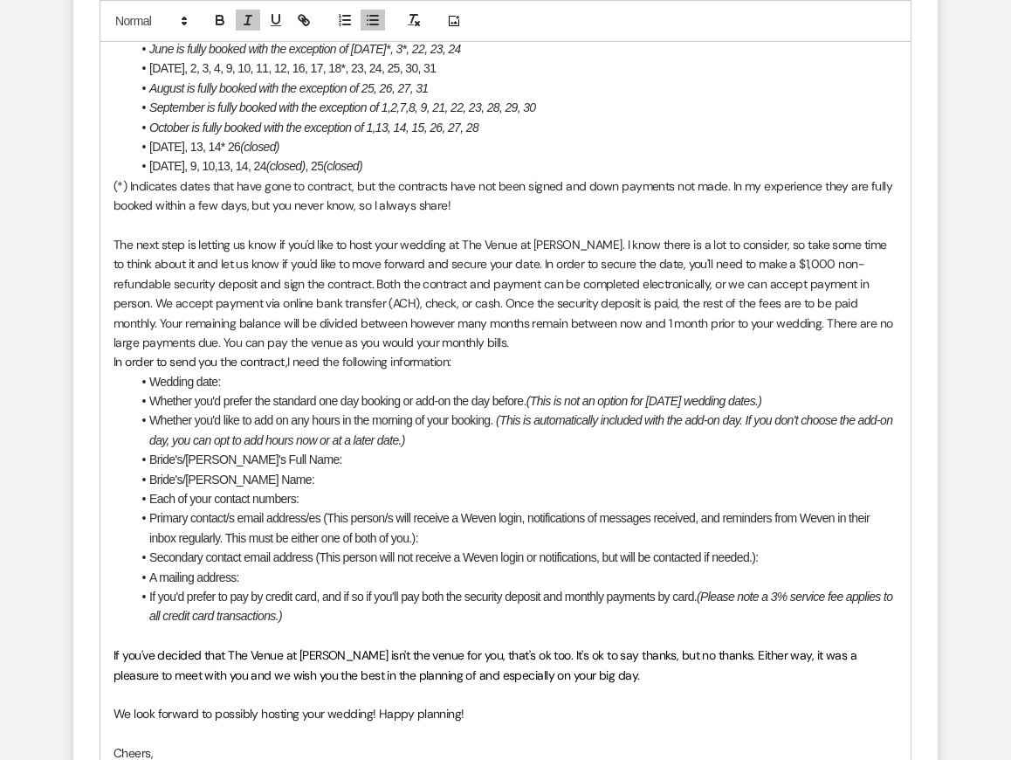
scroll to position [6004, 0]
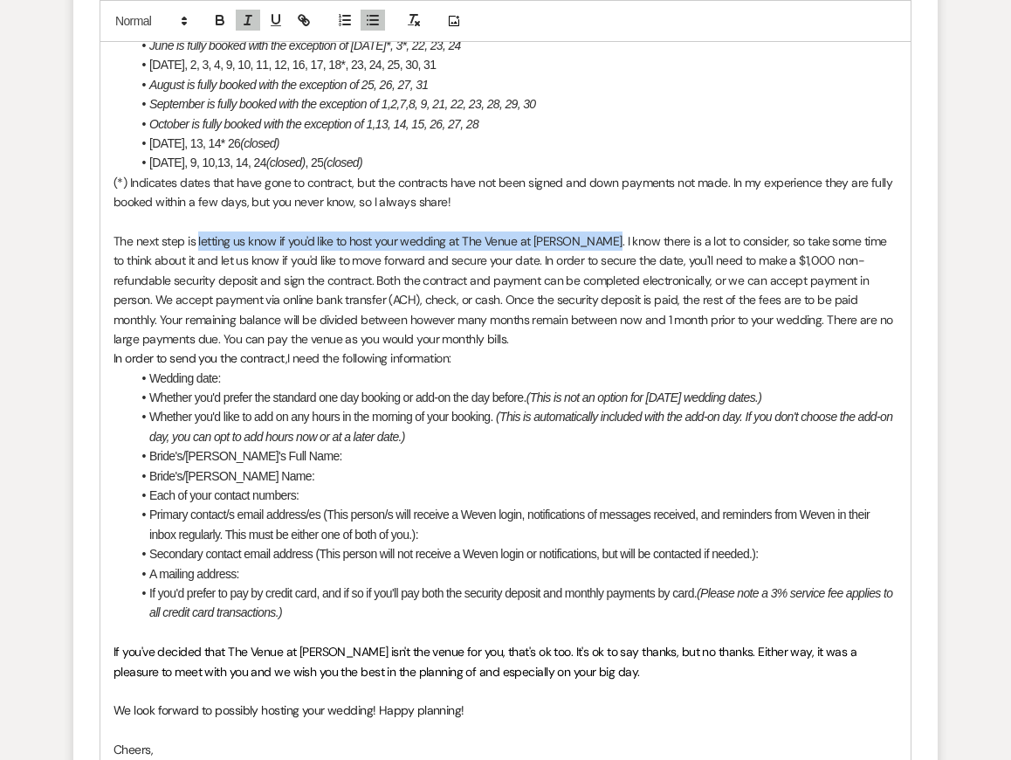
drag, startPoint x: 196, startPoint y: 238, endPoint x: 600, endPoint y: 237, distance: 403.4
click at [600, 237] on span "The next step is letting us know if you'd like to host your wedding at The Venu…" at bounding box center [505, 290] width 782 height 114
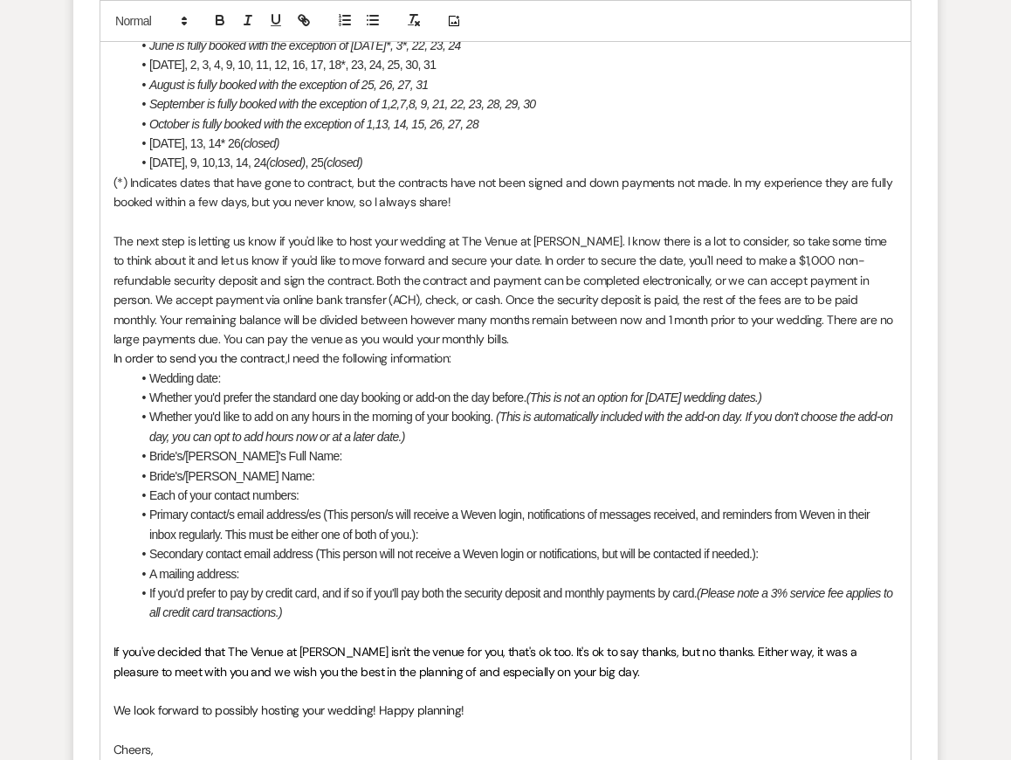
click at [388, 210] on p "(*) Indicates dates that have gone to contract, but the contracts have not been…" at bounding box center [506, 192] width 784 height 39
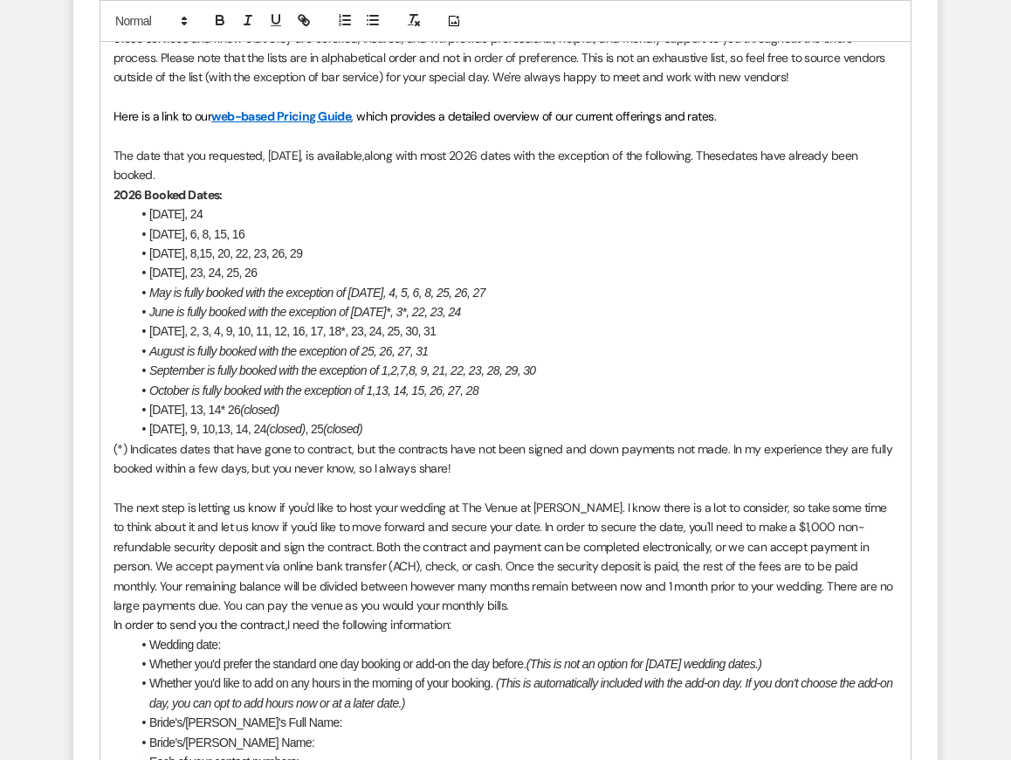
scroll to position [5734, 0]
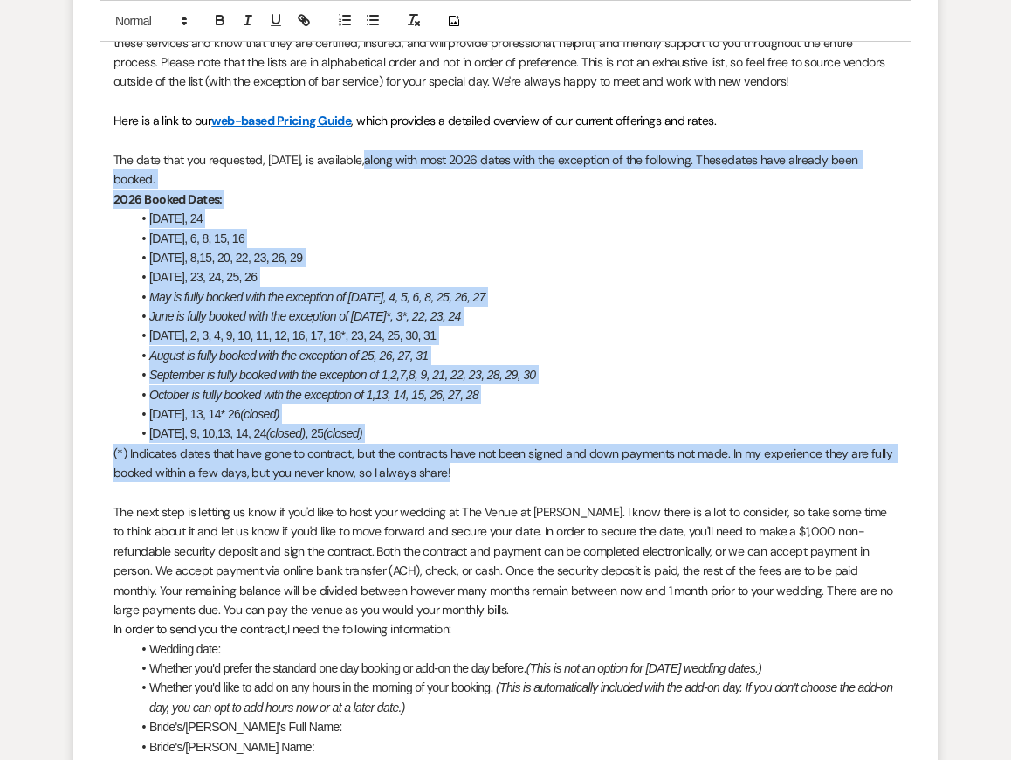
drag, startPoint x: 395, startPoint y: 158, endPoint x: 487, endPoint y: 473, distance: 328.5
click at [487, 473] on div "Hi [PERSON_NAME] & [PERSON_NAME], Thank you so much for taking the time to come…" at bounding box center [505, 452] width 810 height 1291
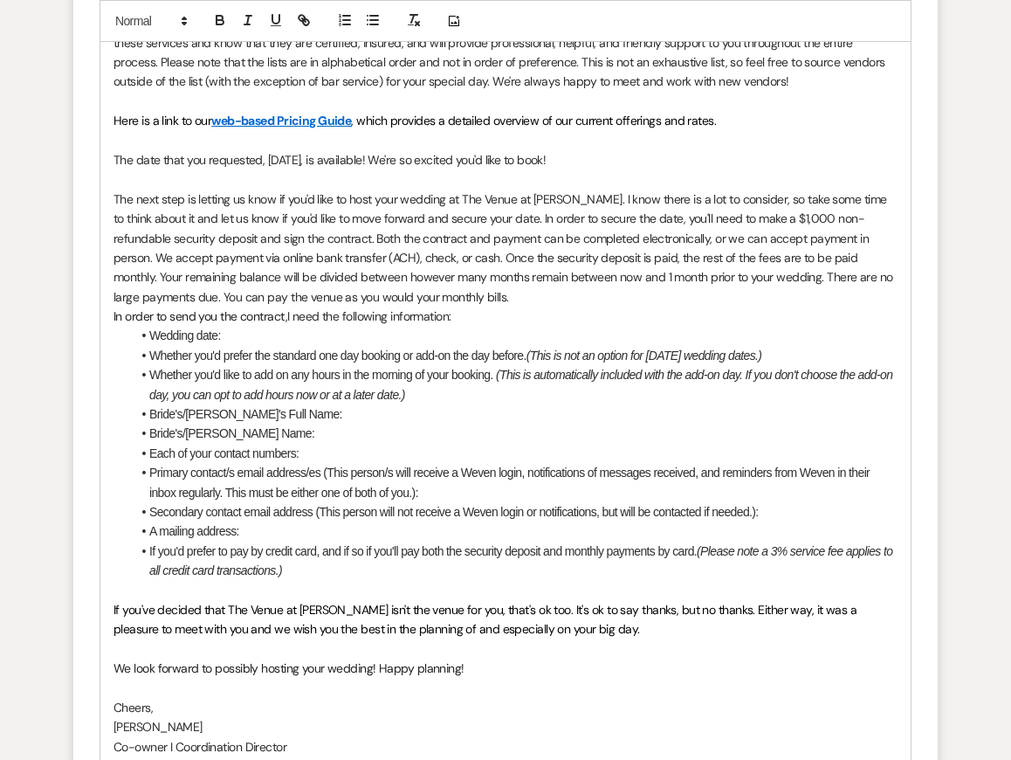
click at [219, 197] on span "The next step is letting us know if you'd like to host your wedding at The Venu…" at bounding box center [505, 248] width 782 height 114
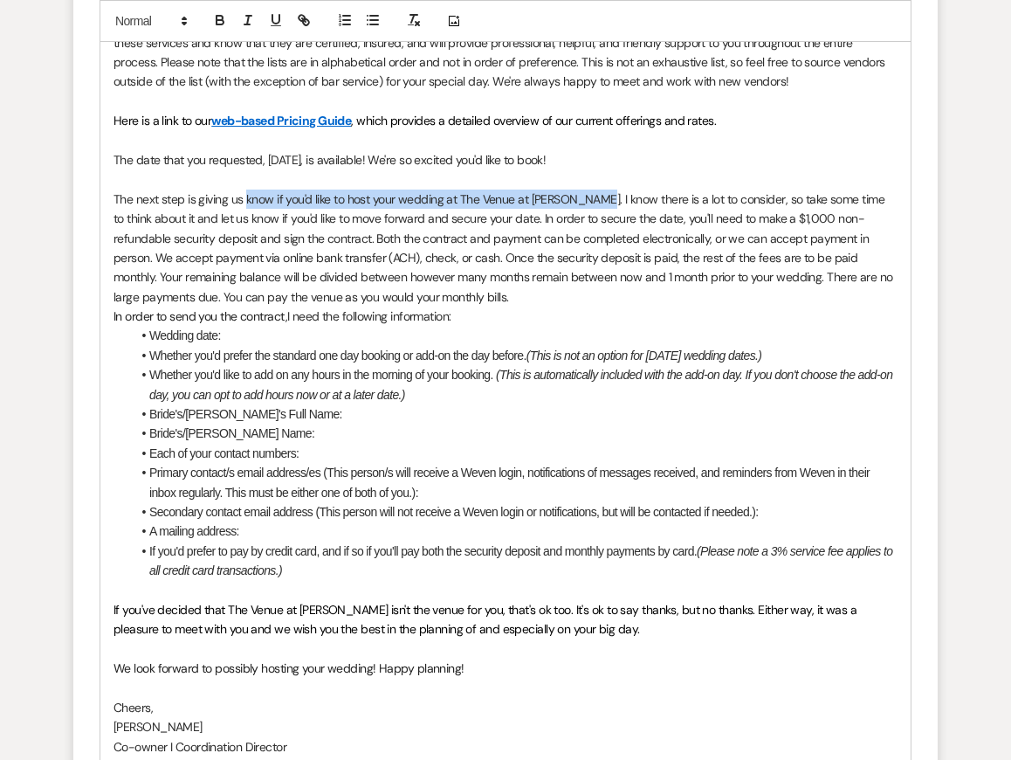
drag, startPoint x: 248, startPoint y: 197, endPoint x: 596, endPoint y: 190, distance: 348.5
click at [596, 191] on span "The next step is giving us know if you'd like to host your wedding at The Venue…" at bounding box center [505, 248] width 782 height 114
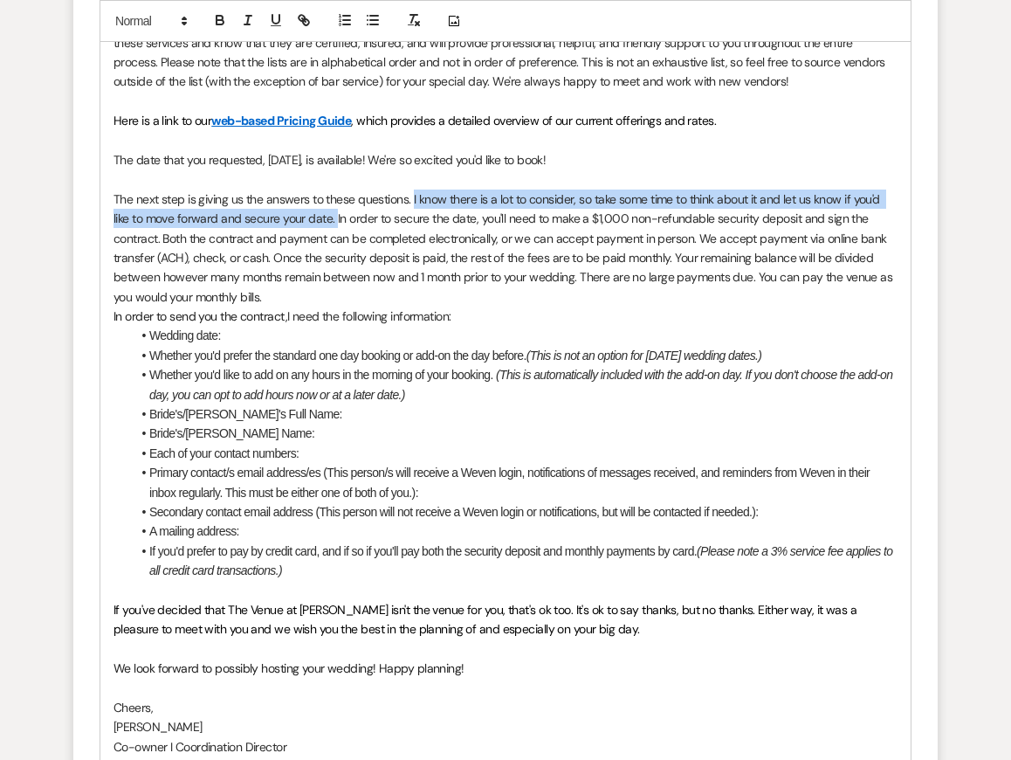
drag, startPoint x: 412, startPoint y: 196, endPoint x: 334, endPoint y: 213, distance: 79.5
click at [334, 213] on span "The next step is giving us the answers to these questions. I know there is a lo…" at bounding box center [505, 248] width 782 height 114
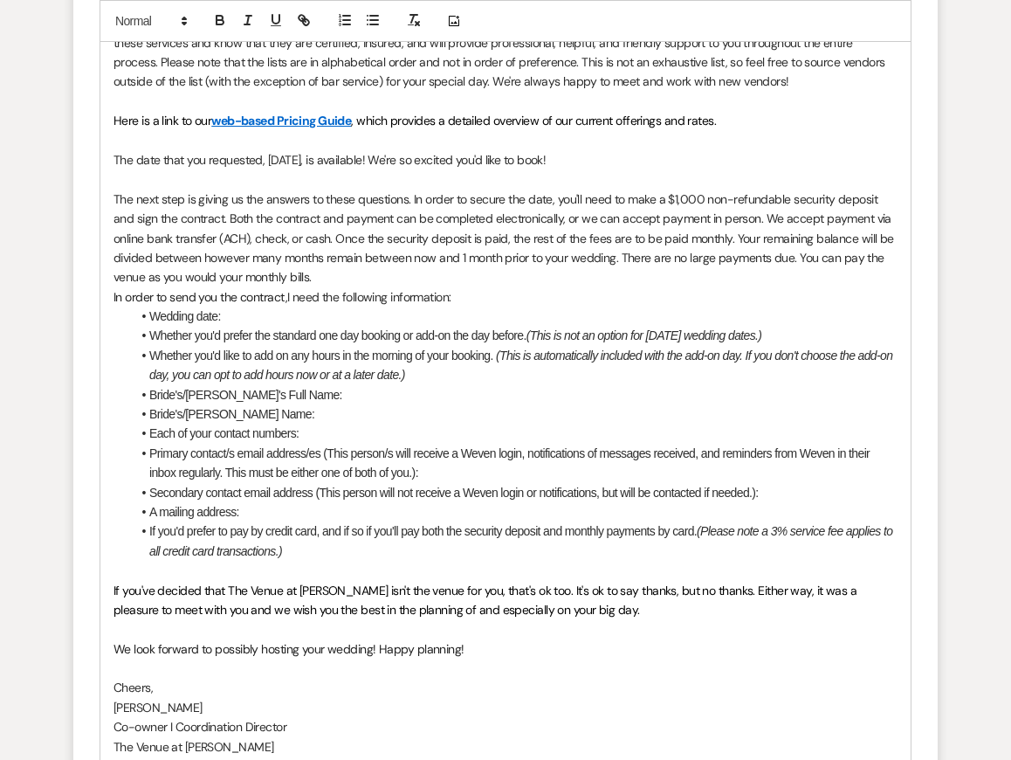
click at [517, 122] on span ", which provides a detailed overview of our current offerings and rates." at bounding box center [533, 121] width 365 height 16
click at [309, 214] on span "The next step is giving us the answers to these questions. In order to secure t…" at bounding box center [505, 238] width 783 height 94
click at [316, 234] on span "The next step is giving us the answers to these questions. In order to secure t…" at bounding box center [505, 238] width 783 height 94
click at [306, 255] on span "The next step is giving us the answers to these questions. In order to secure t…" at bounding box center [505, 238] width 783 height 94
click at [329, 268] on p "The next step is giving us the answers to these questions. In order to secure t…" at bounding box center [506, 238] width 784 height 98
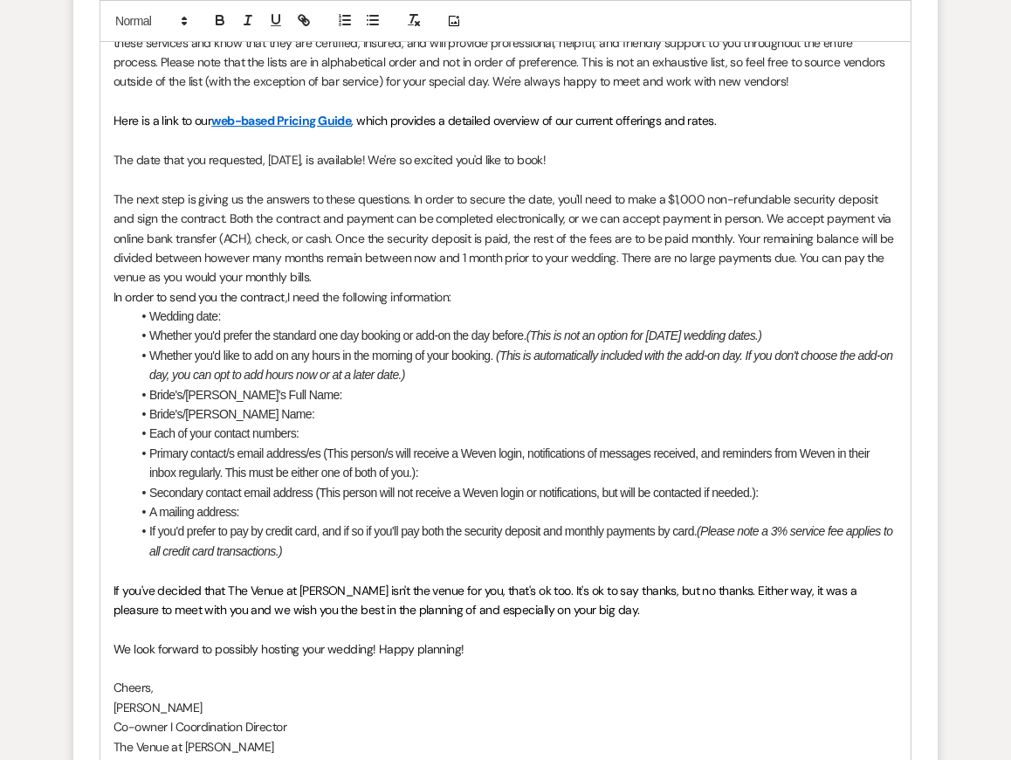
click at [477, 299] on p "In order to send you the contract, I need the following information:" at bounding box center [506, 296] width 784 height 19
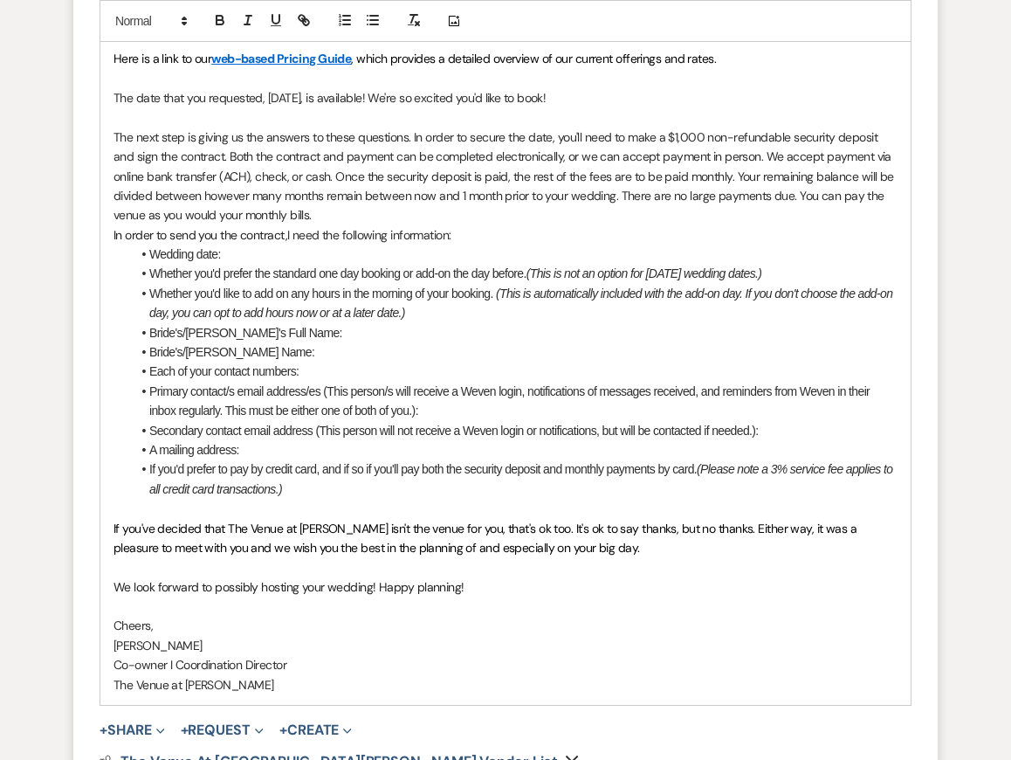
scroll to position [5803, 0]
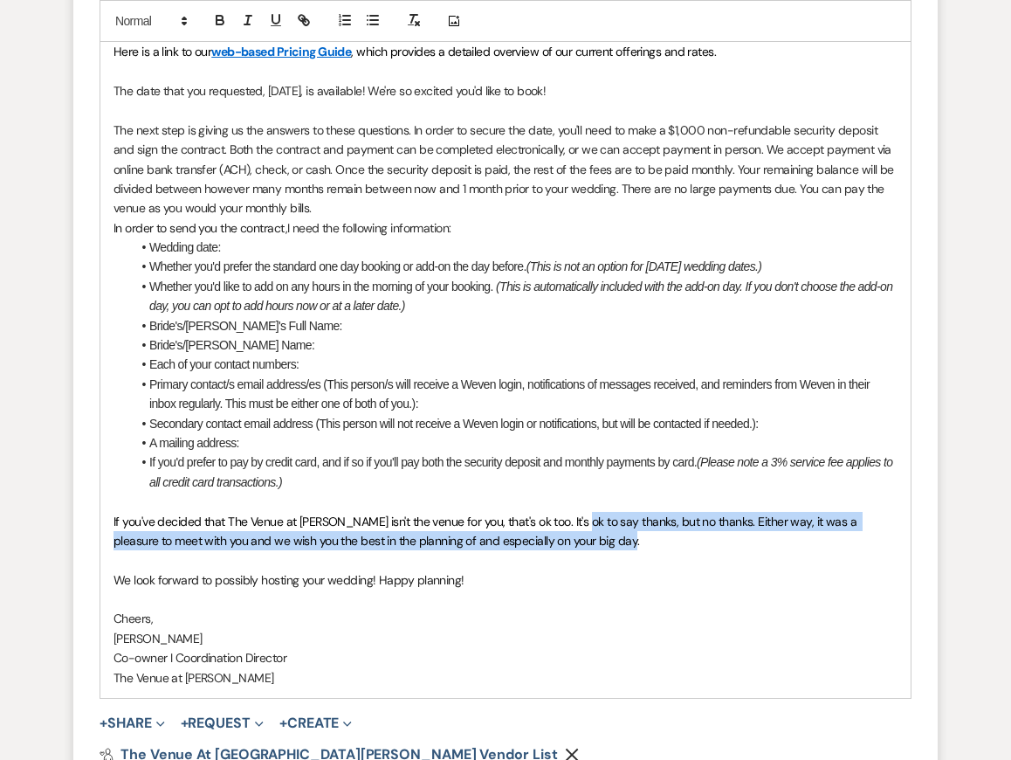
click at [578, 531] on p "If you've decided that The Venue at [PERSON_NAME] isn't the venue for you, that…" at bounding box center [506, 531] width 784 height 39
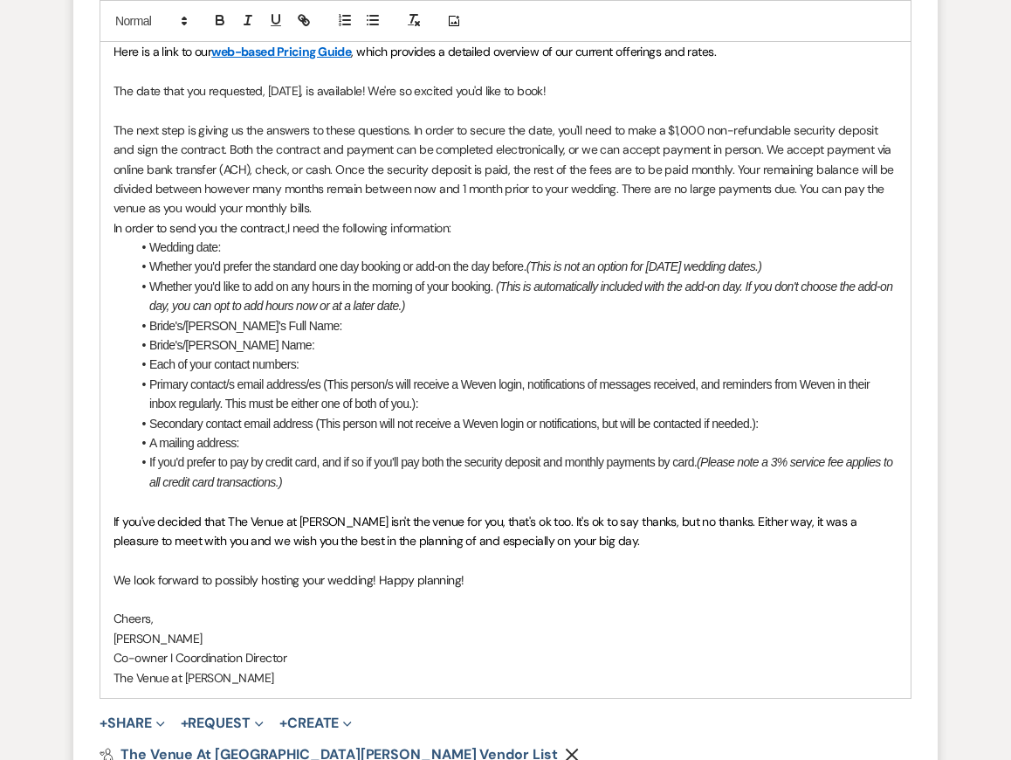
click at [598, 560] on p at bounding box center [506, 559] width 784 height 19
click at [290, 241] on li "Wedding date:" at bounding box center [514, 247] width 767 height 19
click at [306, 257] on li "Whether you'd prefer the standard one day booking or add-on the day before. (Th…" at bounding box center [514, 266] width 767 height 19
click at [306, 244] on li "Wedding date:" at bounding box center [514, 247] width 767 height 19
click at [226, 247] on span "Wedding date: [DATE]" at bounding box center [203, 247] width 109 height 14
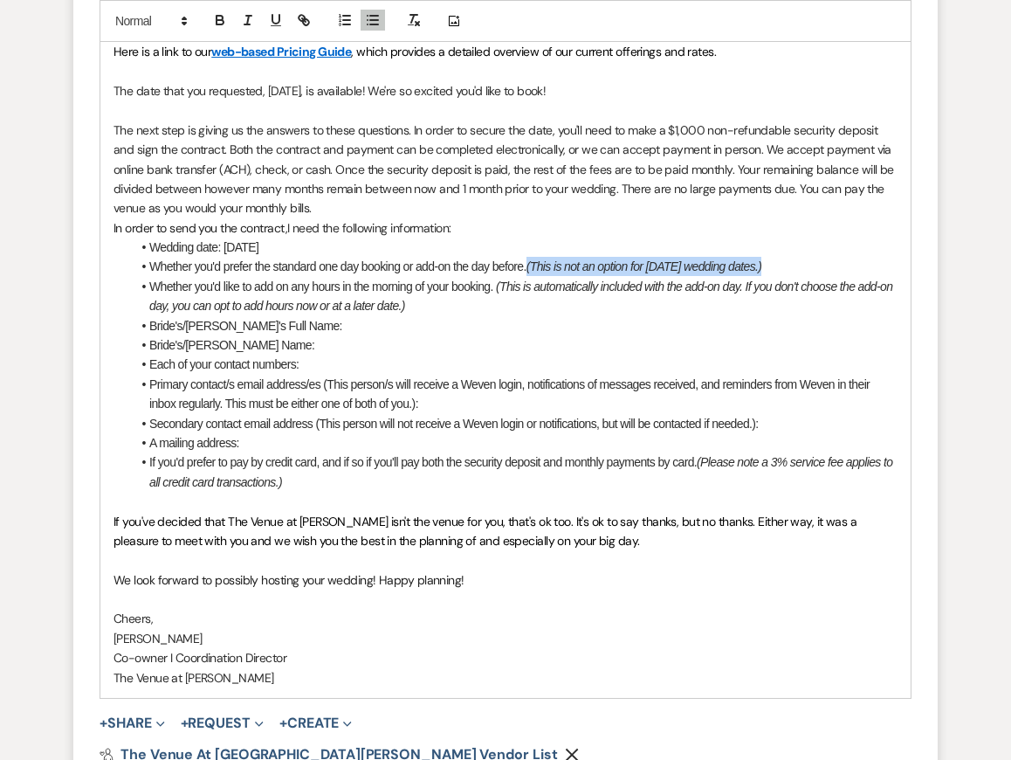
drag, startPoint x: 792, startPoint y: 265, endPoint x: 536, endPoint y: 263, distance: 255.9
click at [536, 263] on li "Whether you'd prefer the standard one day booking or add-on the day before. (Th…" at bounding box center [514, 266] width 767 height 19
click at [452, 302] on li "﻿Whether you'd like to add on any hours in the morning of your booking. (This i…" at bounding box center [514, 296] width 767 height 39
click at [392, 335] on li "Bride's/[PERSON_NAME] Name:" at bounding box center [514, 344] width 767 height 19
click at [378, 323] on li "Bride's/[PERSON_NAME]'s Full Name:" at bounding box center [514, 325] width 767 height 19
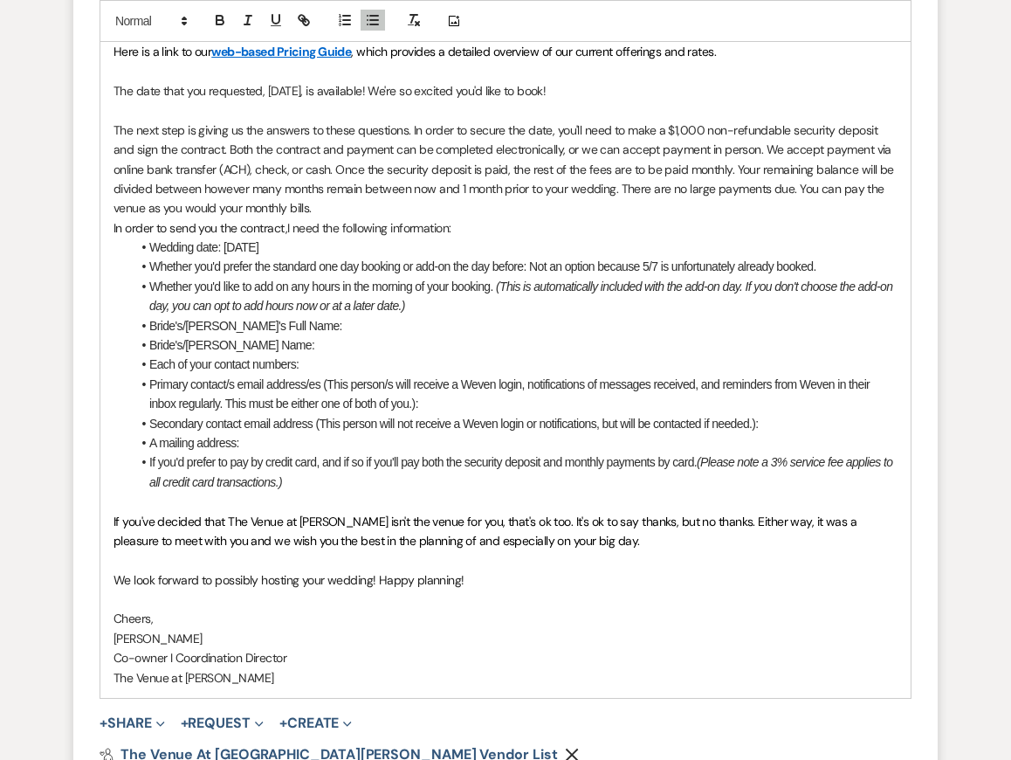
click at [374, 344] on li "Bride's/[PERSON_NAME] Name:" at bounding box center [514, 344] width 767 height 19
click at [398, 362] on li "Each of your contact numbers:" at bounding box center [514, 364] width 767 height 19
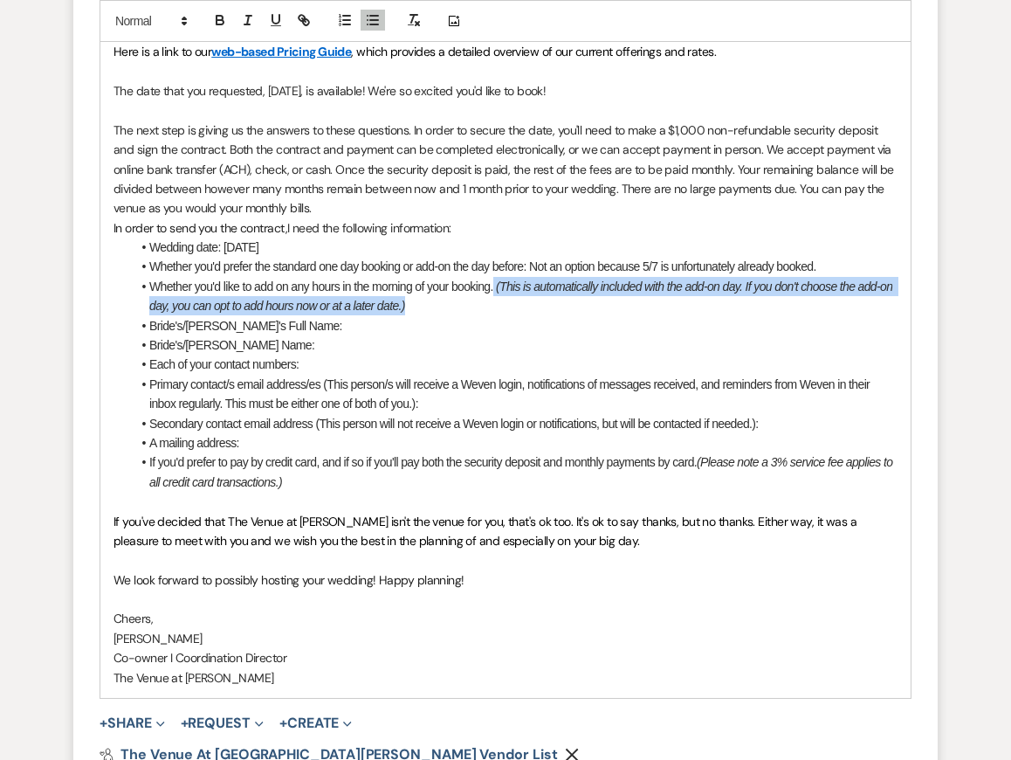
drag, startPoint x: 458, startPoint y: 300, endPoint x: 497, endPoint y: 291, distance: 39.6
click at [497, 291] on li "﻿Whether you'd like to add on any hours in the morning of your booking. (This i…" at bounding box center [514, 296] width 767 height 39
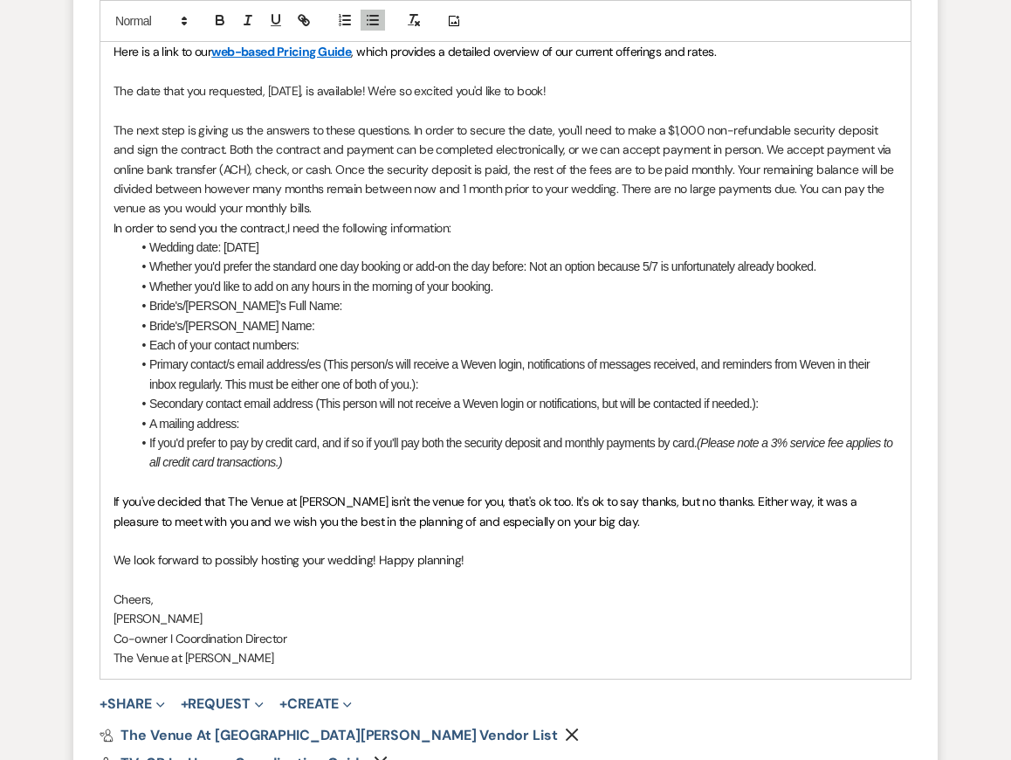
click at [572, 336] on li "Each of your contact numbers:" at bounding box center [514, 344] width 767 height 19
click at [568, 393] on ul "Wedding date: [DATE] Whether you'd prefer the standard one day booking or add-o…" at bounding box center [514, 355] width 767 height 235
click at [560, 462] on li "If you'd prefer to pay by credit card, and if so if you'll pay both the securit…" at bounding box center [514, 452] width 767 height 39
click at [229, 323] on span "Bride's/[PERSON_NAME] Name:" at bounding box center [231, 326] width 165 height 14
drag, startPoint x: 245, startPoint y: 324, endPoint x: 269, endPoint y: 325, distance: 23.6
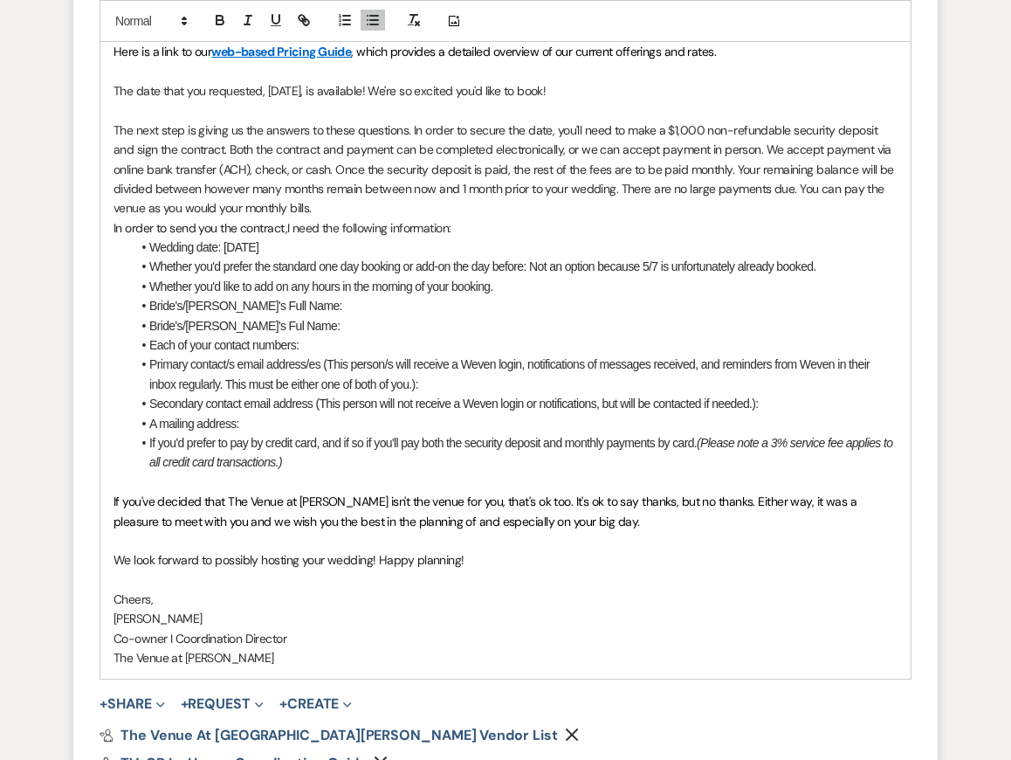
click at [245, 325] on span "Bride's/[PERSON_NAME]'s Ful Name:" at bounding box center [244, 326] width 190 height 14
click at [396, 201] on p "The next step is giving us the answers to these questions. In order to secure t…" at bounding box center [506, 170] width 784 height 98
click at [479, 385] on li "Primary contact/s email address/es (This person/s will receive a Weven login, n…" at bounding box center [514, 374] width 767 height 39
click at [484, 439] on span "If you'd prefer to pay by credit card, and if so if you'll pay both the securit…" at bounding box center [423, 443] width 548 height 14
click at [484, 468] on li "If you'd prefer to pay by credit card, and if so if you'll pay both the securit…" at bounding box center [514, 452] width 767 height 39
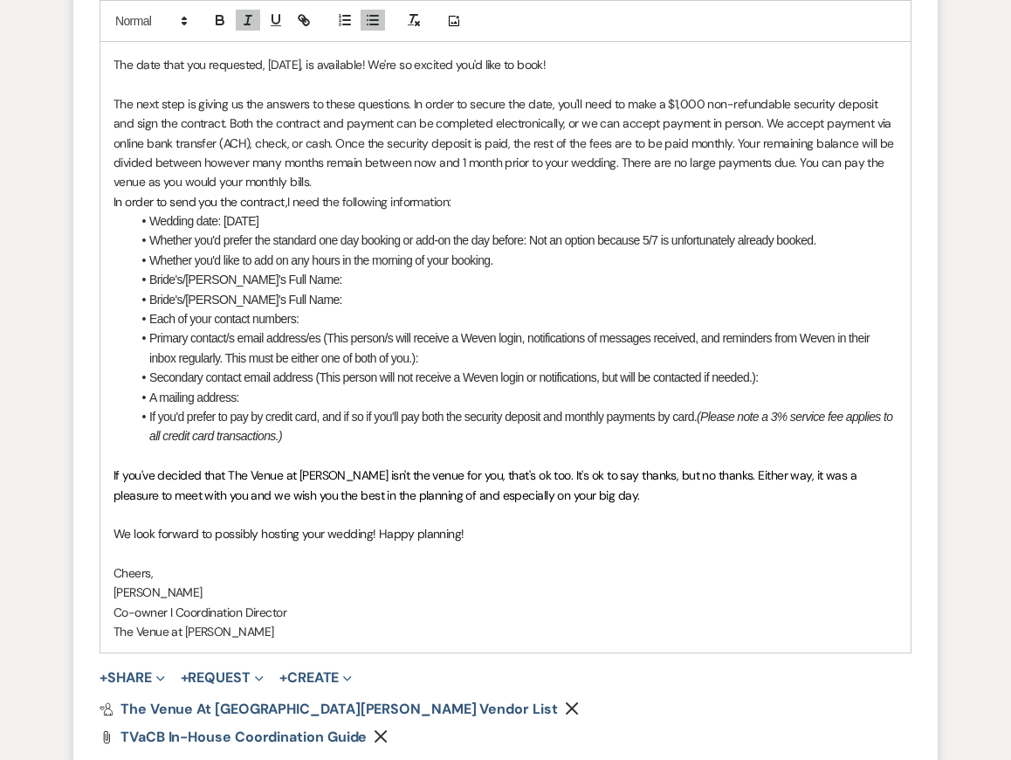
scroll to position [5834, 0]
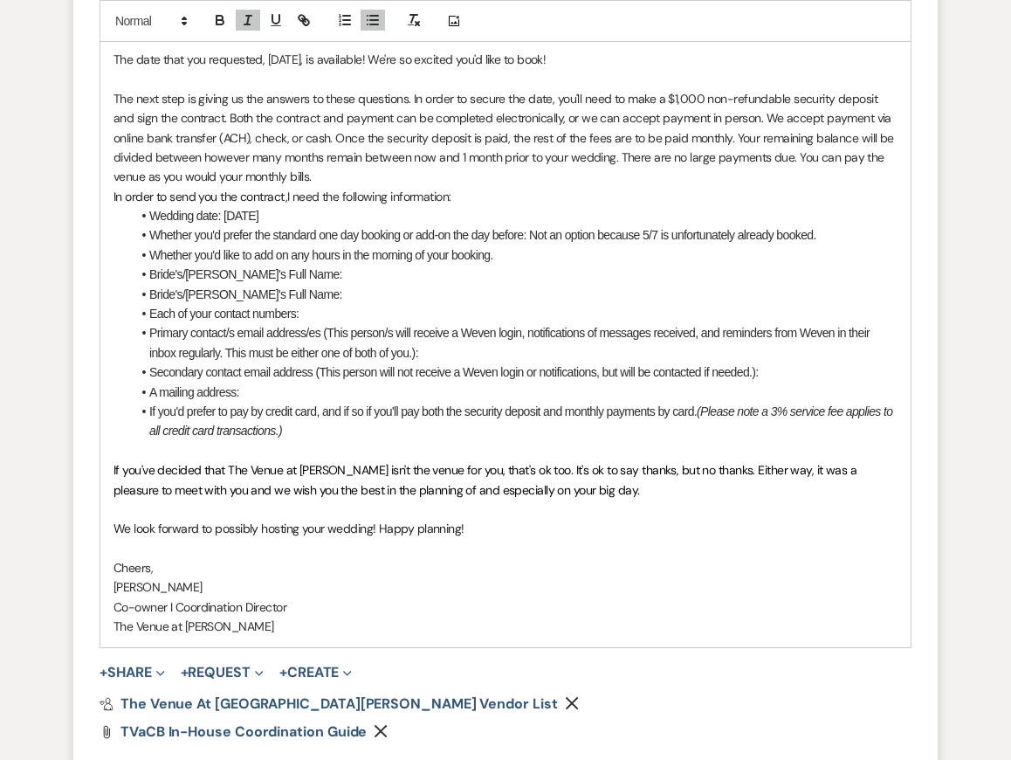
click at [579, 589] on p "[PERSON_NAME]" at bounding box center [506, 586] width 784 height 19
click at [584, 352] on li "Primary contact/s email address/es (This person/s will receive a Weven login, n…" at bounding box center [514, 342] width 767 height 39
click at [592, 539] on p at bounding box center [506, 548] width 784 height 19
click at [590, 597] on p "Co-owner I Coordination Director" at bounding box center [506, 606] width 784 height 19
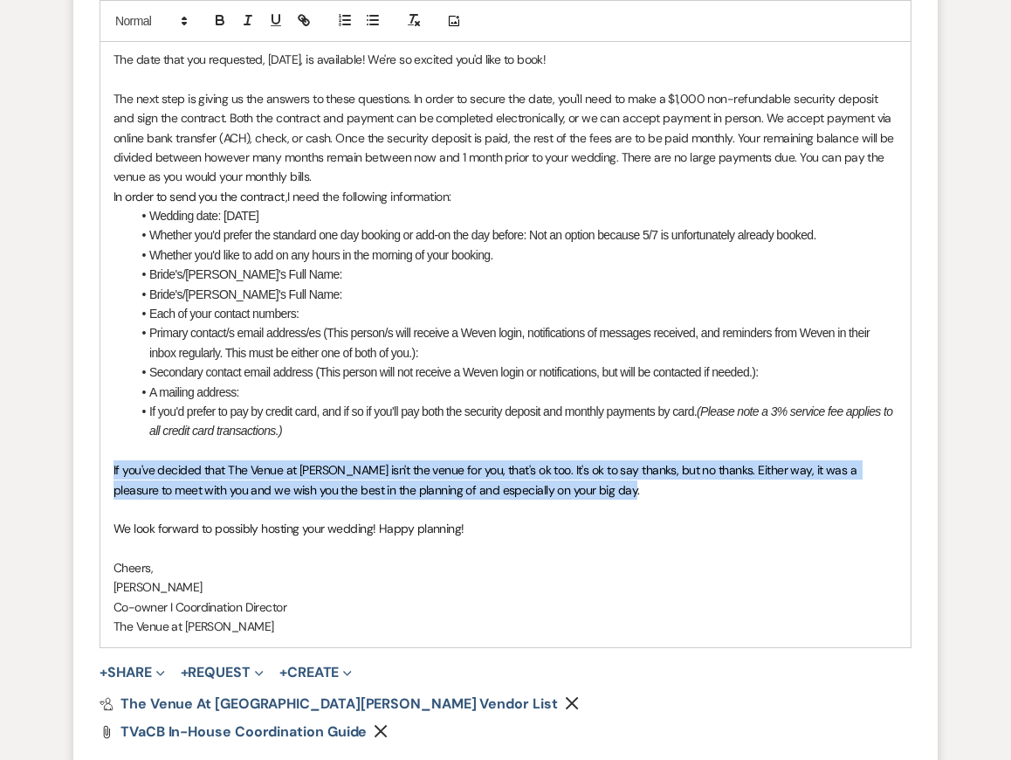
drag, startPoint x: 607, startPoint y: 495, endPoint x: 87, endPoint y: 466, distance: 520.4
click at [87, 467] on form "Reply X Draft Recipients* Event Contacts ( [PERSON_NAME], [PERSON_NAME] ) Inser…" at bounding box center [505, 88] width 864 height 1472
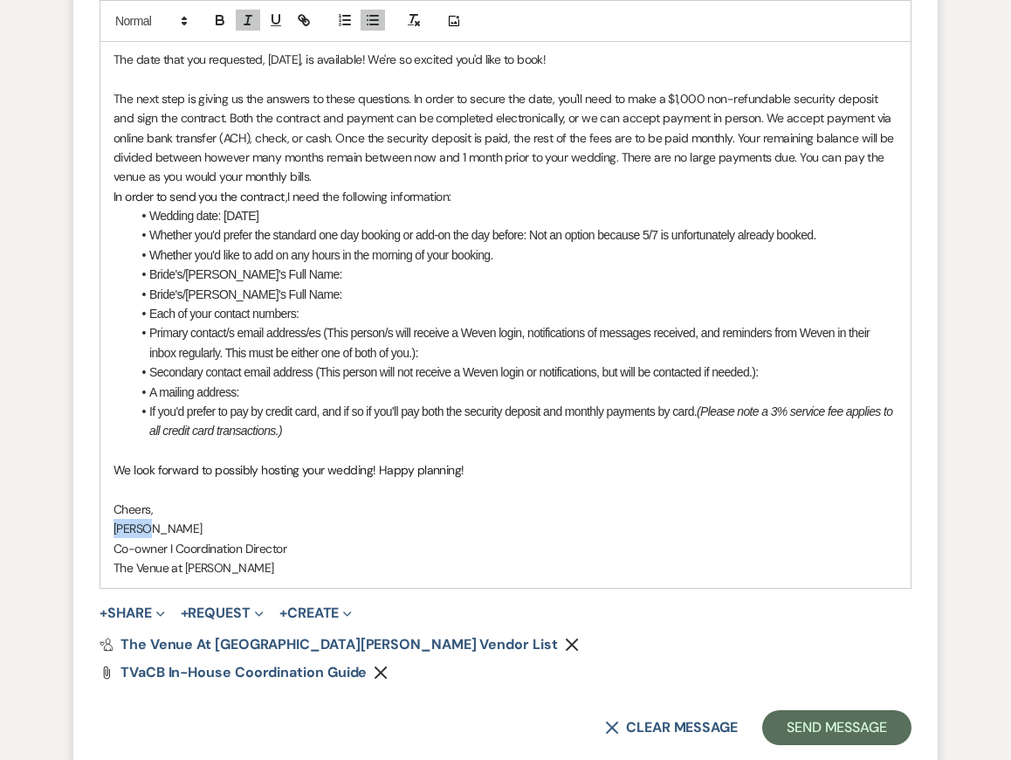
drag, startPoint x: 171, startPoint y: 527, endPoint x: 44, endPoint y: 527, distance: 127.5
click at [262, 546] on p "Co-owner I Coordination Director" at bounding box center [506, 548] width 784 height 19
click at [370, 447] on p at bounding box center [506, 450] width 784 height 19
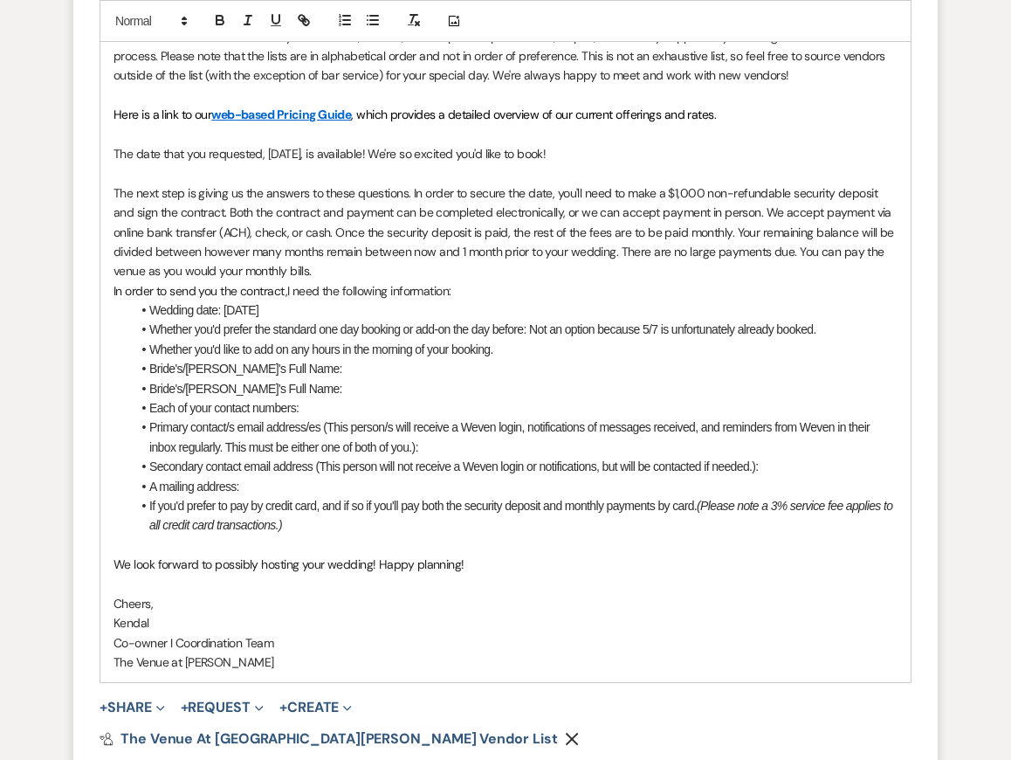
scroll to position [5741, 0]
click at [655, 536] on p at bounding box center [506, 543] width 784 height 19
click at [406, 196] on span "The next step is giving us the answers to these questions. In order to secure t…" at bounding box center [505, 231] width 783 height 94
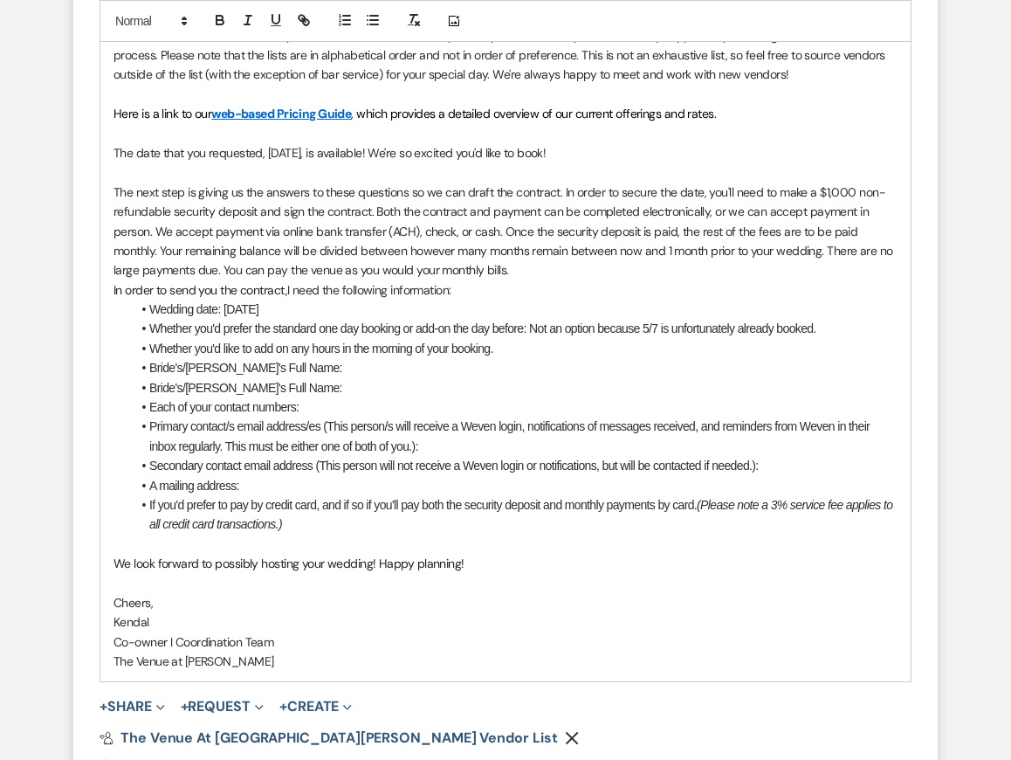
click at [670, 386] on li "Bride's/[PERSON_NAME]'s Full Name:" at bounding box center [514, 387] width 767 height 19
click at [692, 498] on span "If you'd prefer to pay by credit card, and if so if you'll pay both the securit…" at bounding box center [423, 505] width 548 height 14
click at [699, 580] on p at bounding box center [506, 583] width 784 height 19
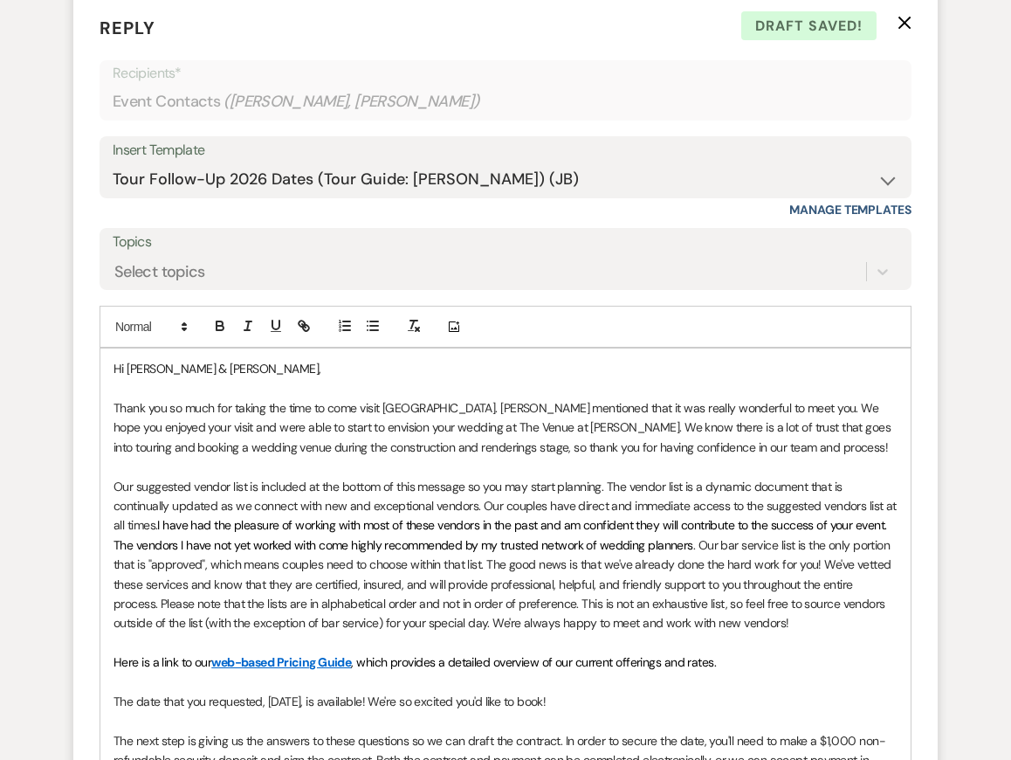
scroll to position [5183, 0]
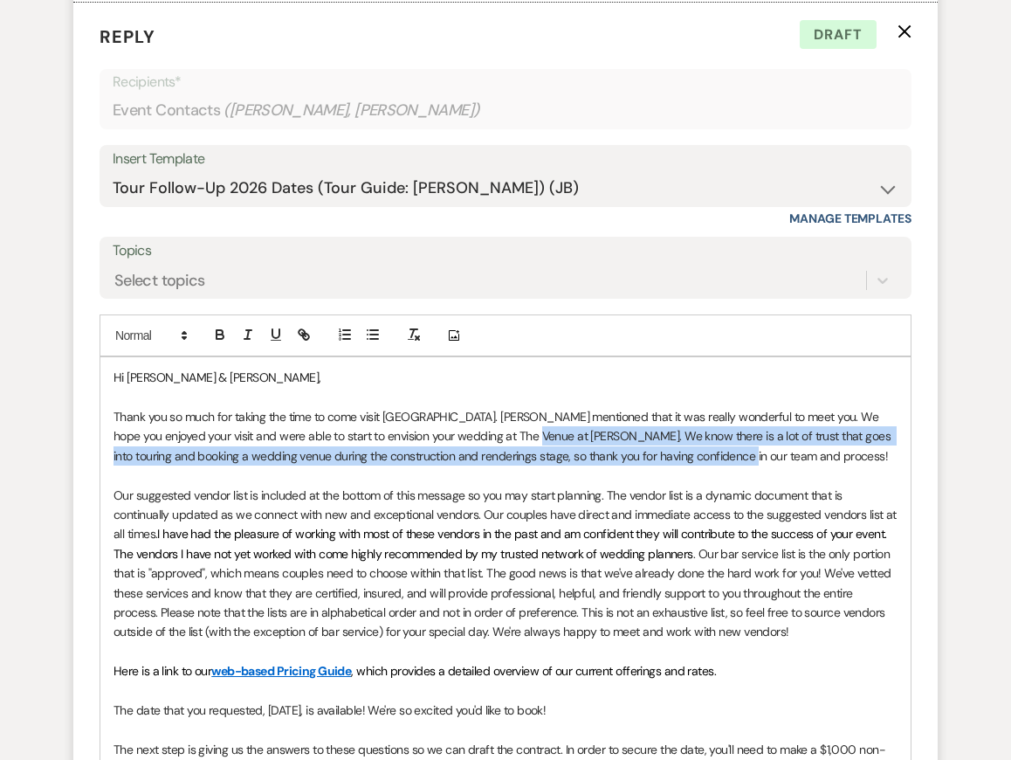
drag, startPoint x: 497, startPoint y: 437, endPoint x: 717, endPoint y: 462, distance: 221.5
click at [717, 462] on p "Thank you so much for taking the time to come visit [GEOGRAPHIC_DATA]. [PERSON_…" at bounding box center [506, 436] width 784 height 59
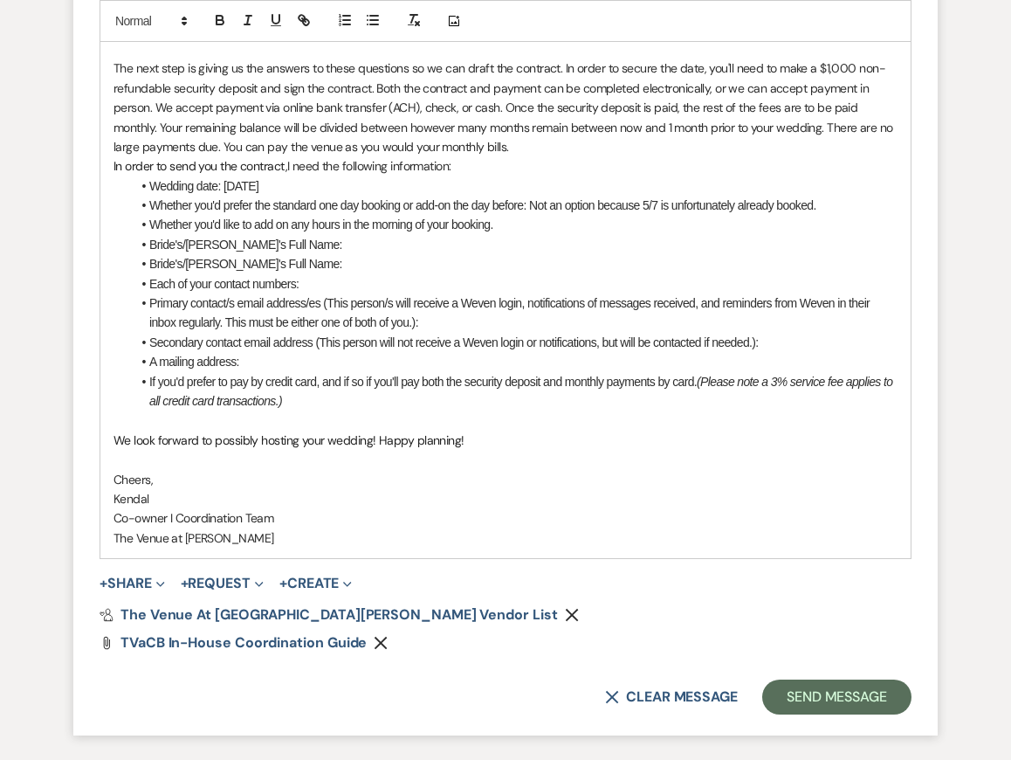
scroll to position [5851, 0]
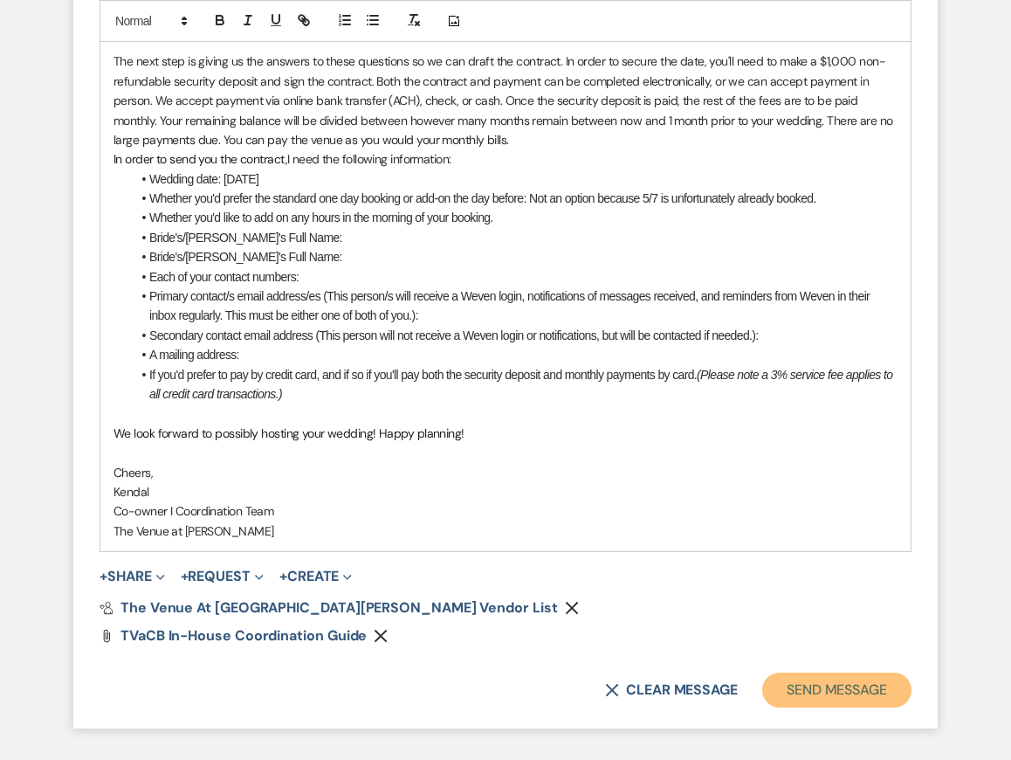
click at [817, 686] on button "Send Message" at bounding box center [836, 689] width 149 height 35
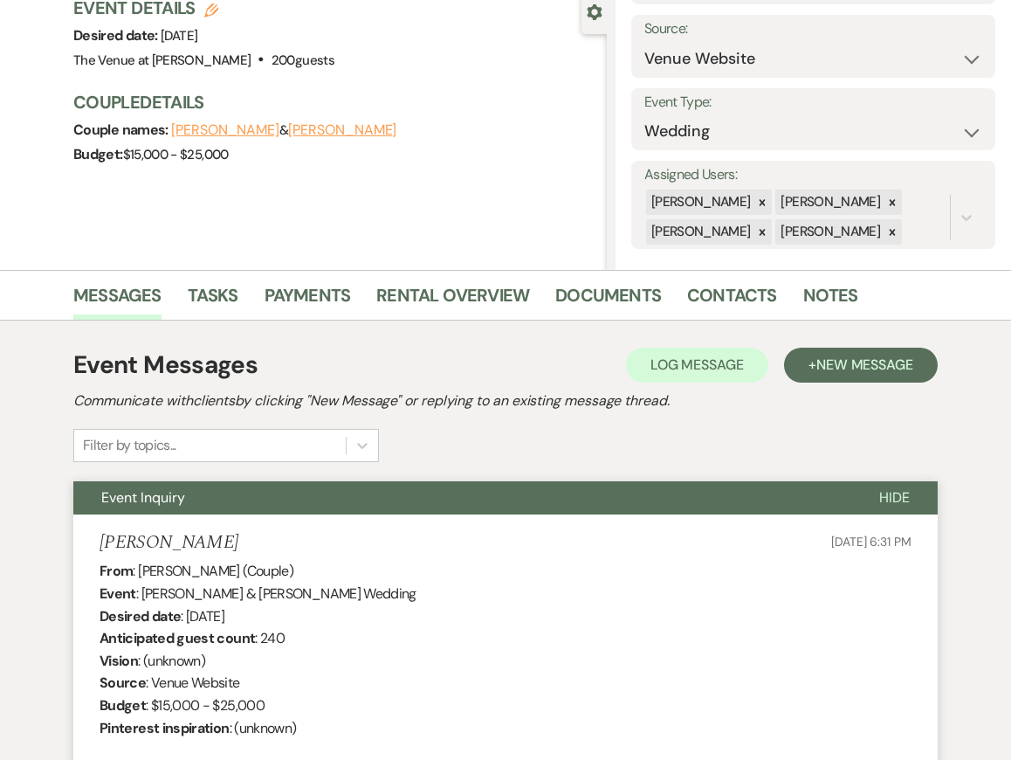
scroll to position [0, 0]
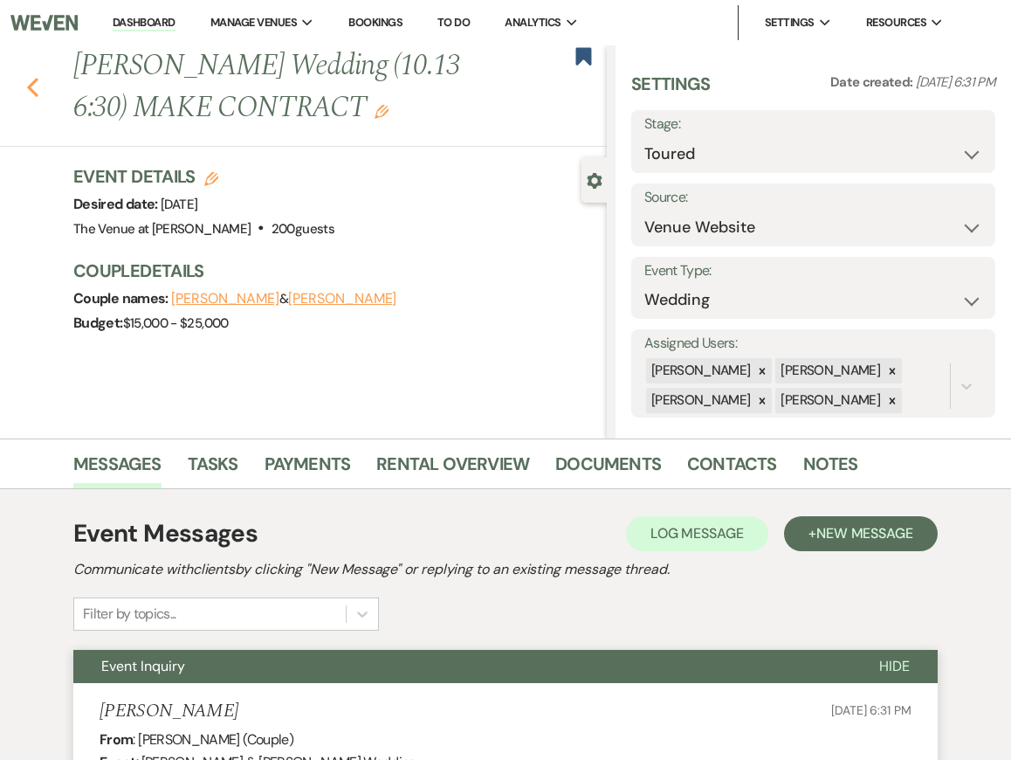
click at [33, 87] on icon "Previous" at bounding box center [32, 87] width 13 height 21
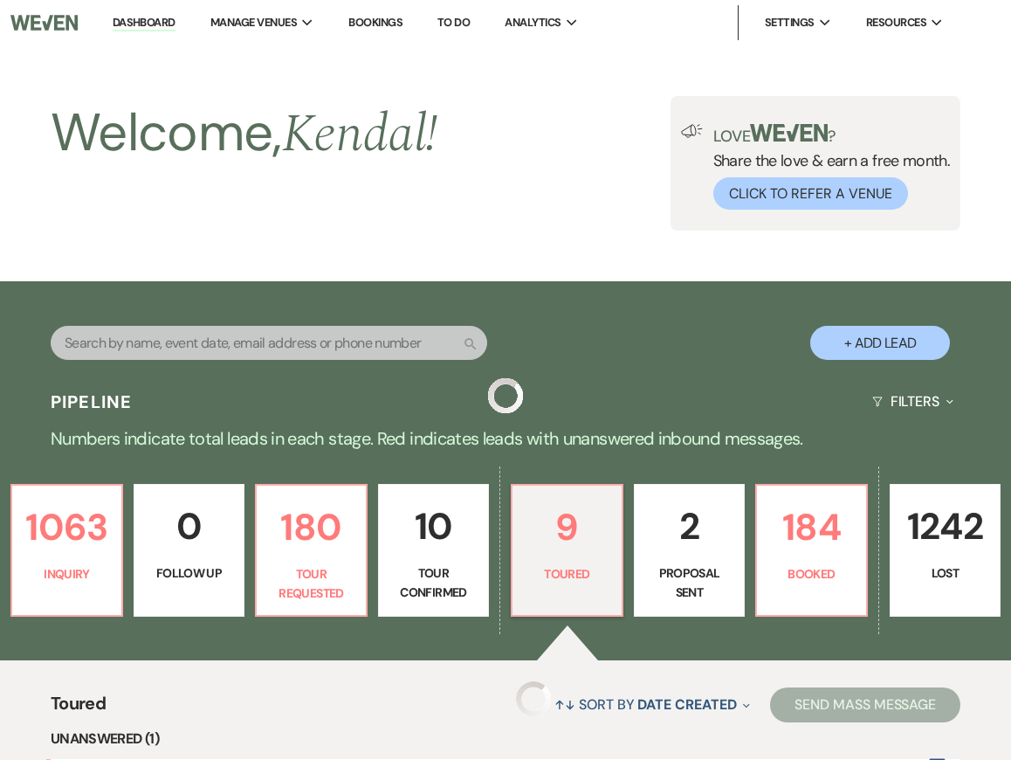
scroll to position [424, 0]
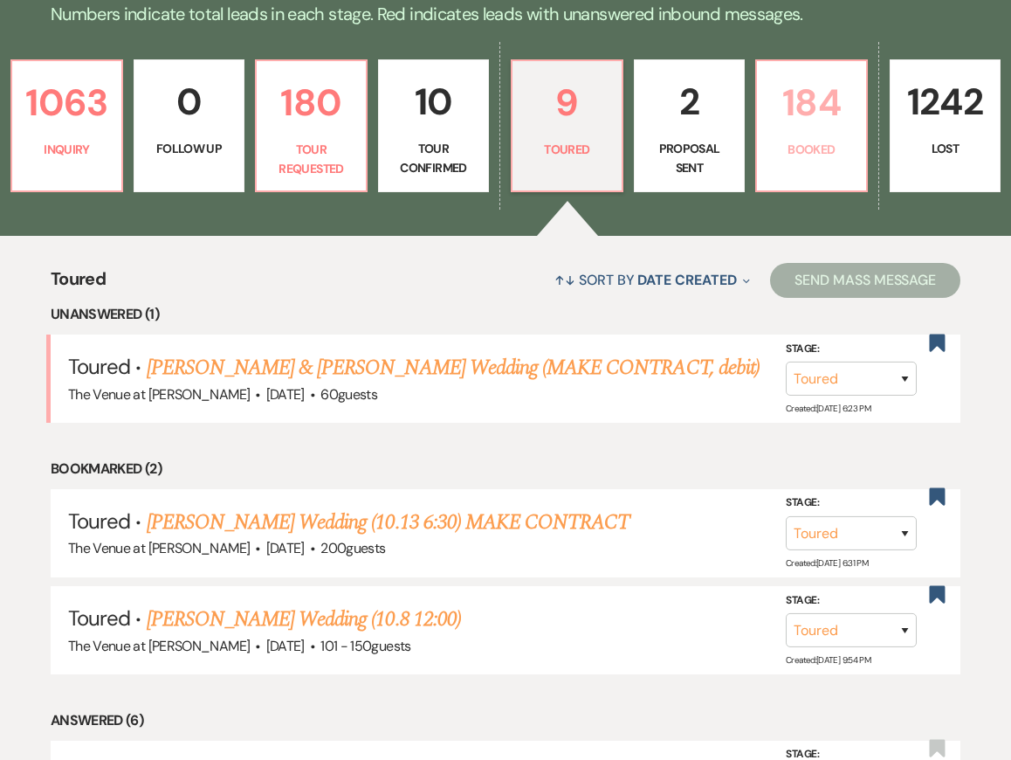
click at [789, 144] on p "Booked" at bounding box center [812, 149] width 88 height 19
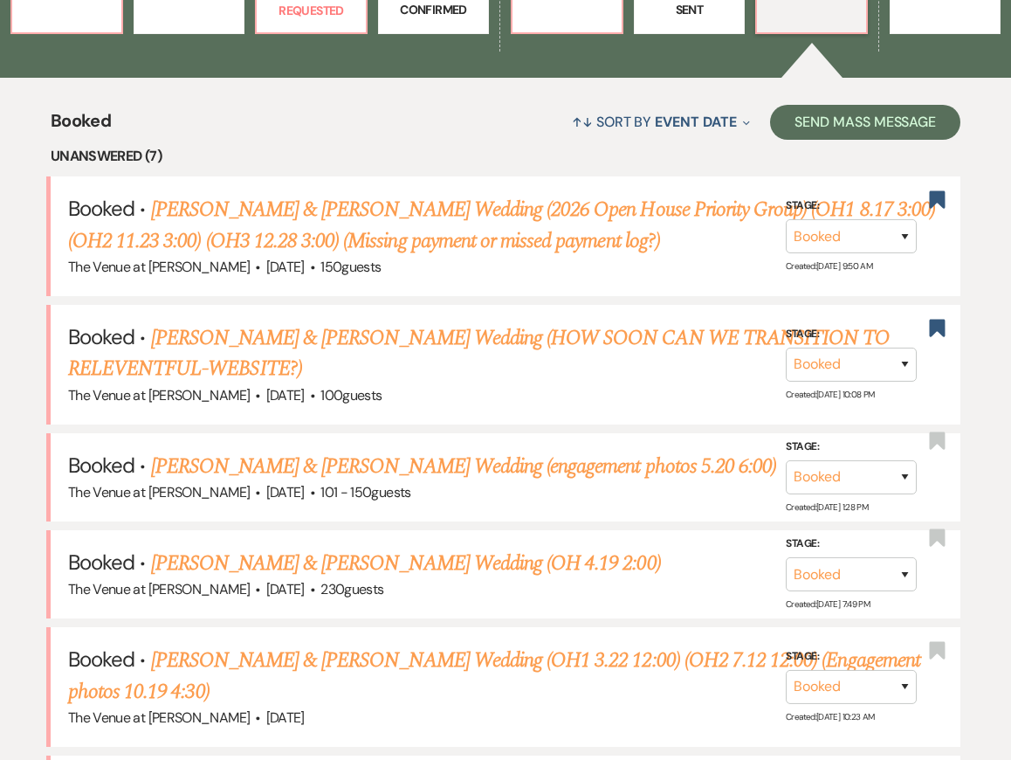
scroll to position [559, 0]
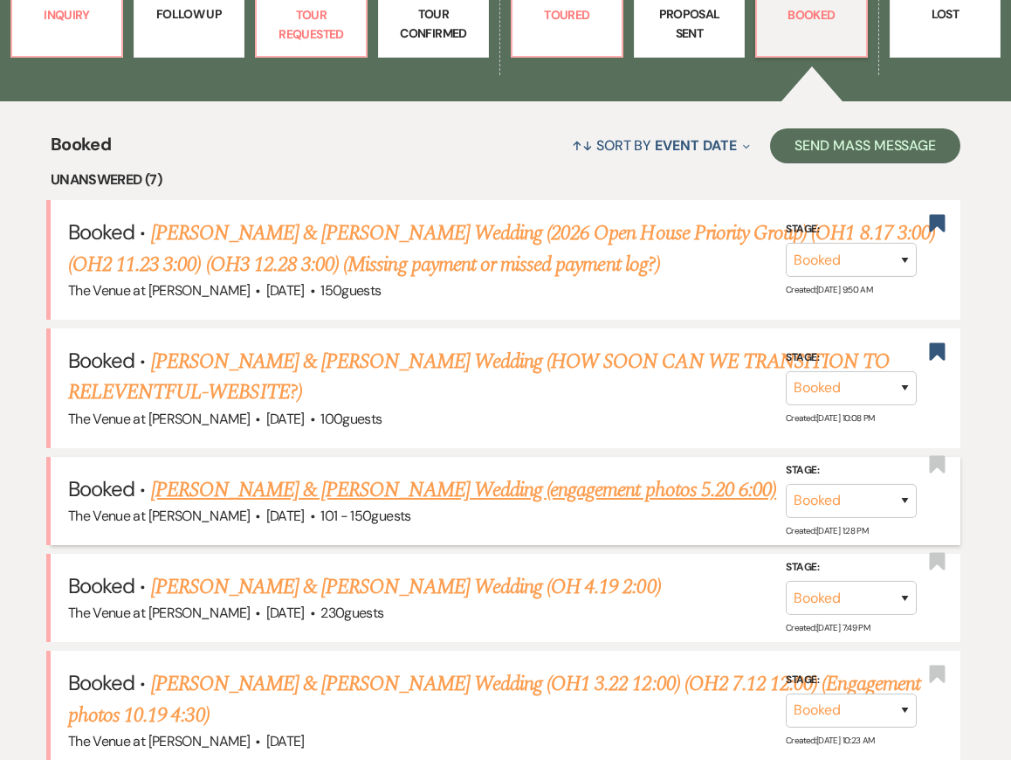
click at [558, 486] on link "[PERSON_NAME] & [PERSON_NAME] Wedding (engagement photos 5.20 6:00)" at bounding box center [464, 489] width 626 height 31
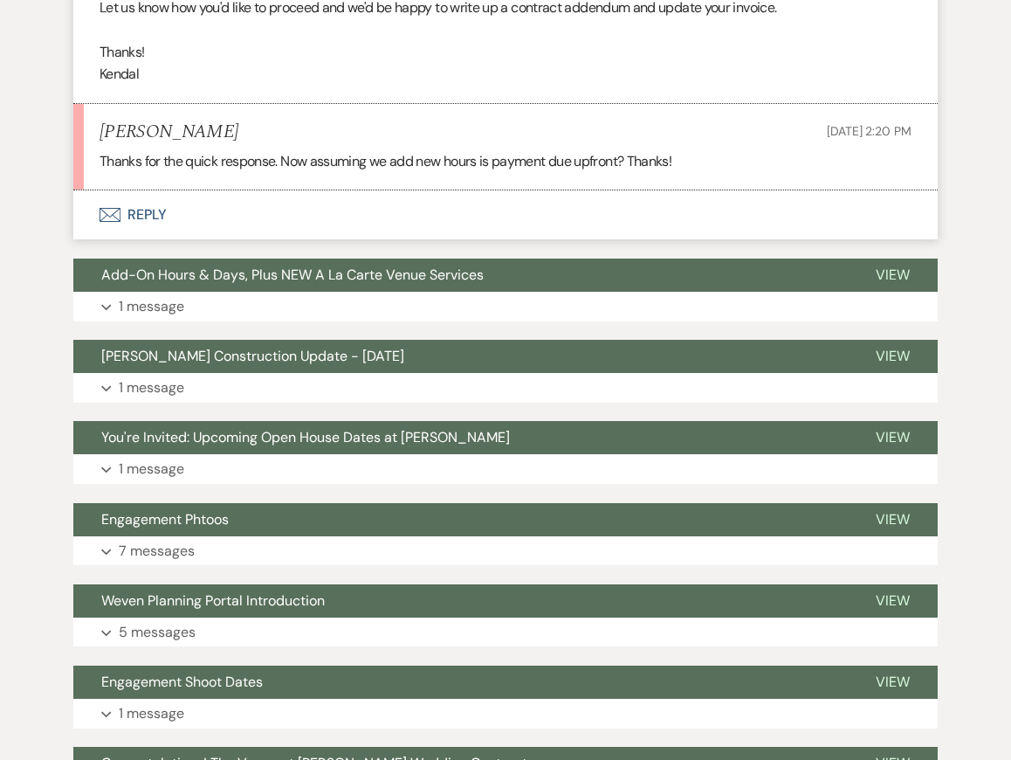
scroll to position [1391, 0]
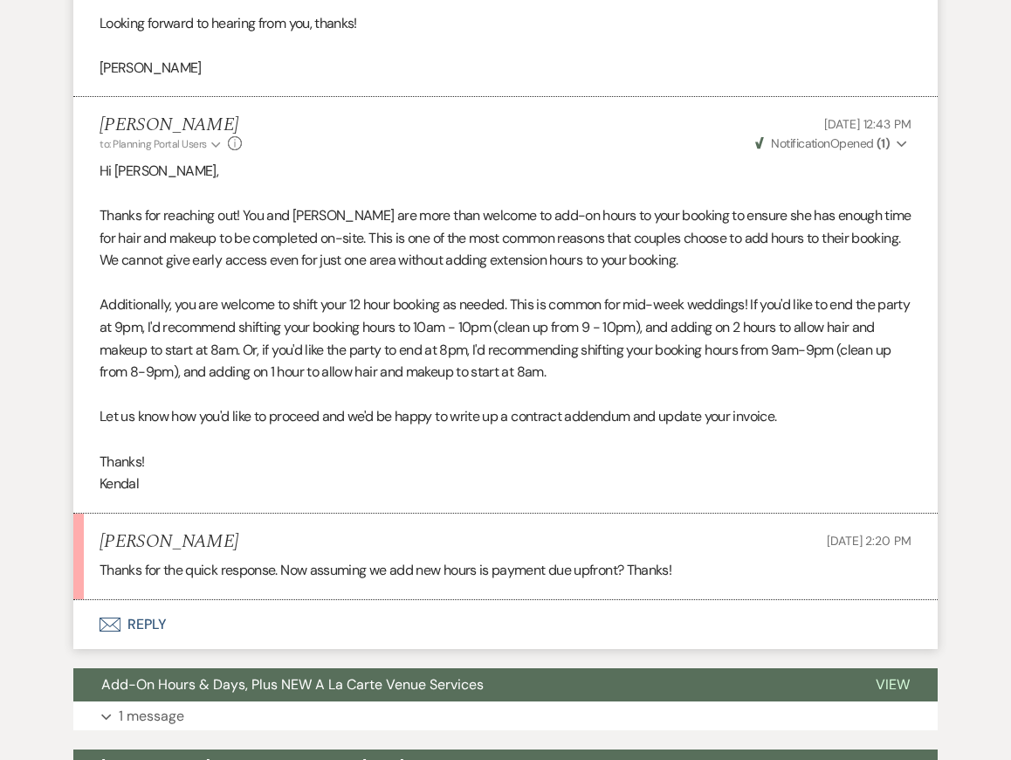
click at [463, 617] on button "Envelope Reply" at bounding box center [505, 624] width 864 height 49
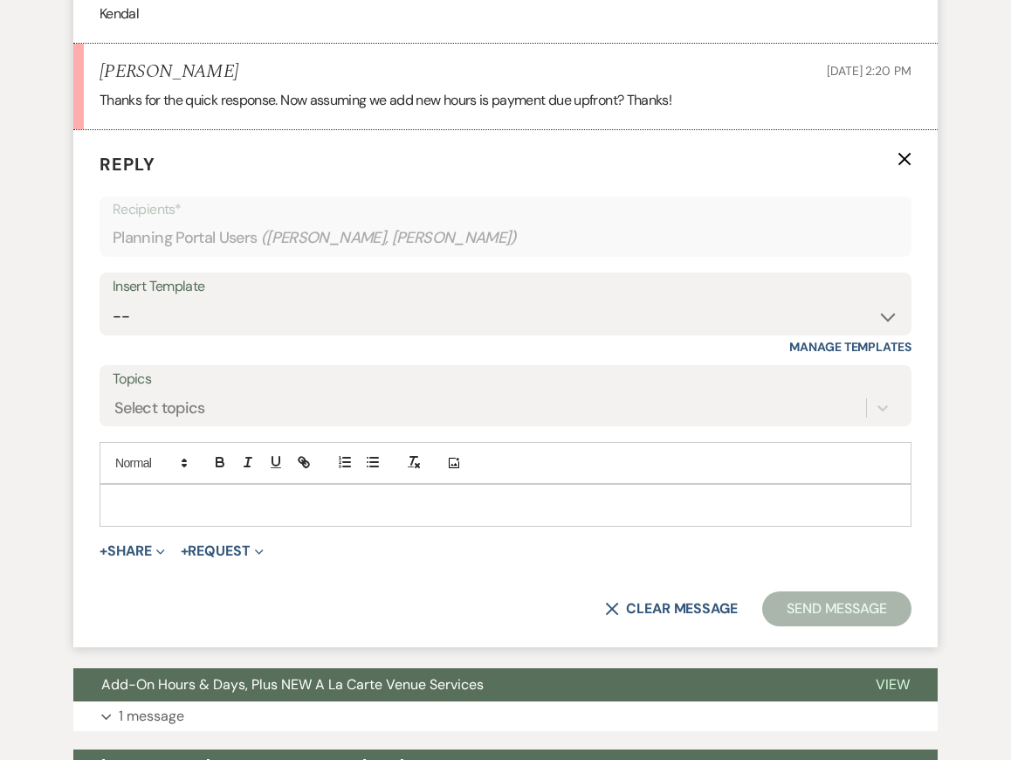
scroll to position [1460, 0]
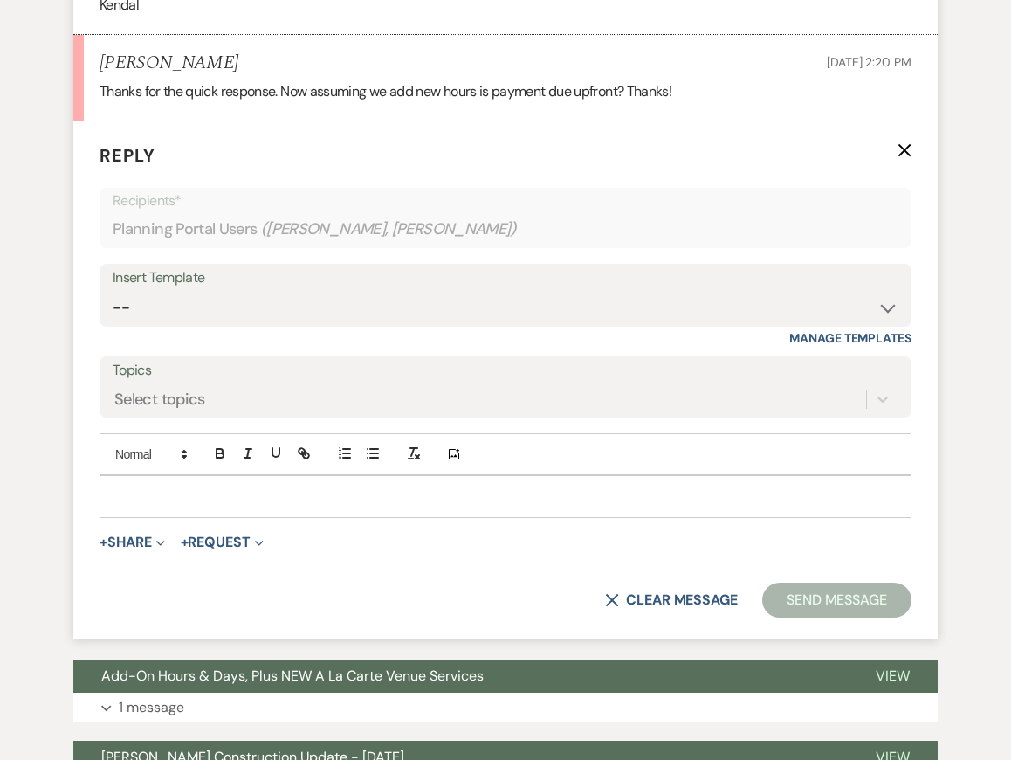
click at [250, 500] on p at bounding box center [506, 495] width 784 height 19
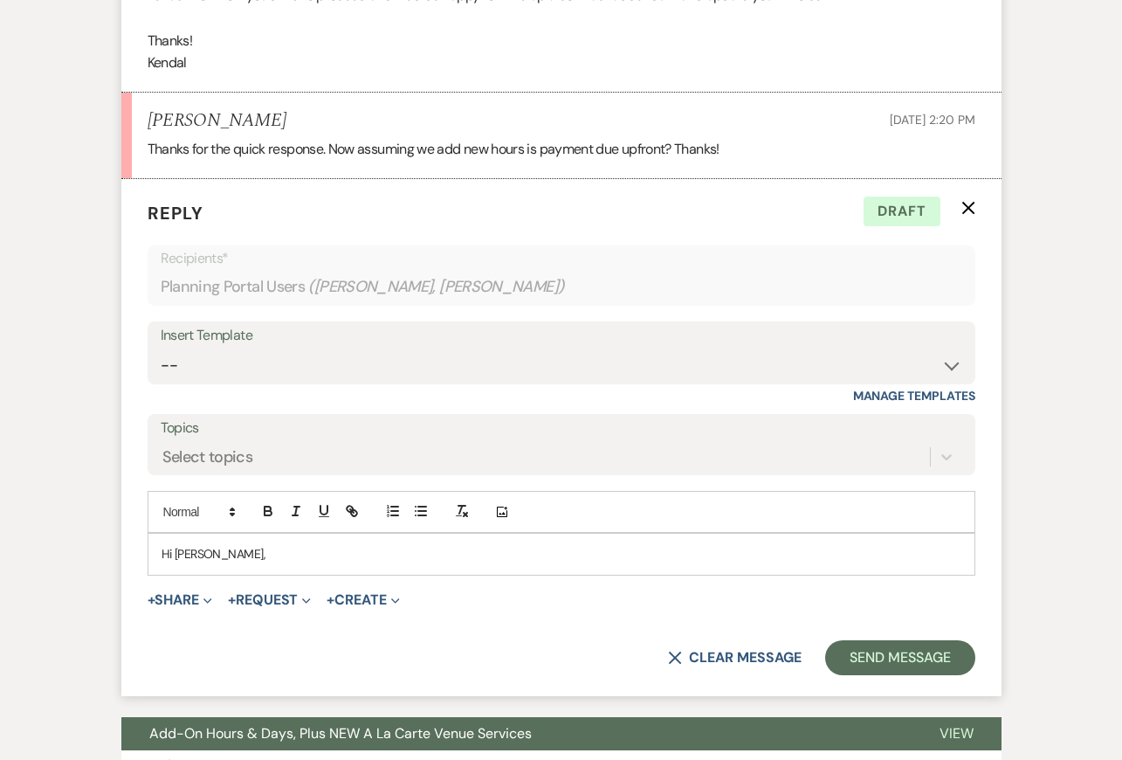
scroll to position [1388, 0]
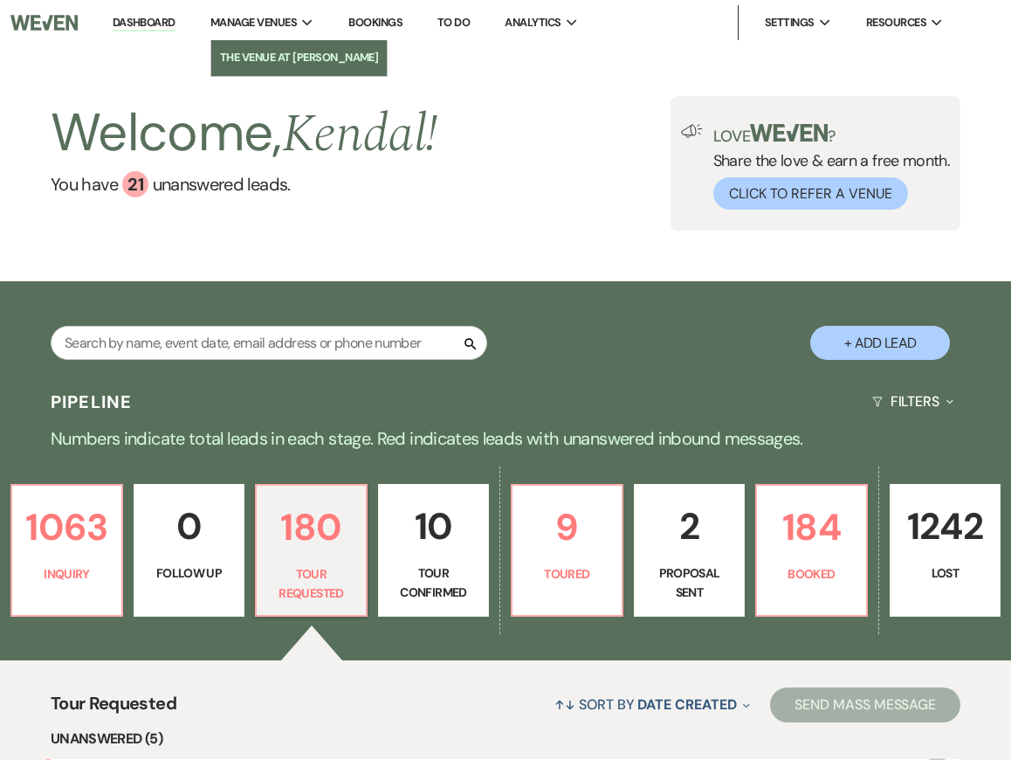
click at [297, 51] on li "The Venue at [PERSON_NAME]" at bounding box center [299, 57] width 159 height 17
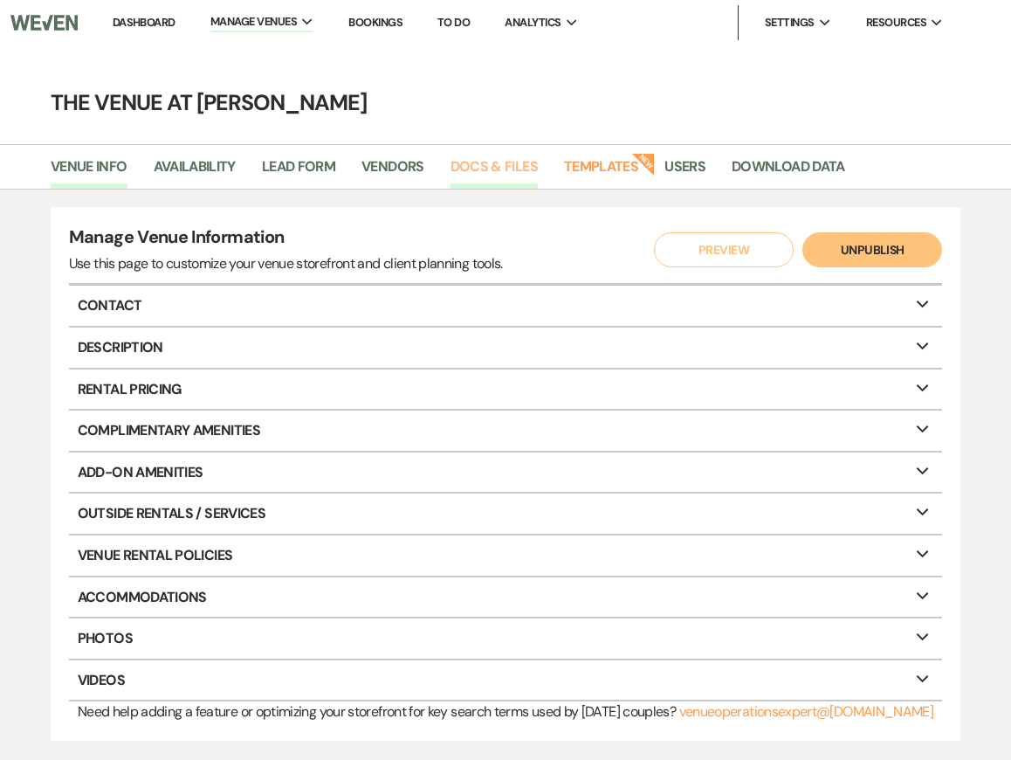
click at [504, 165] on link "Docs & Files" at bounding box center [494, 171] width 87 height 33
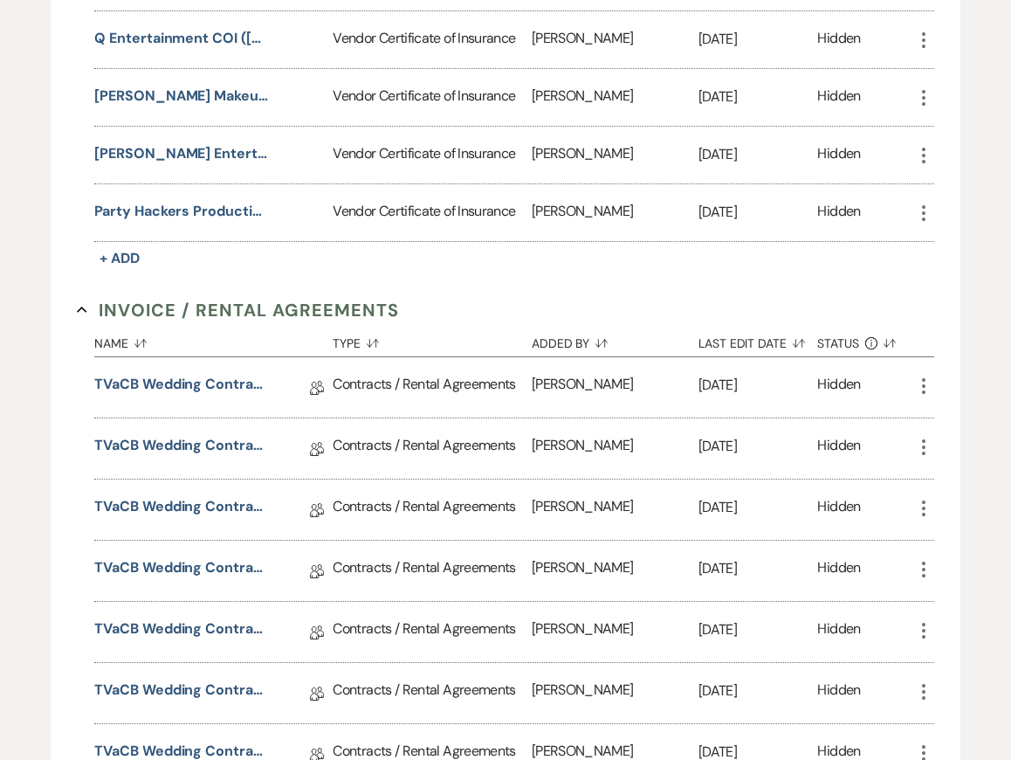
scroll to position [2503, 0]
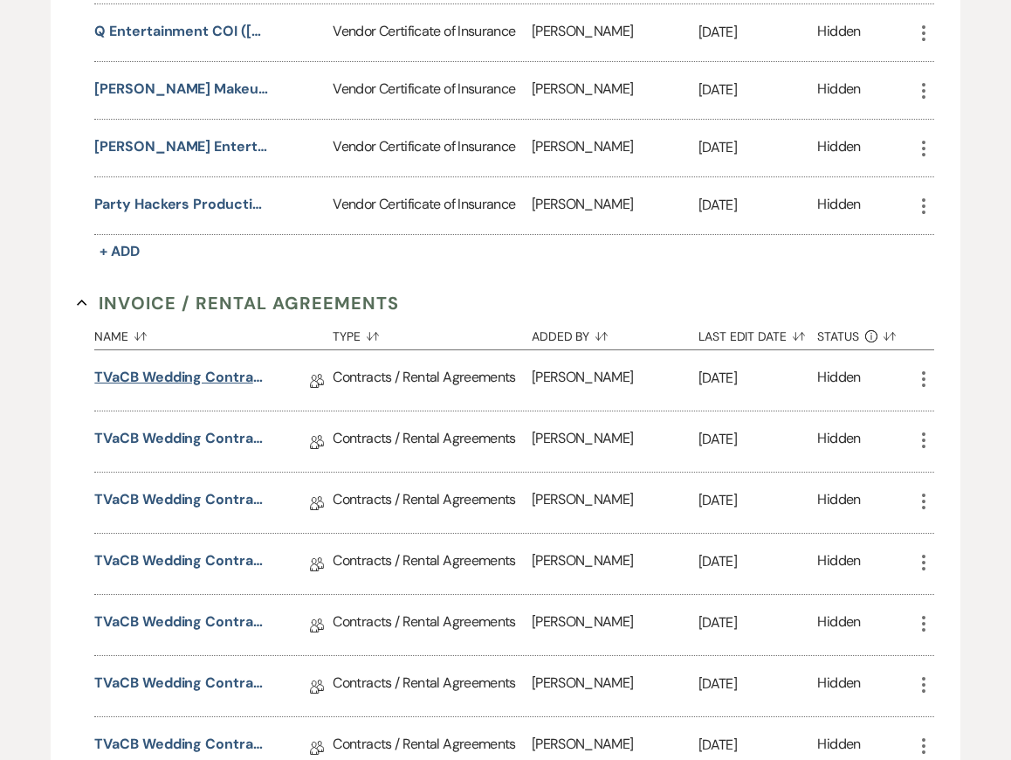
click at [199, 367] on link "TVaCB Wedding Contract-Saturday Wedding, Add-on Day, Peak Season" at bounding box center [181, 380] width 175 height 27
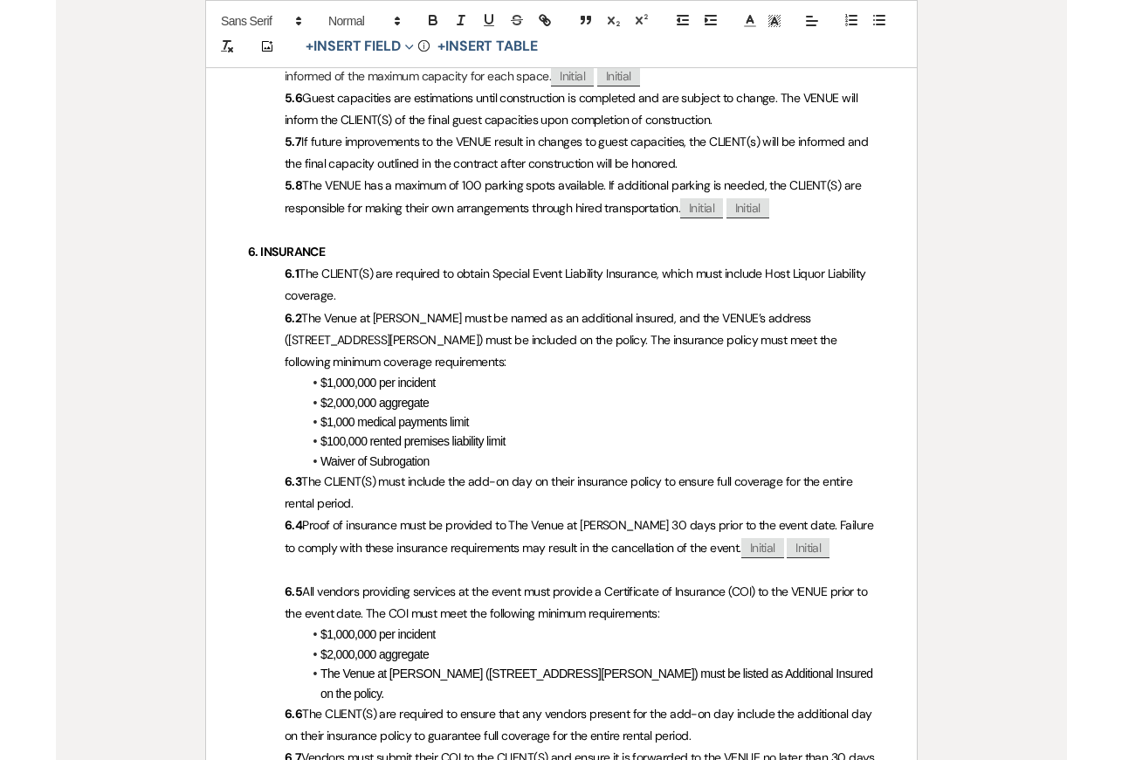
scroll to position [1879, 0]
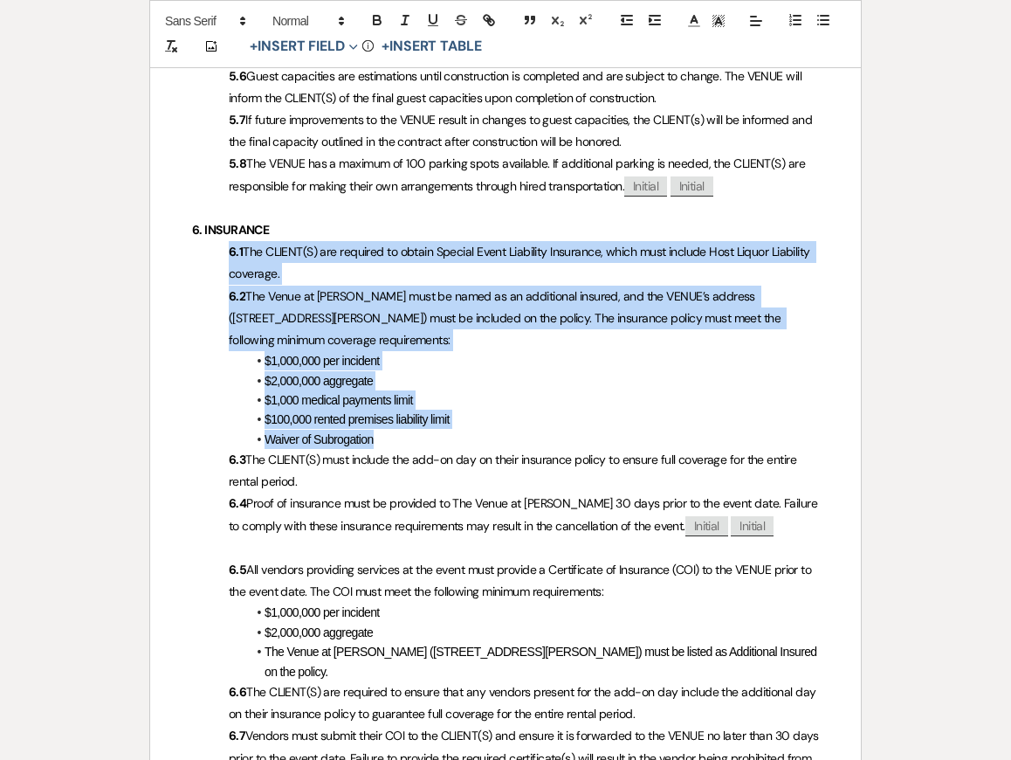
drag, startPoint x: 395, startPoint y: 422, endPoint x: 128, endPoint y: 224, distance: 331.5
copy div "6.1 The CLIENT(S) are required to obtain Special Event Liability Insurance, whi…"
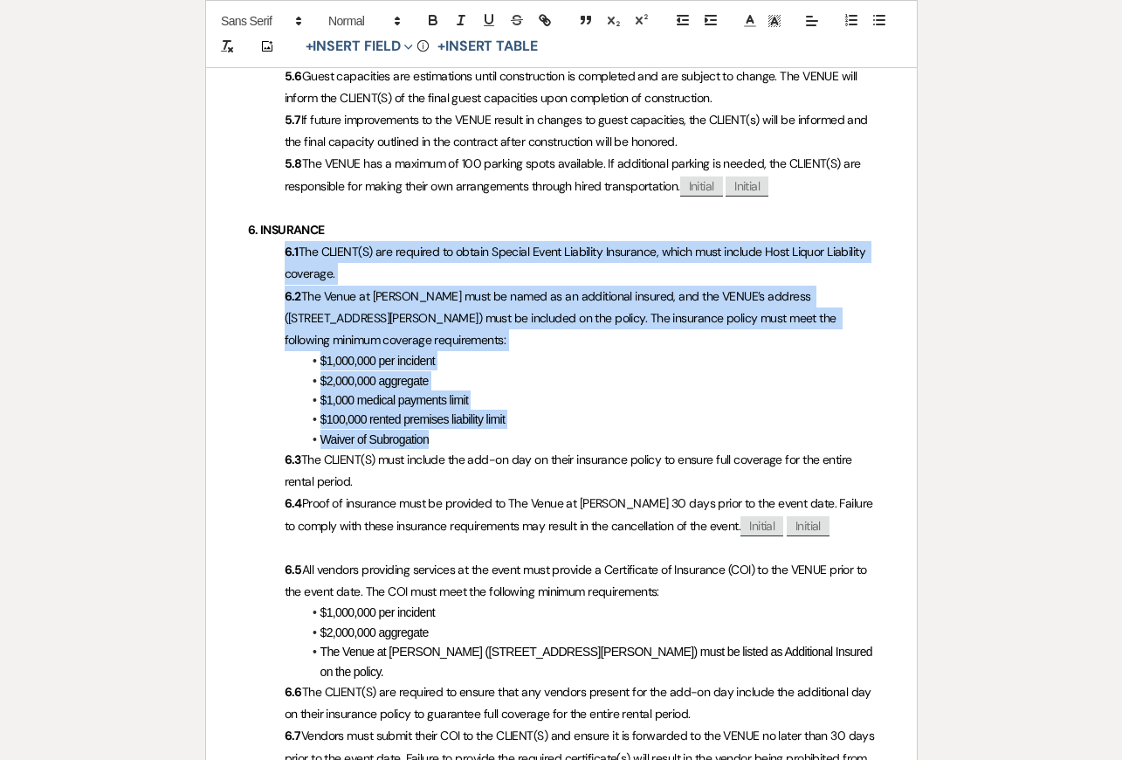
click at [732, 317] on p "6.2 The Venue at Carley Brook must be named as an additional insured, and the V…" at bounding box center [561, 319] width 627 height 66
